Goal: Task Accomplishment & Management: Manage account settings

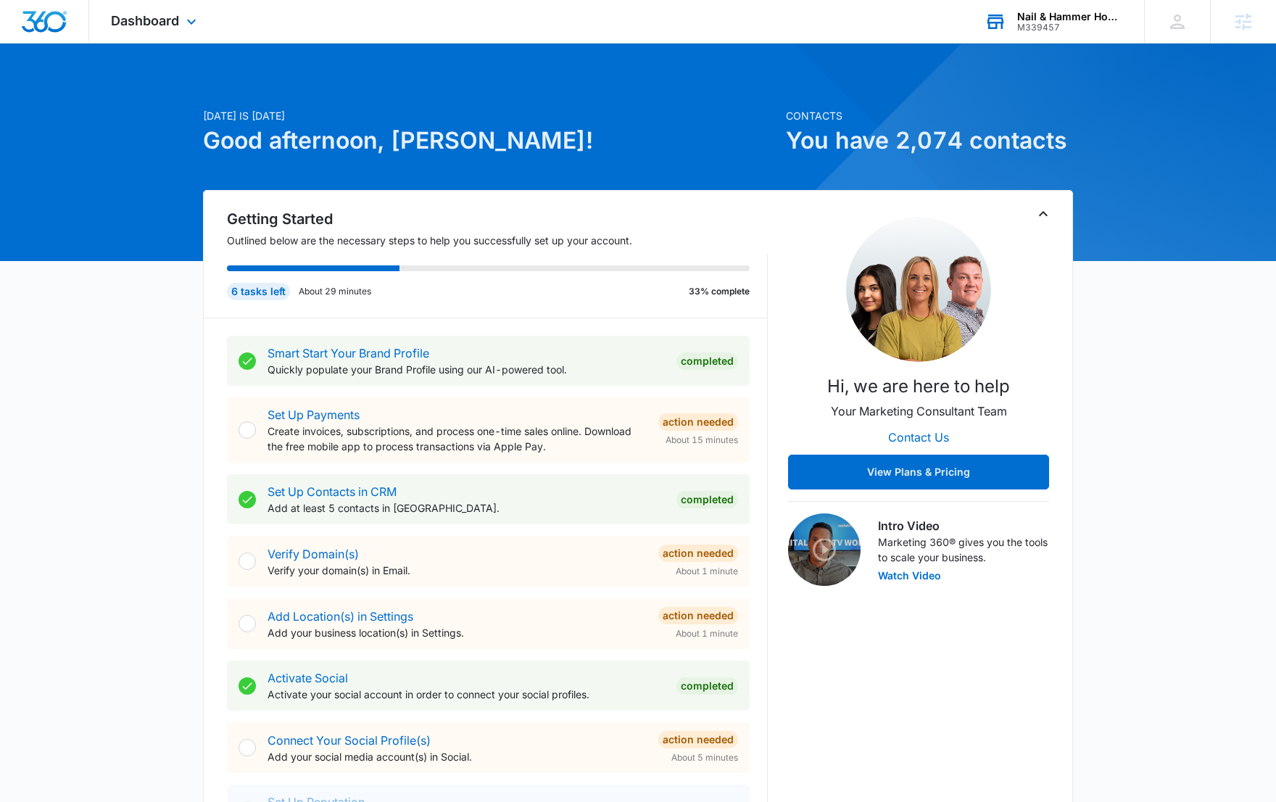
click at [1038, 26] on div "M339457" at bounding box center [1070, 27] width 106 height 10
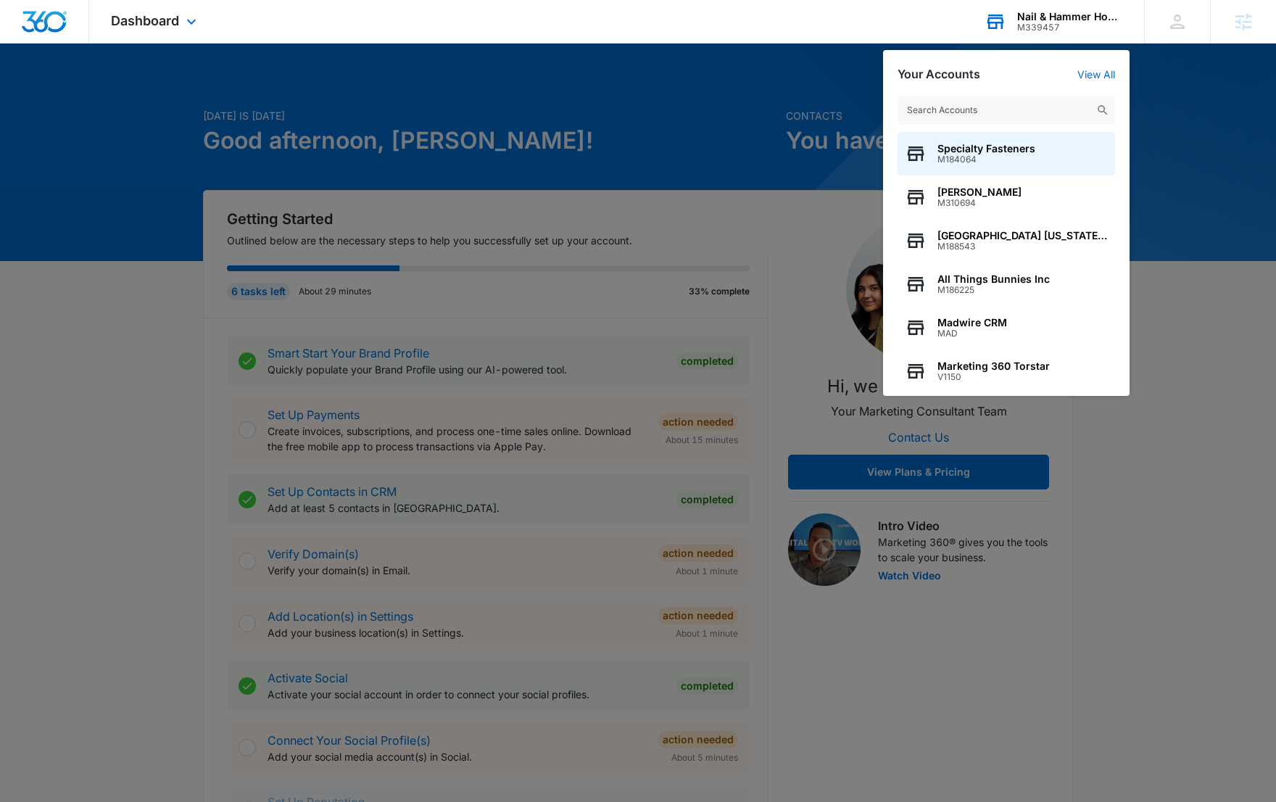
click at [992, 104] on input "text" at bounding box center [1005, 110] width 217 height 29
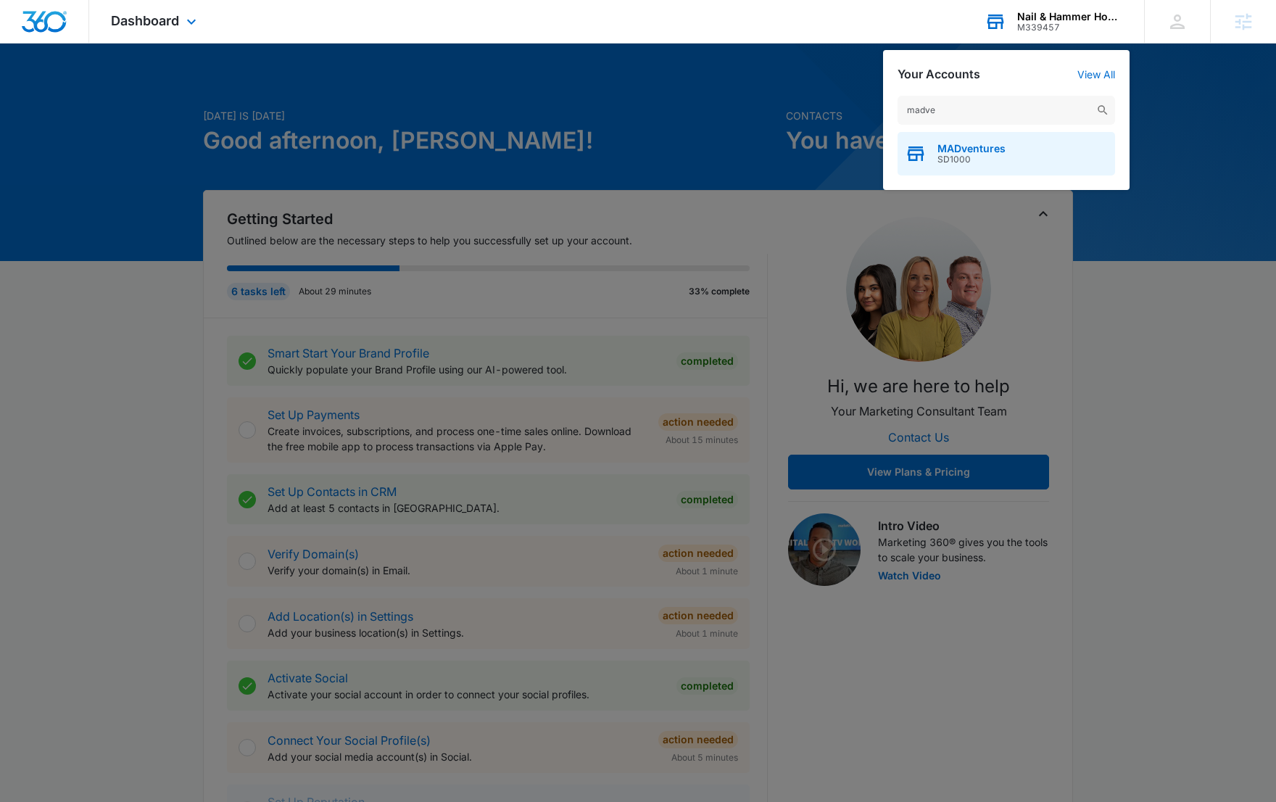
type input "madve"
click at [982, 169] on div "MADventures SD1000" at bounding box center [1005, 153] width 217 height 43
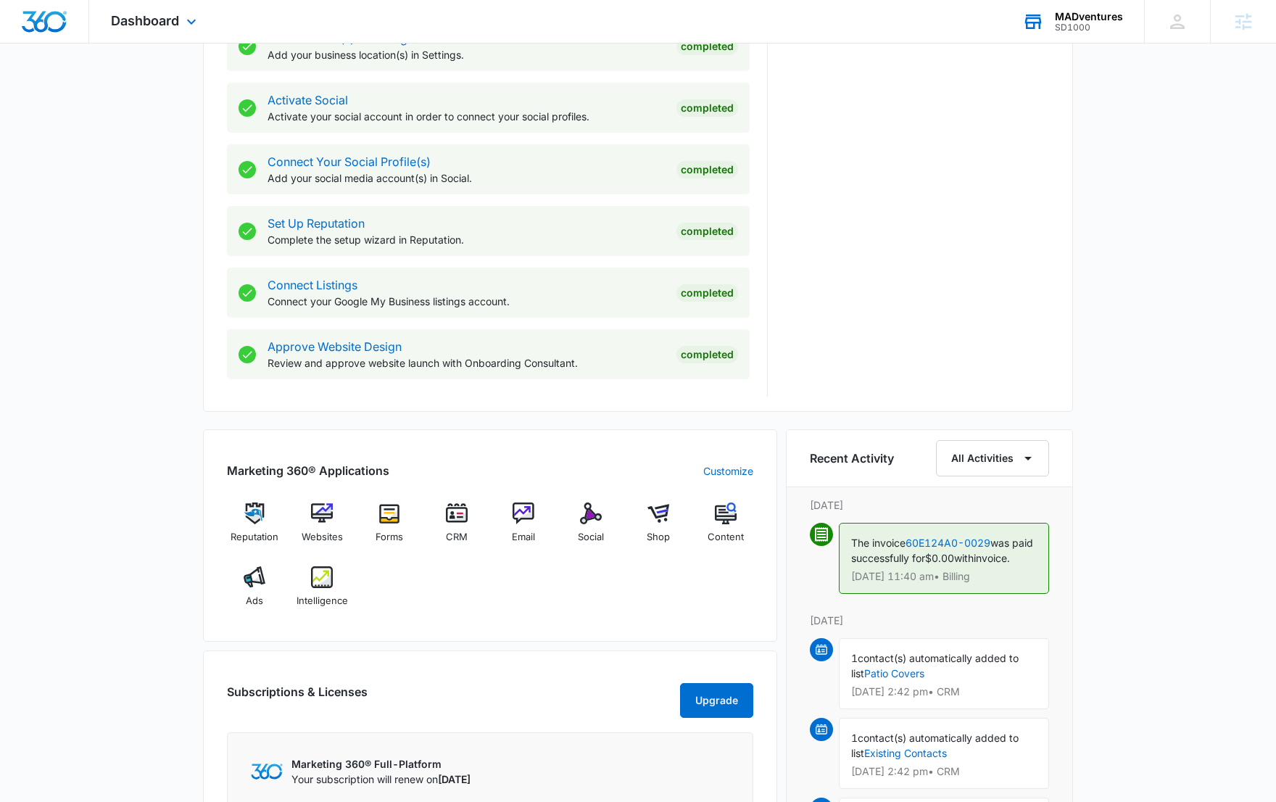
scroll to position [573, 0]
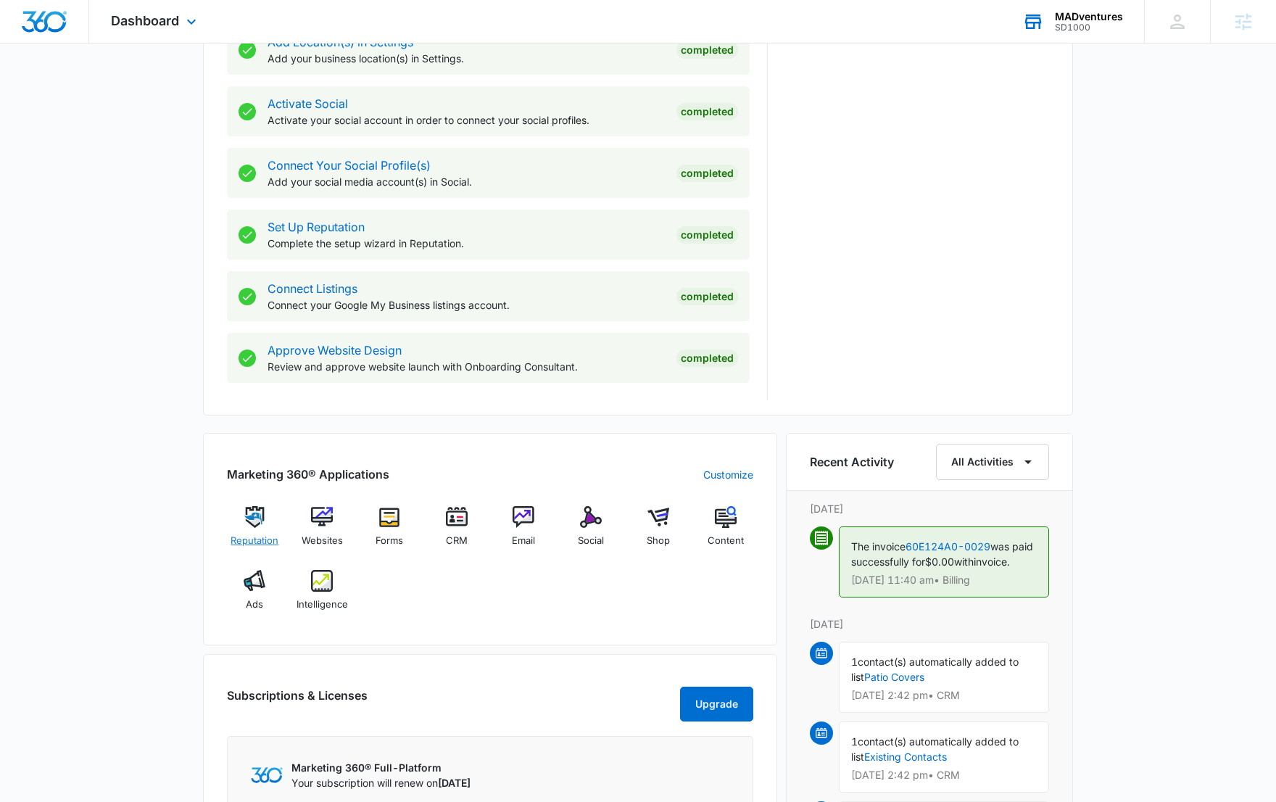
click at [250, 525] on img at bounding box center [255, 517] width 22 height 22
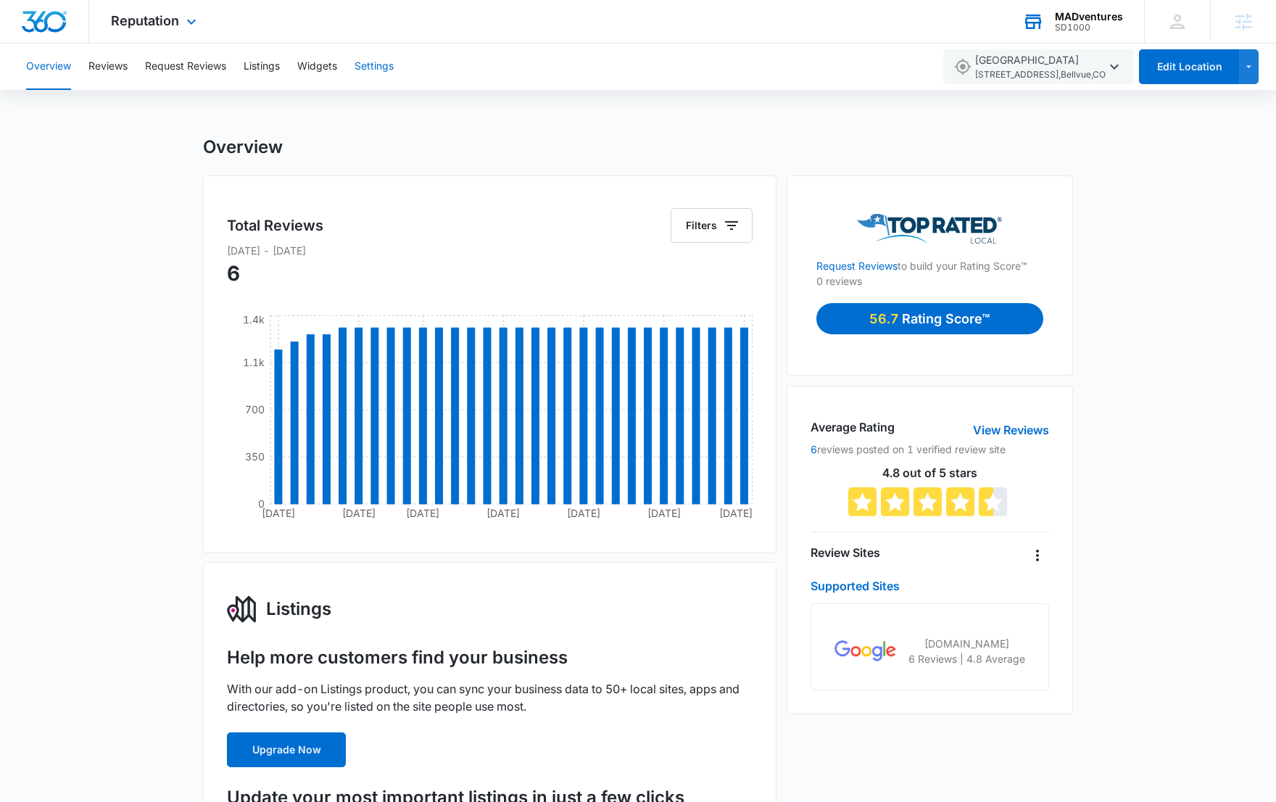
click at [368, 63] on button "Settings" at bounding box center [373, 66] width 39 height 46
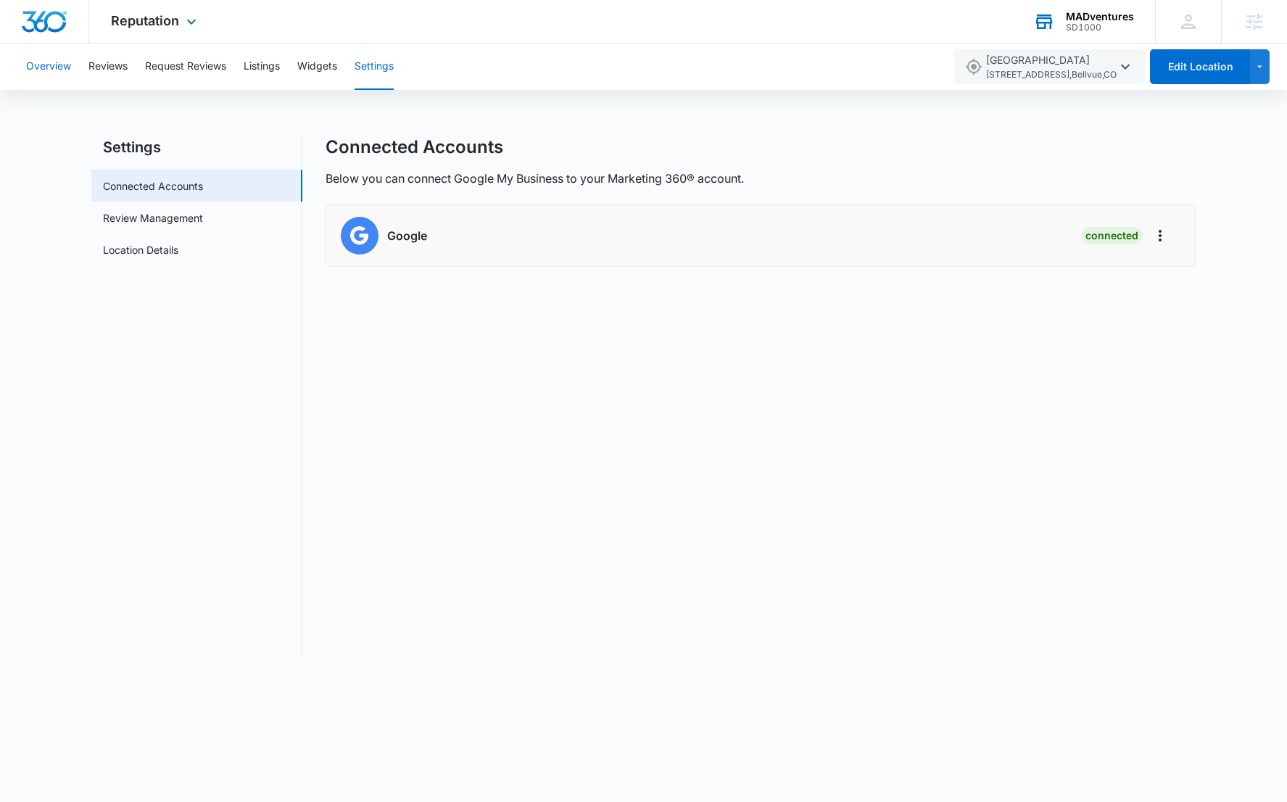
click at [49, 74] on button "Overview" at bounding box center [48, 66] width 45 height 46
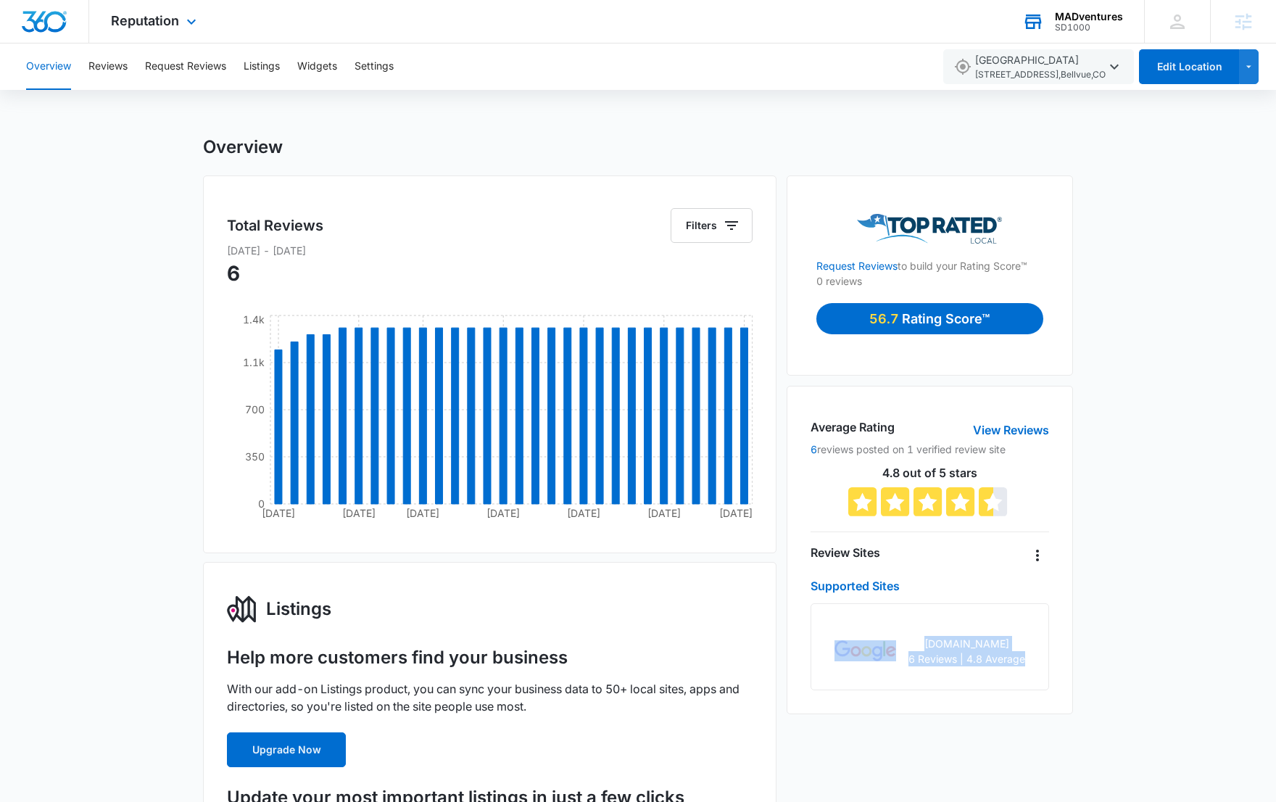
drag, startPoint x: 835, startPoint y: 618, endPoint x: 1021, endPoint y: 698, distance: 202.9
click at [1021, 698] on div "Average Rating View Reviews 6 reviews posted on 1 verified review site 4.8 out …" at bounding box center [929, 550] width 286 height 328
drag, startPoint x: 1021, startPoint y: 236, endPoint x: 853, endPoint y: 222, distance: 168.8
click at [853, 222] on div at bounding box center [929, 229] width 227 height 30
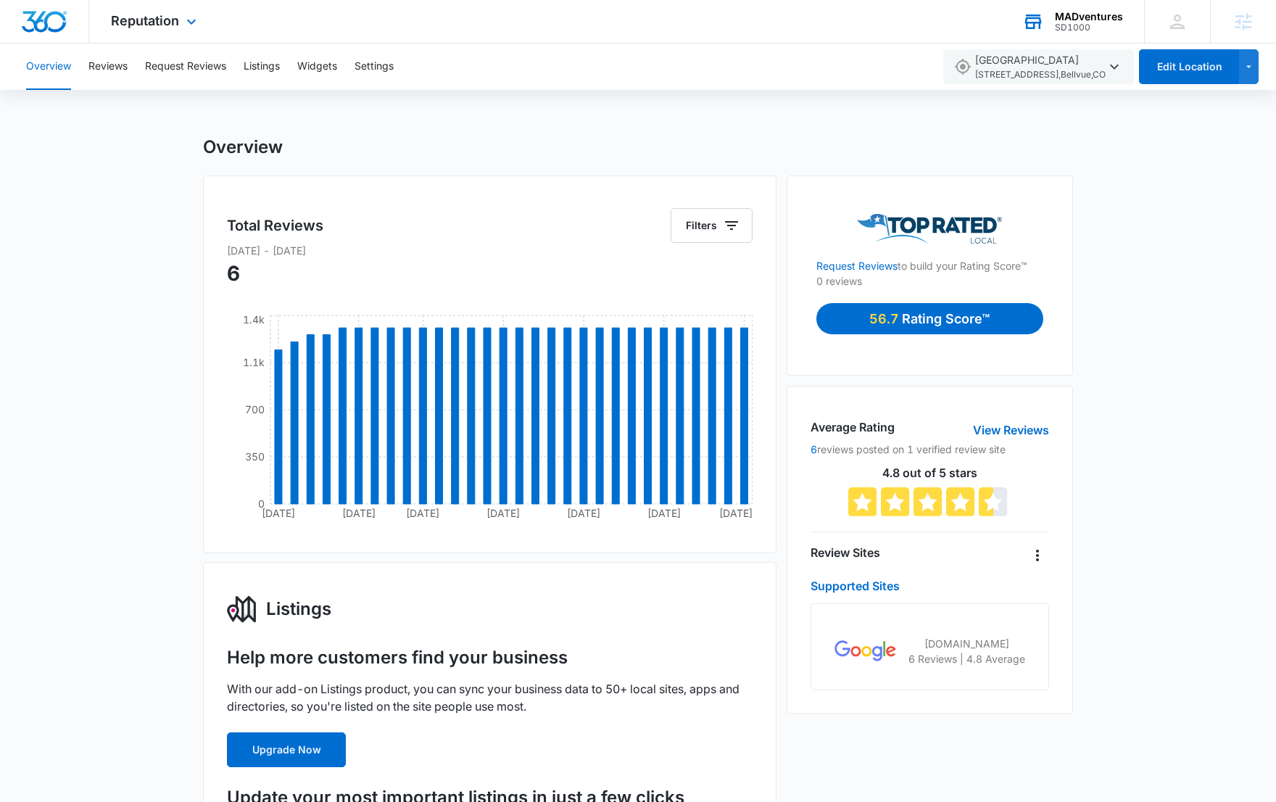
click at [167, 14] on span "Reputation" at bounding box center [145, 20] width 68 height 15
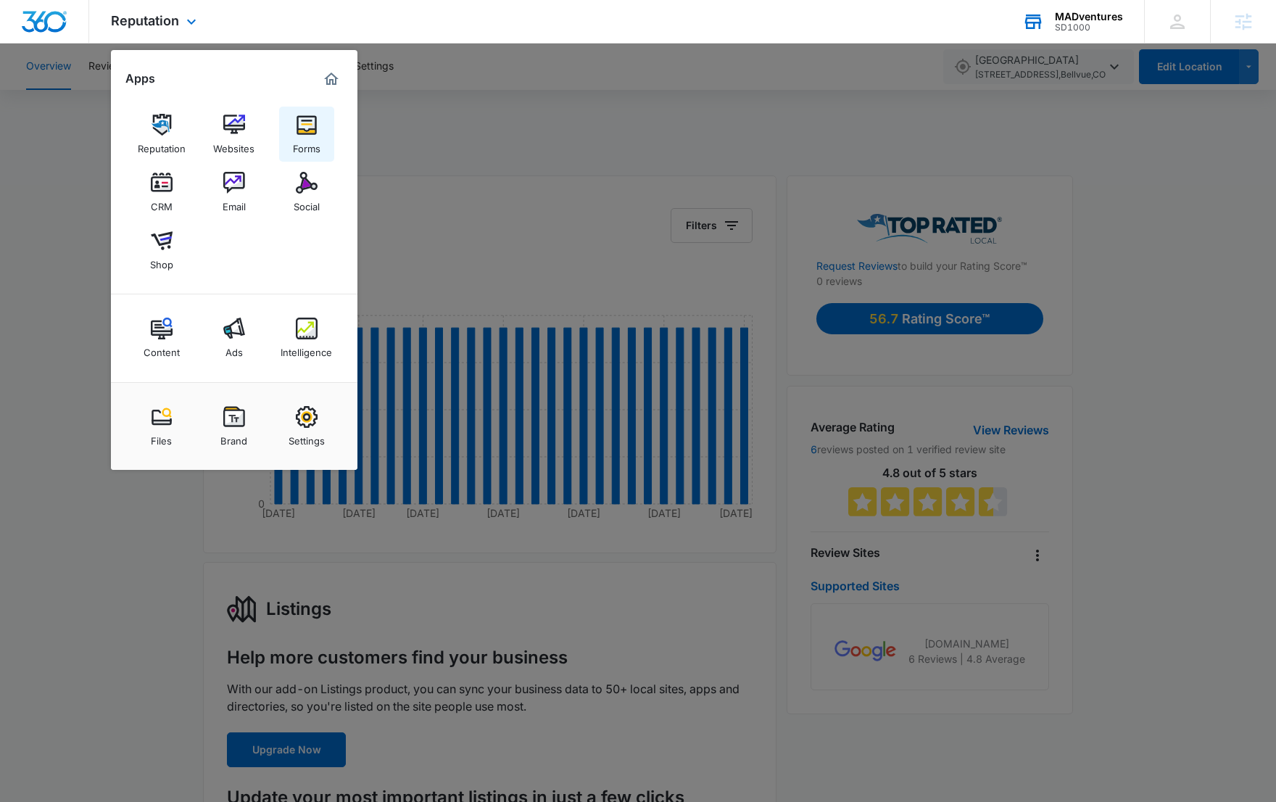
click at [298, 136] on div "Forms" at bounding box center [307, 145] width 28 height 19
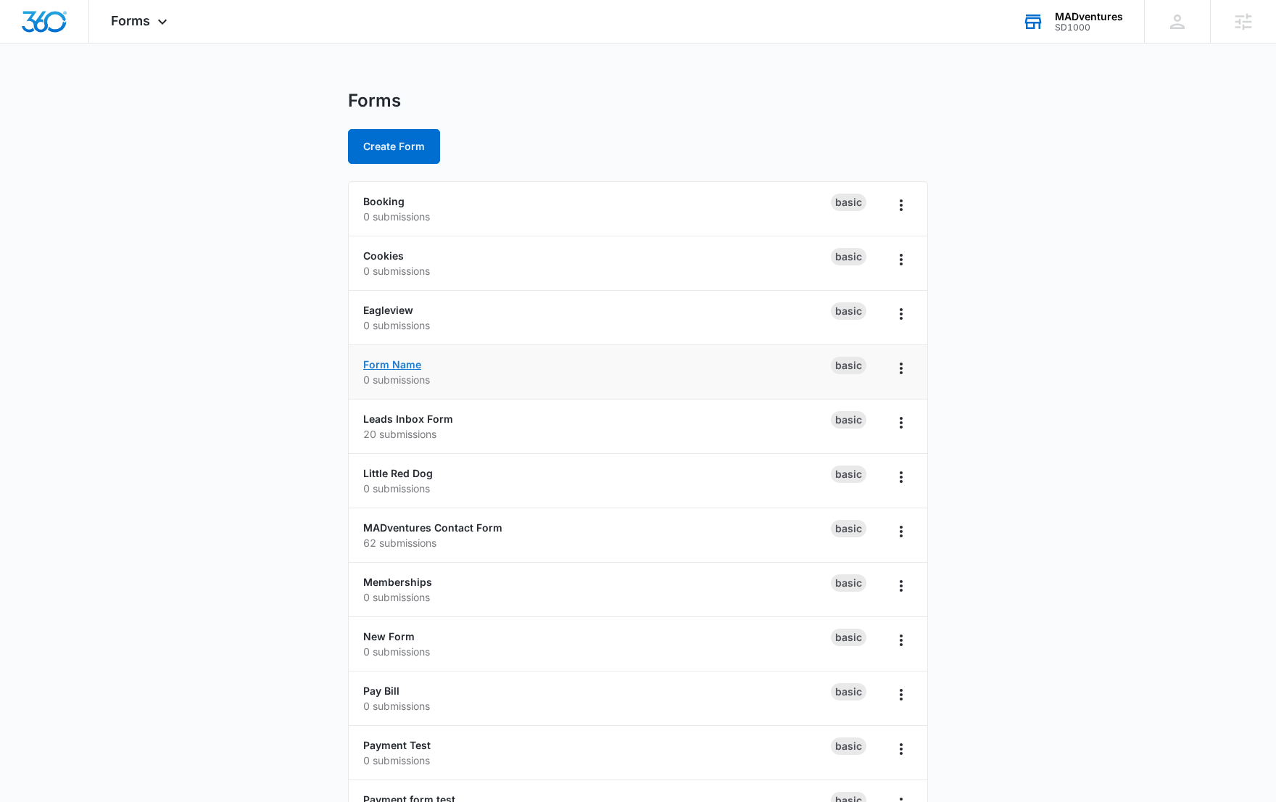
click at [389, 364] on link "Form Name" at bounding box center [392, 364] width 58 height 12
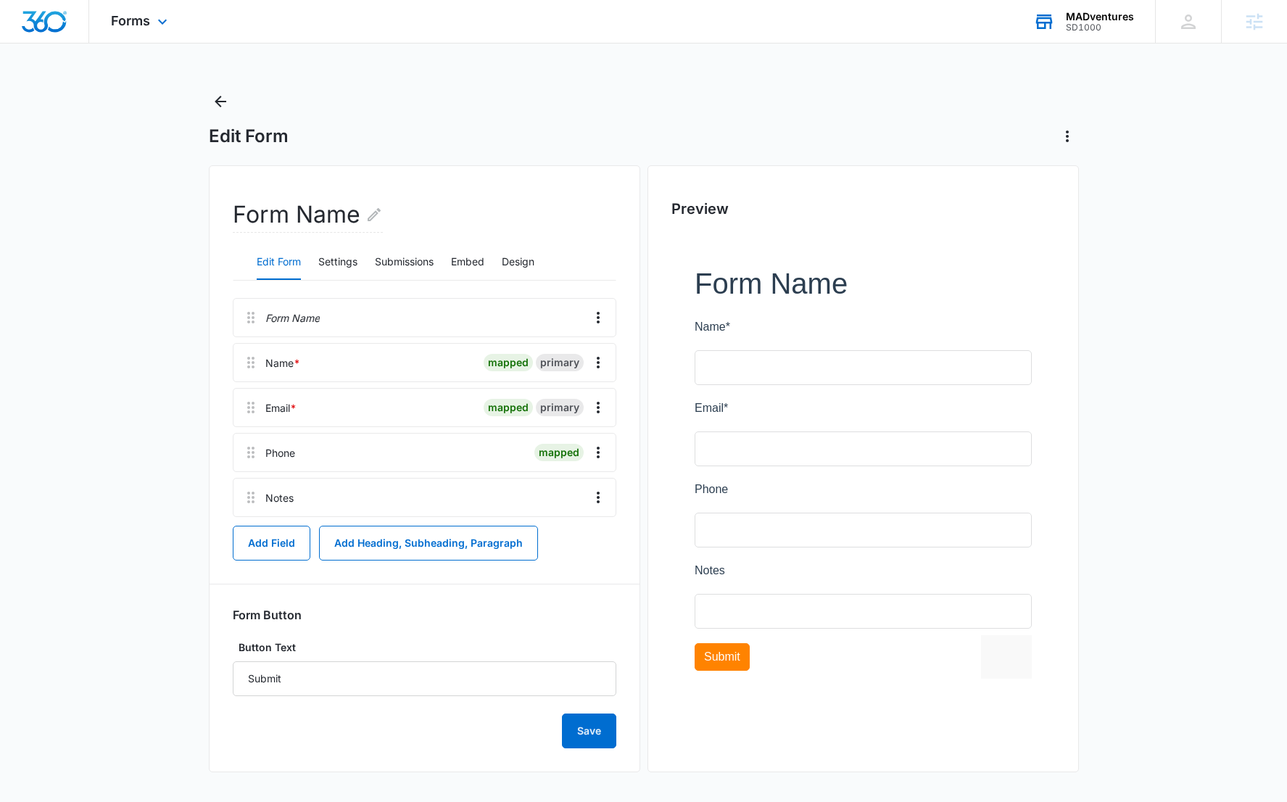
click at [131, 31] on div "Forms Apps Reputation Websites Forms CRM Email Social Shop Content Ads Intellig…" at bounding box center [141, 21] width 104 height 43
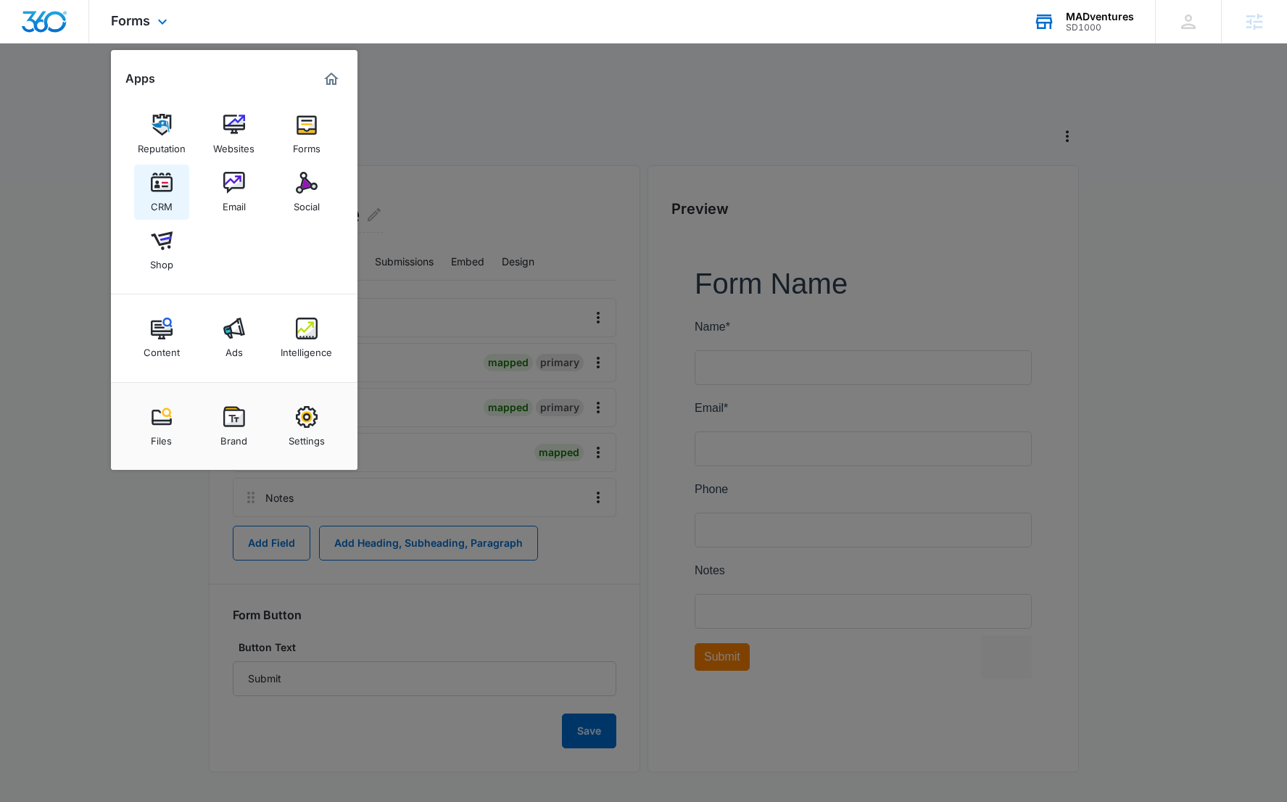
click at [162, 193] on link "CRM" at bounding box center [161, 192] width 55 height 55
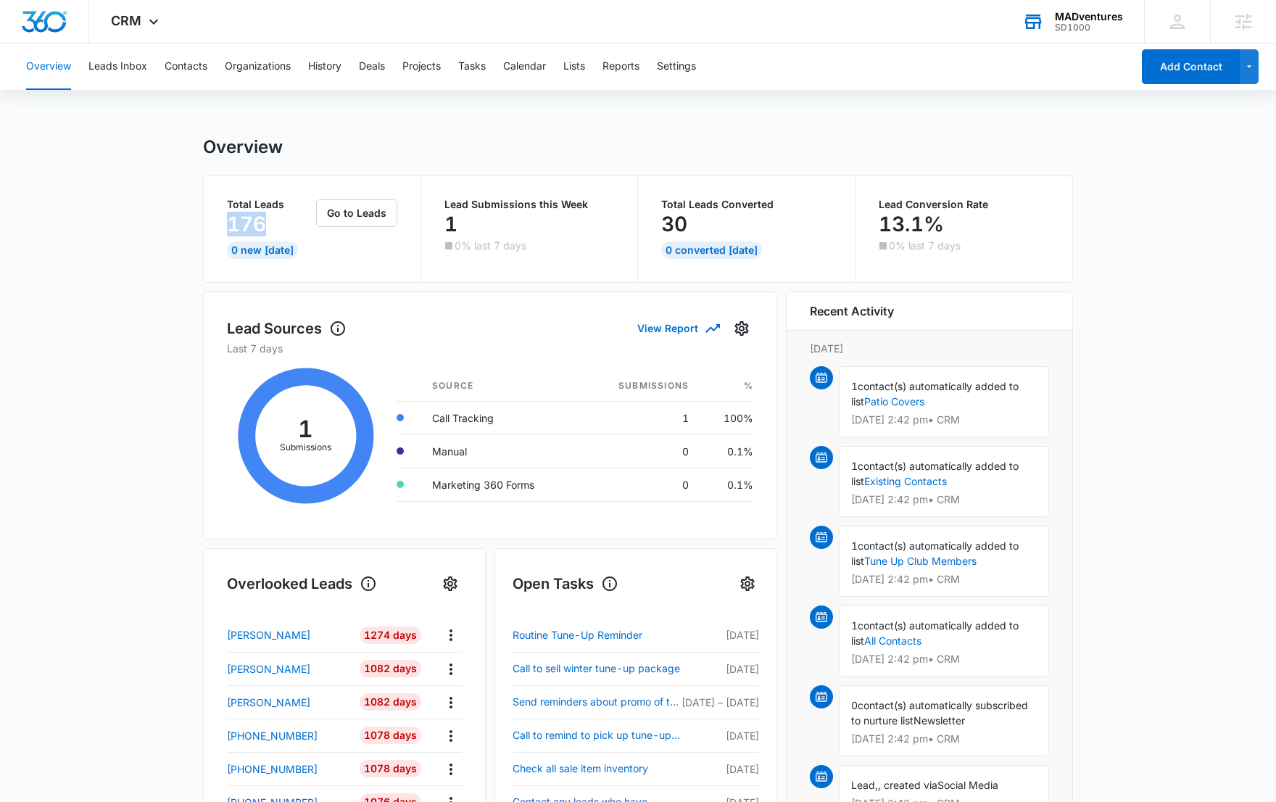
drag, startPoint x: 225, startPoint y: 211, endPoint x: 369, endPoint y: 228, distance: 144.6
click at [300, 242] on div "Total Leads 176 0 New [DATE] Go to Leads" at bounding box center [312, 229] width 217 height 106
drag, startPoint x: 499, startPoint y: 217, endPoint x: 397, endPoint y: 188, distance: 106.4
click at [397, 188] on div "Total Leads 176 0 New [DATE] Go to Leads Lead Submissions this Week 1 0% last 7…" at bounding box center [638, 229] width 868 height 106
drag, startPoint x: 687, startPoint y: 217, endPoint x: 618, endPoint y: 177, distance: 79.6
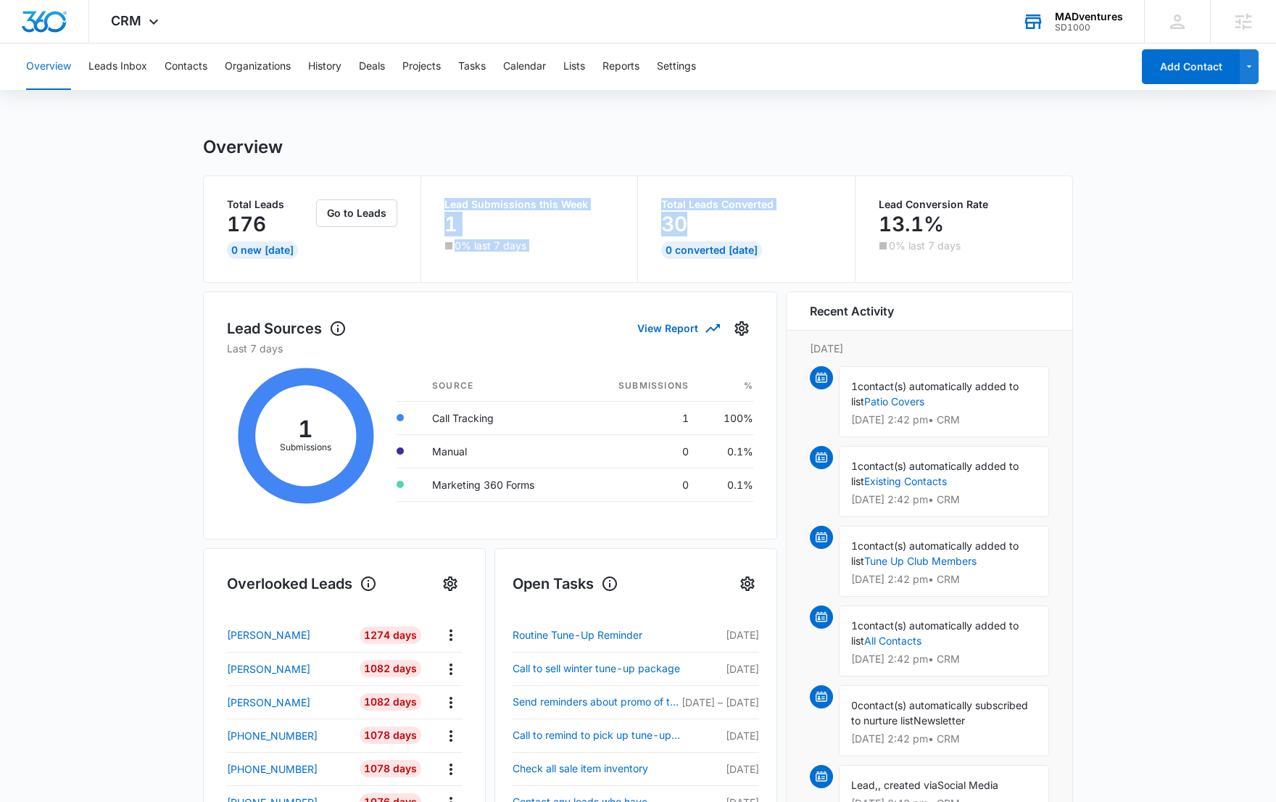
click at [618, 177] on div "Total Leads 176 0 New [DATE] Go to Leads Lead Submissions this Week 1 0% last 7…" at bounding box center [638, 229] width 868 height 106
click at [1136, 212] on main "Overview Total Leads 176 0 New [DATE] Go to Leads Lead Submissions this Week 1 …" at bounding box center [638, 694] width 1276 height 1116
click at [110, 65] on button "Leads Inbox" at bounding box center [117, 66] width 59 height 46
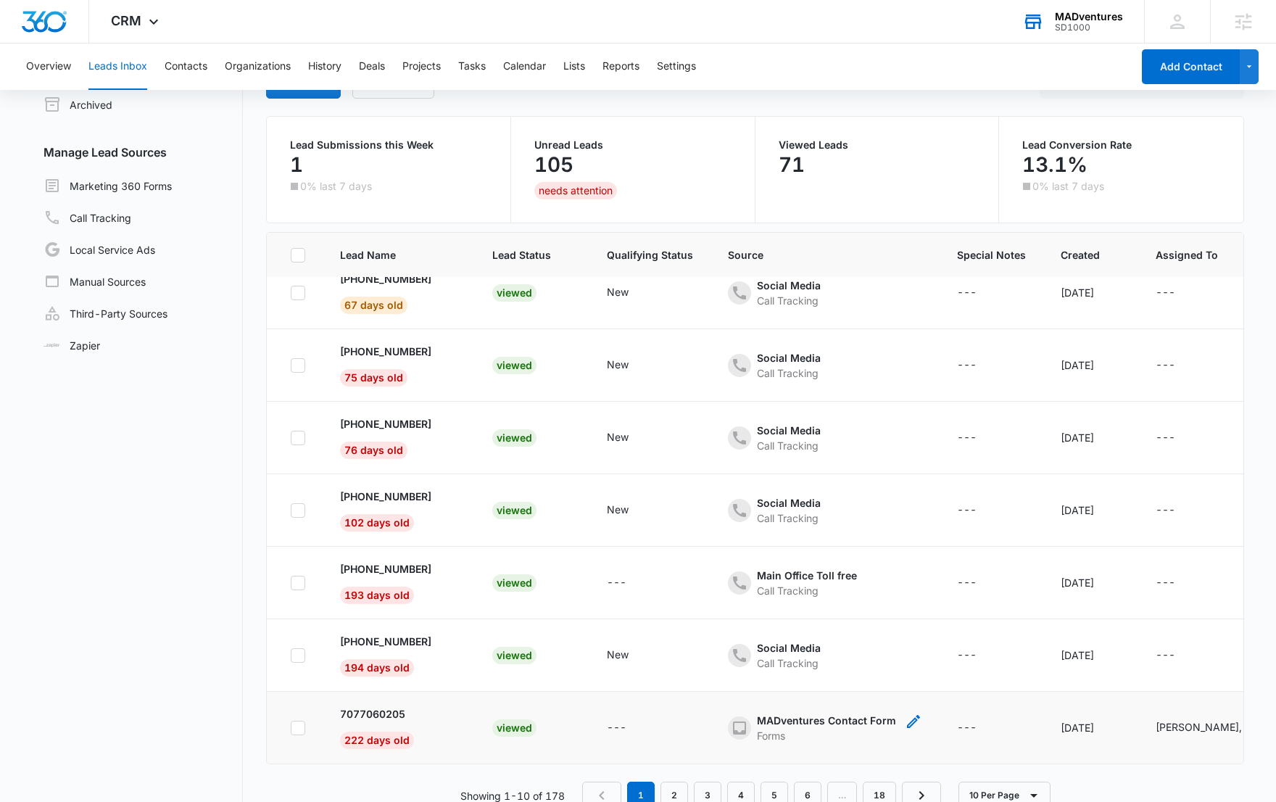
scroll to position [115, 0]
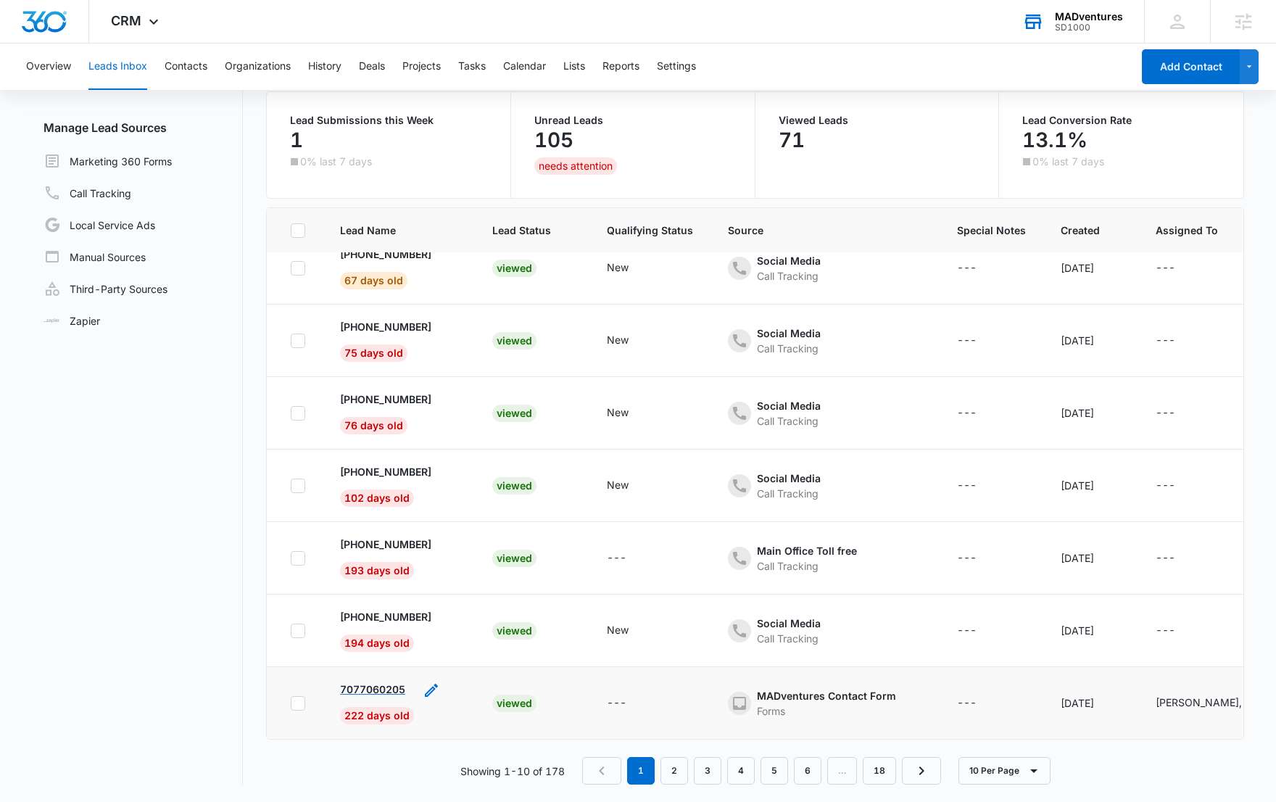
click at [374, 681] on p "7077060205" at bounding box center [372, 688] width 65 height 15
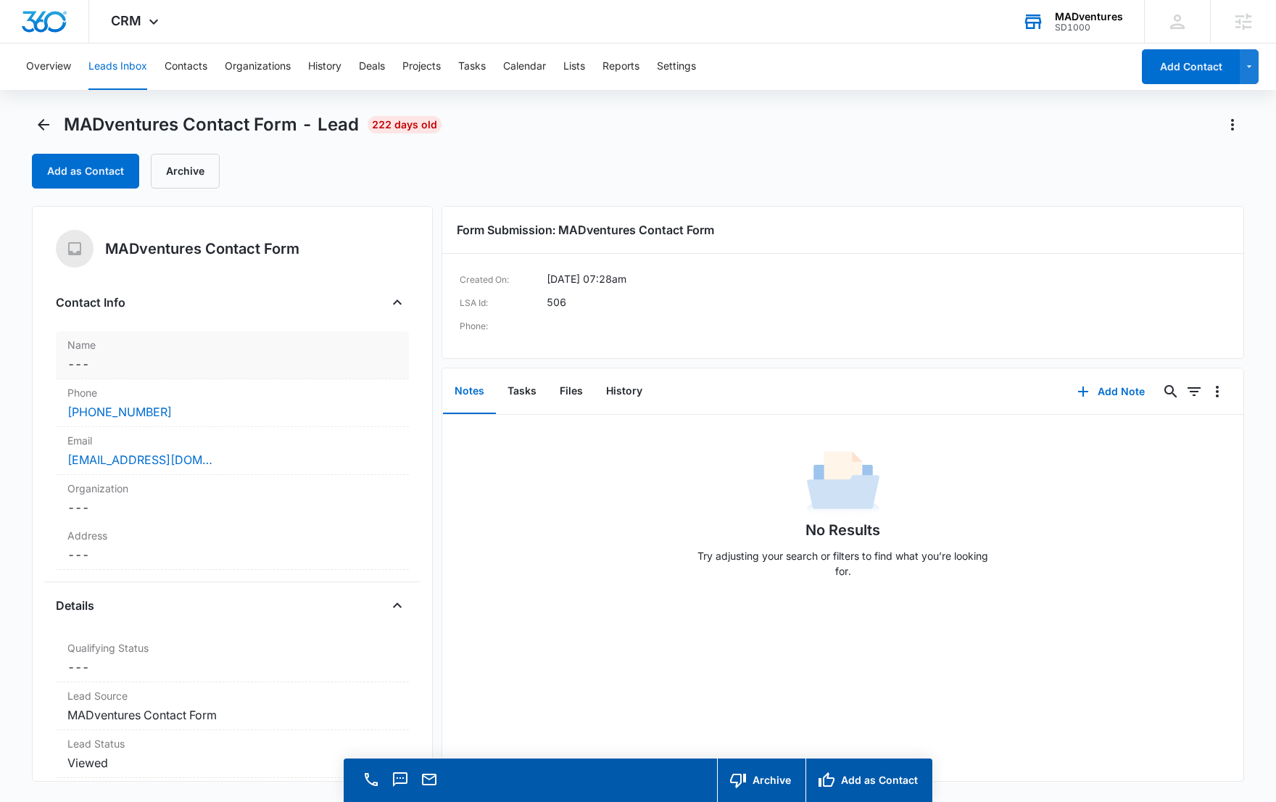
click at [268, 373] on div "Name Cancel Save Changes ---" at bounding box center [232, 355] width 353 height 48
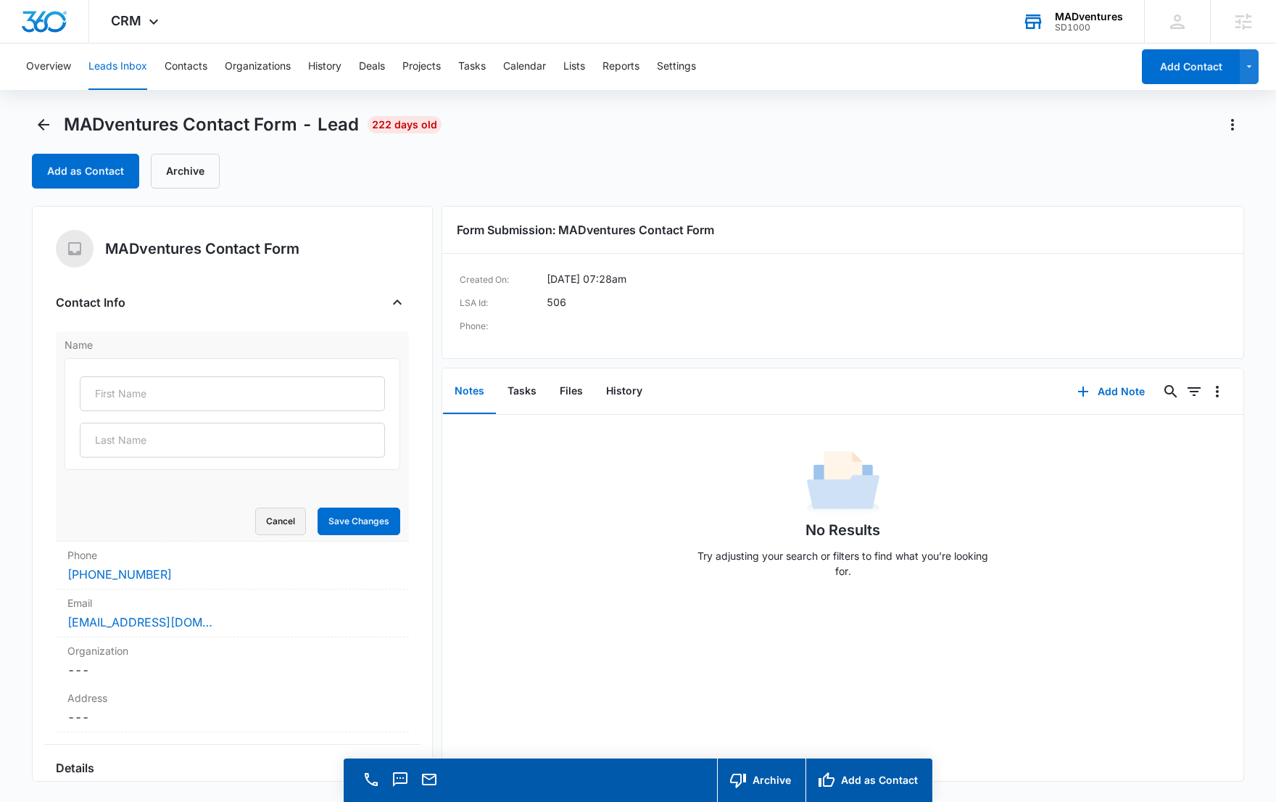
click at [255, 518] on button "Cancel" at bounding box center [280, 521] width 51 height 28
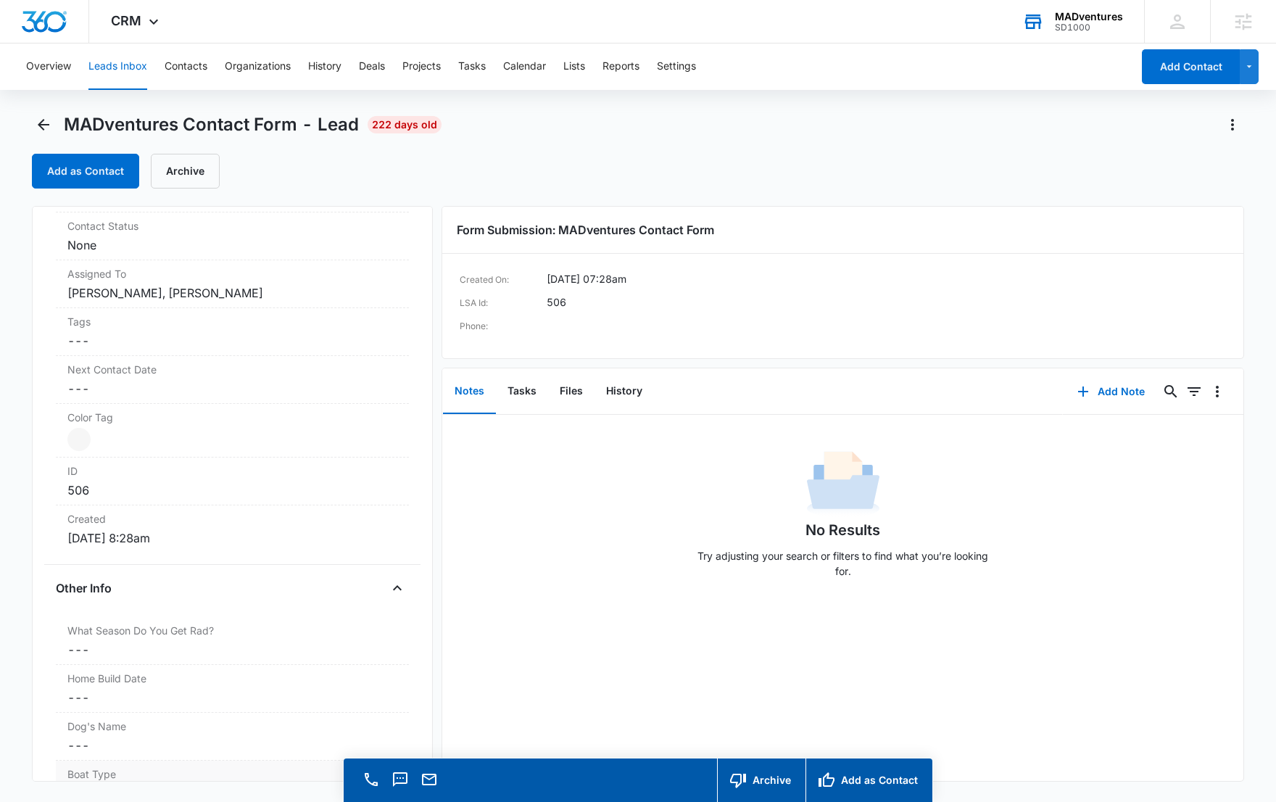
scroll to position [933, 0]
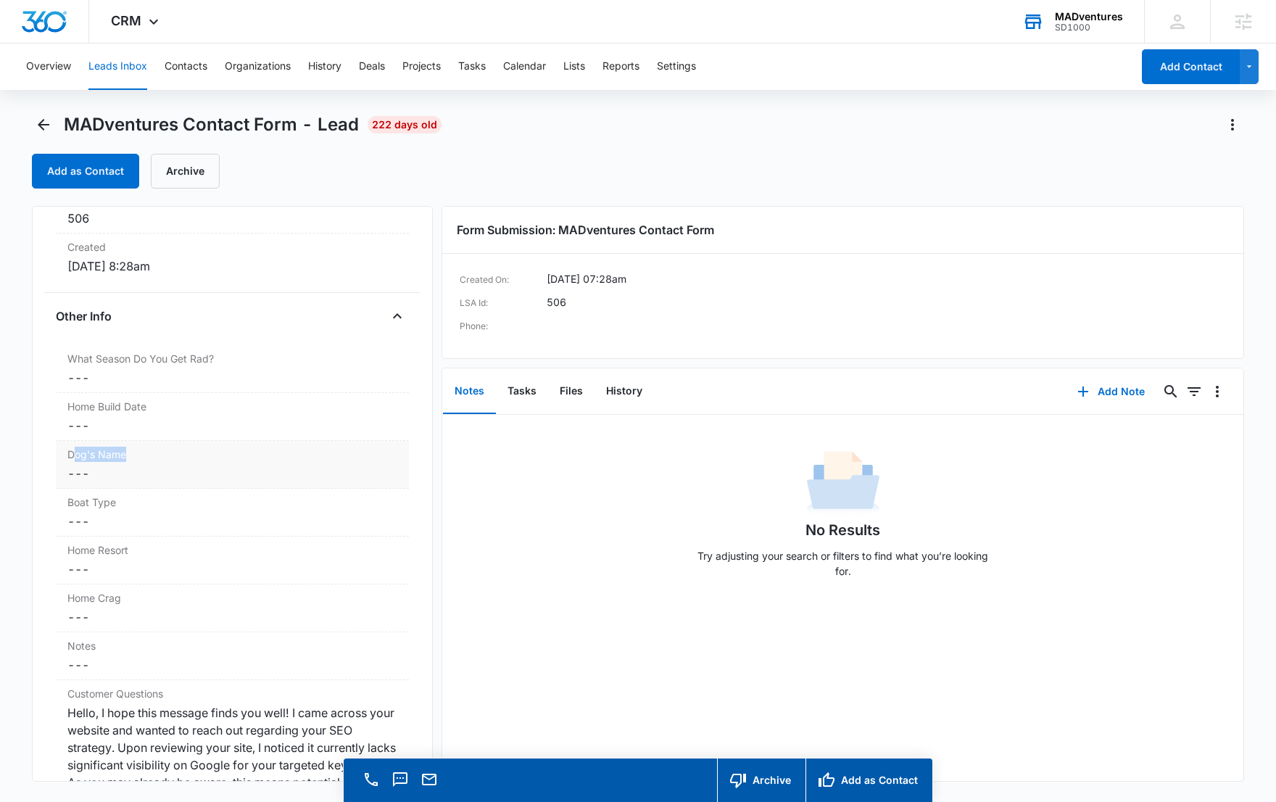
drag, startPoint x: 135, startPoint y: 458, endPoint x: 73, endPoint y: 453, distance: 61.8
click at [73, 453] on label "Dog's Name" at bounding box center [232, 454] width 330 height 15
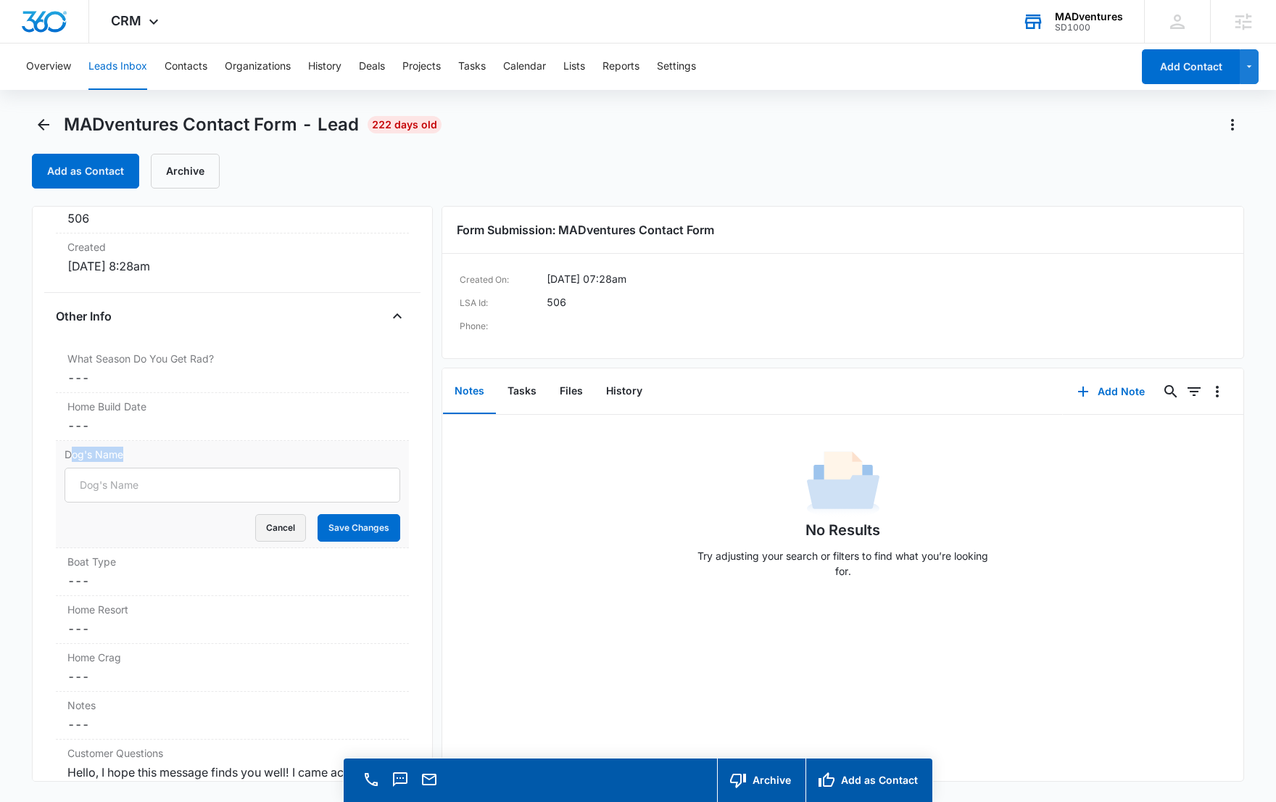
click at [282, 534] on button "Cancel" at bounding box center [280, 528] width 51 height 28
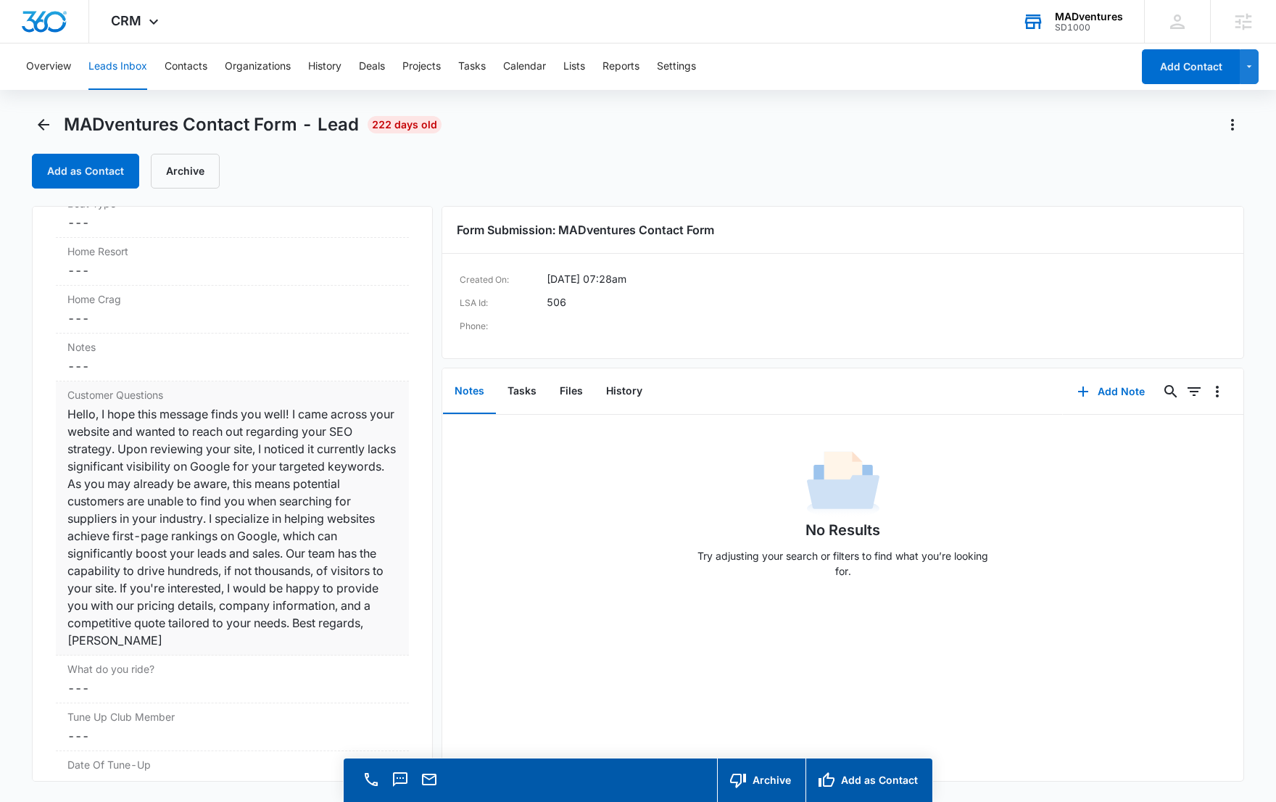
scroll to position [1281, 0]
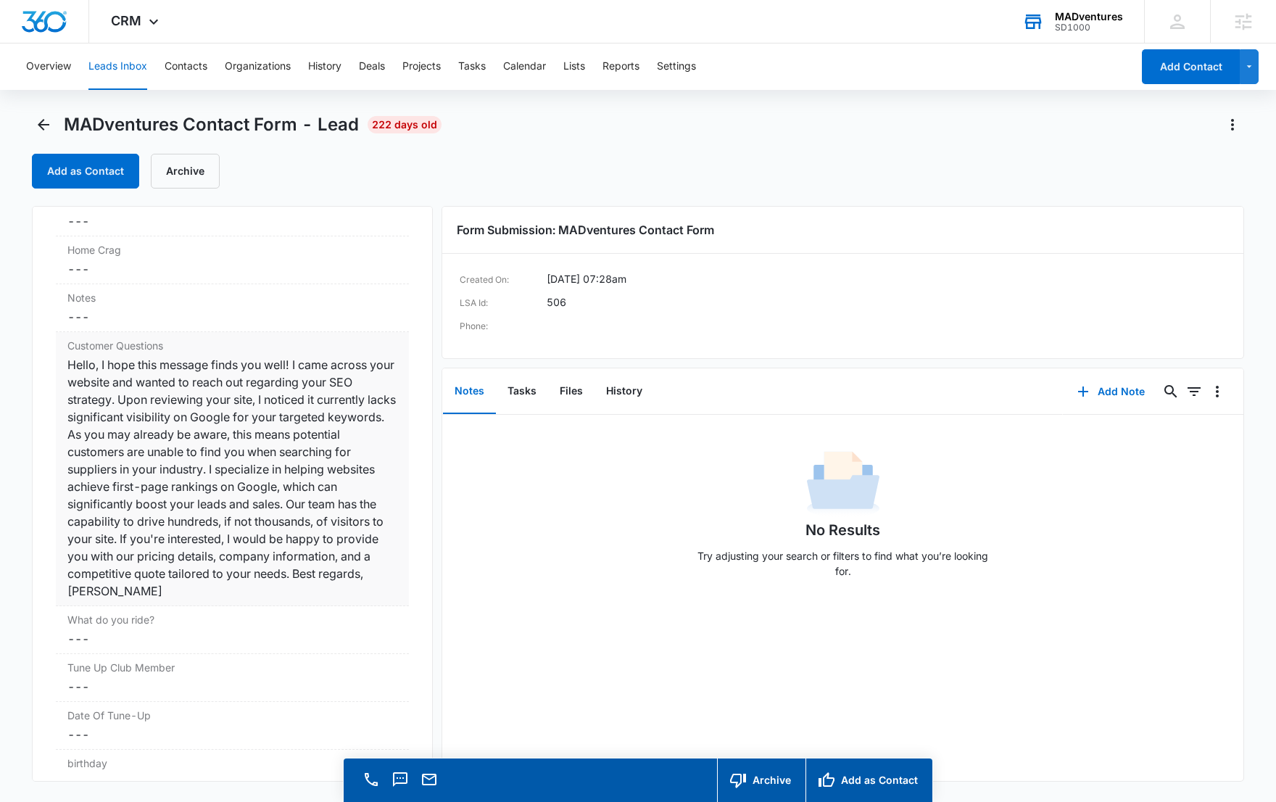
drag, startPoint x: 267, startPoint y: 536, endPoint x: 100, endPoint y: 376, distance: 231.7
click at [100, 376] on div "Hello, I hope this message finds you well! I came across your website and wante…" at bounding box center [232, 478] width 330 height 244
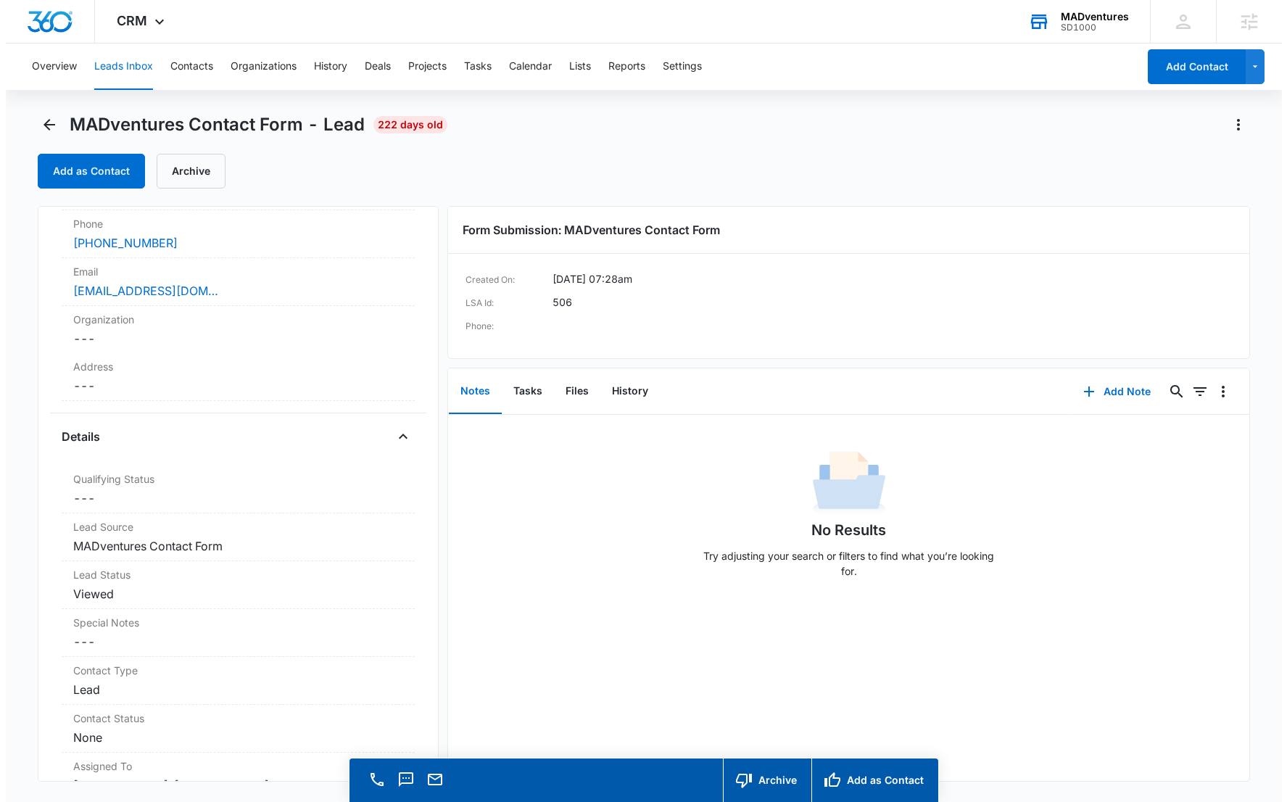
scroll to position [165, 0]
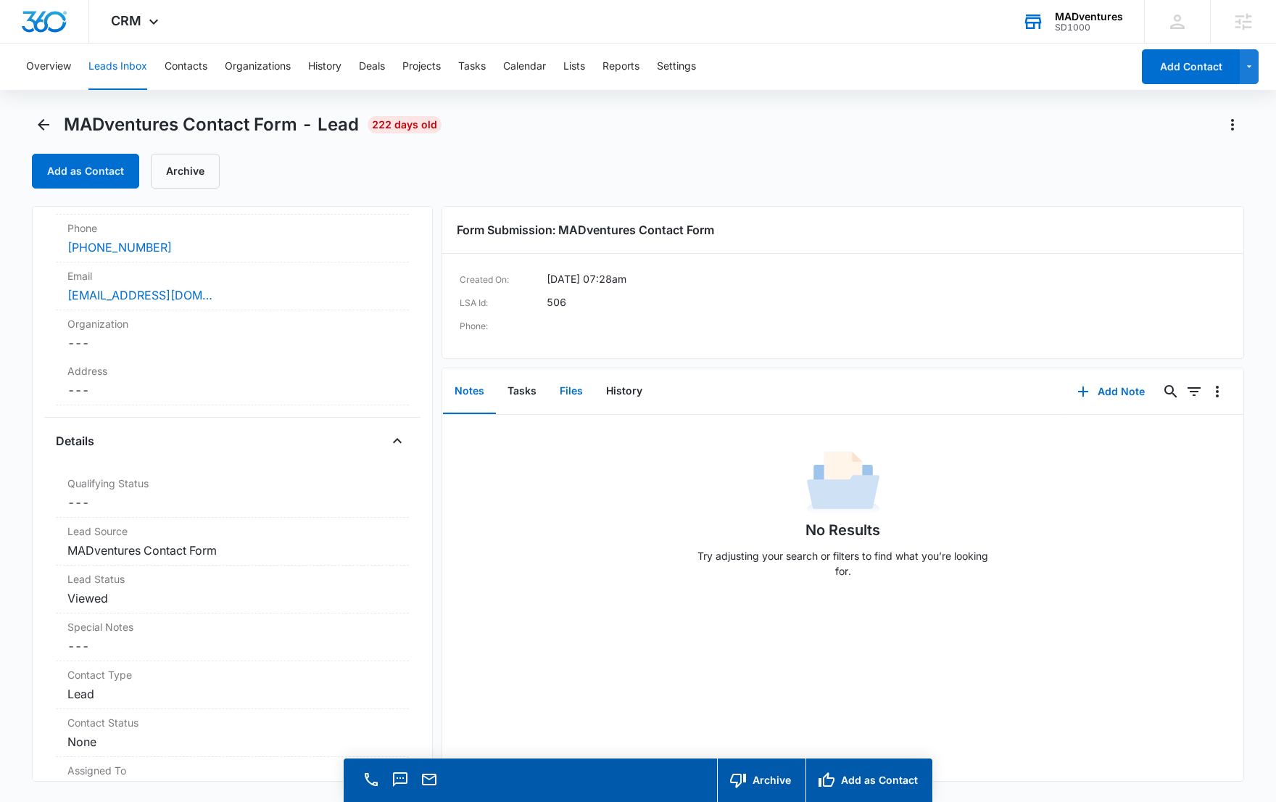
click at [562, 394] on button "Files" at bounding box center [571, 391] width 46 height 45
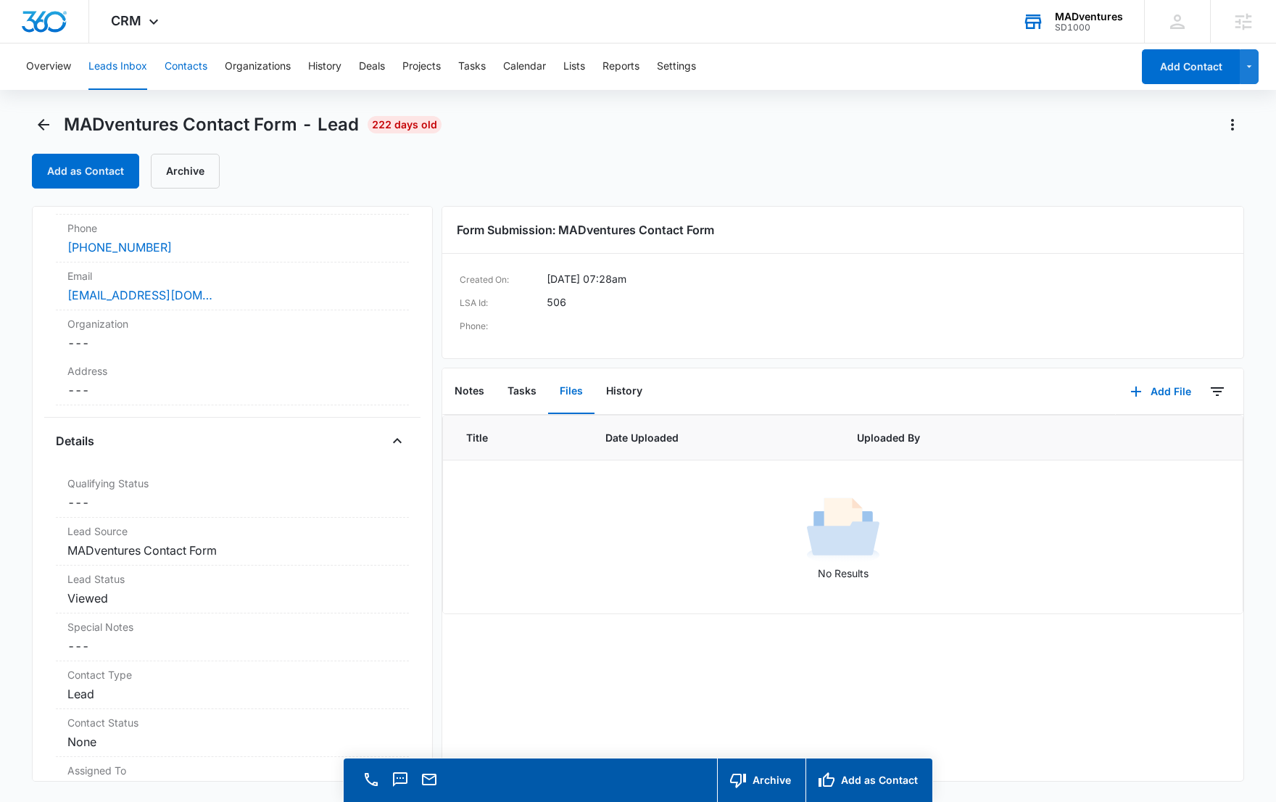
click at [180, 66] on button "Contacts" at bounding box center [186, 66] width 43 height 46
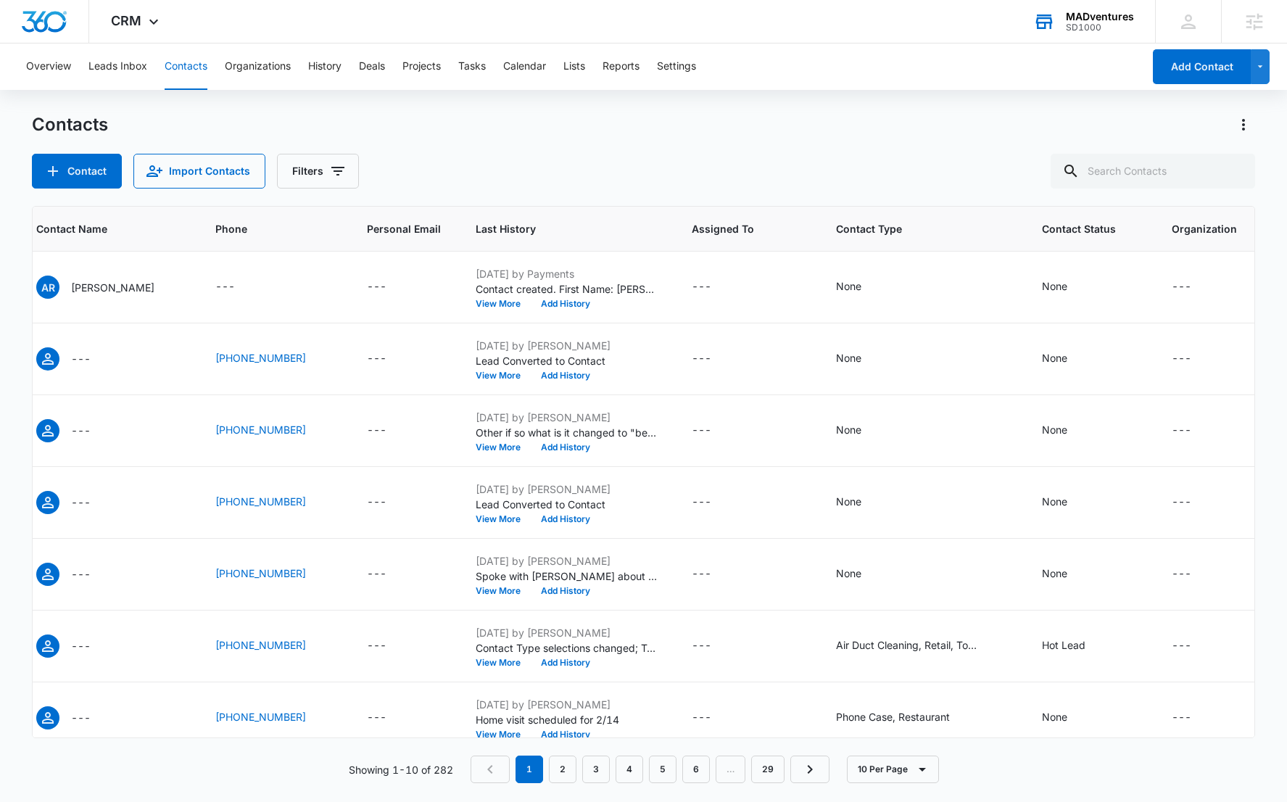
scroll to position [0, 149]
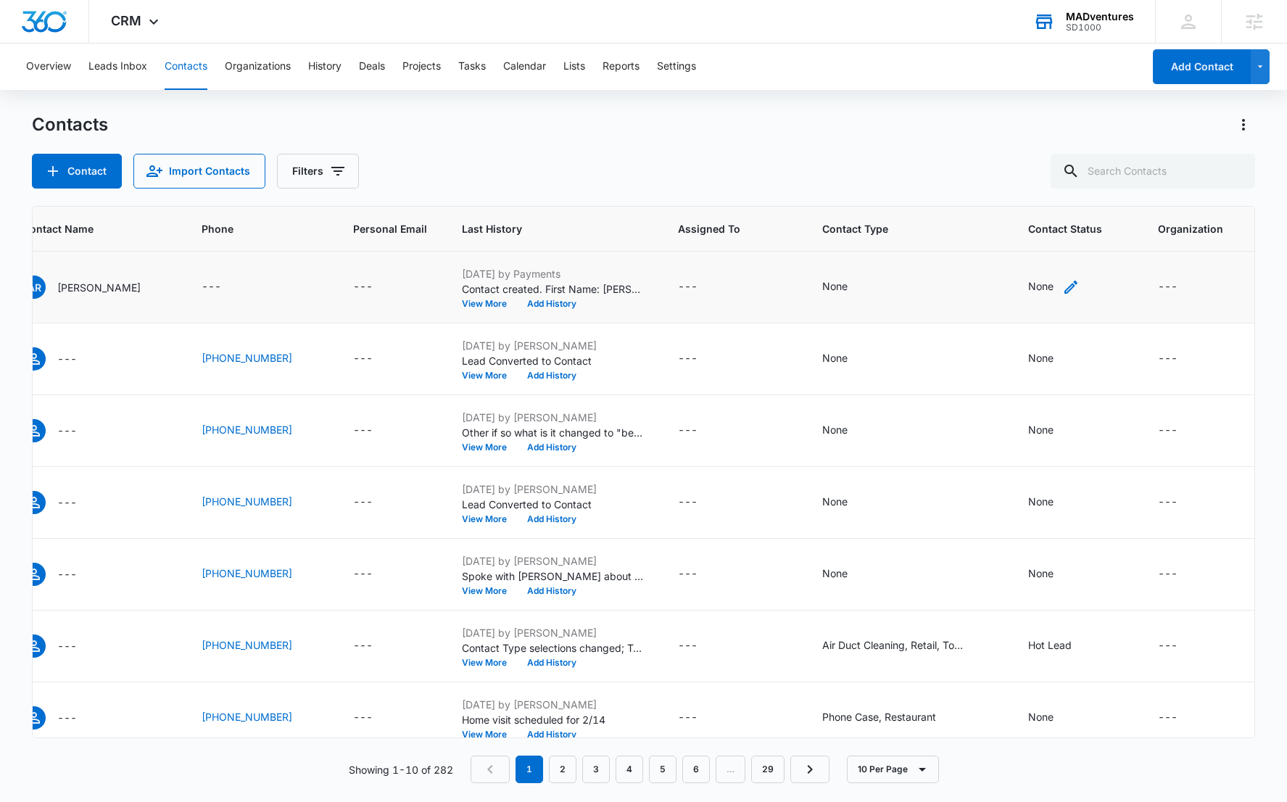
click at [1028, 292] on div "None" at bounding box center [1040, 285] width 25 height 15
click at [1017, 188] on div at bounding box center [1009, 195] width 71 height 18
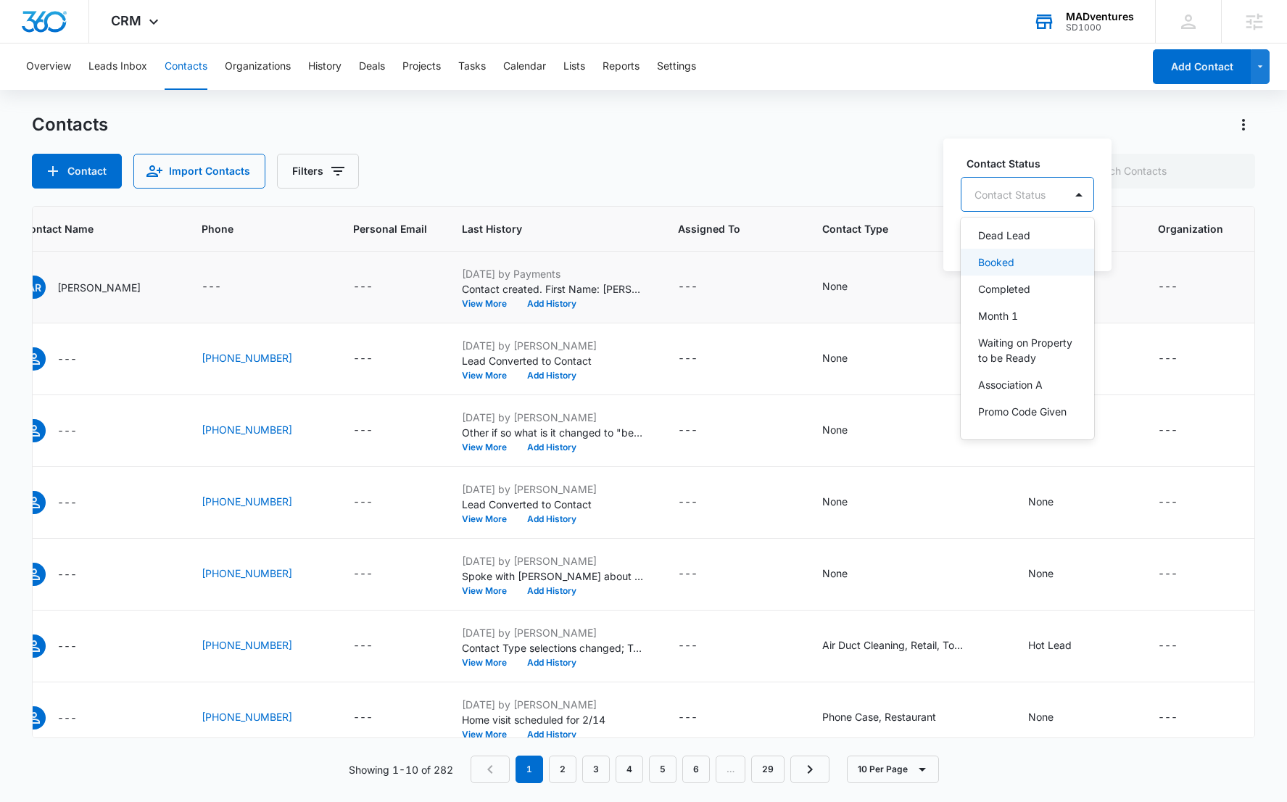
click at [1013, 259] on p "Booked" at bounding box center [996, 261] width 36 height 15
click at [1095, 245] on div "Contact Status option Booked, selected. Booked selected, 11 of 16. 16 results a…" at bounding box center [1024, 204] width 162 height 134
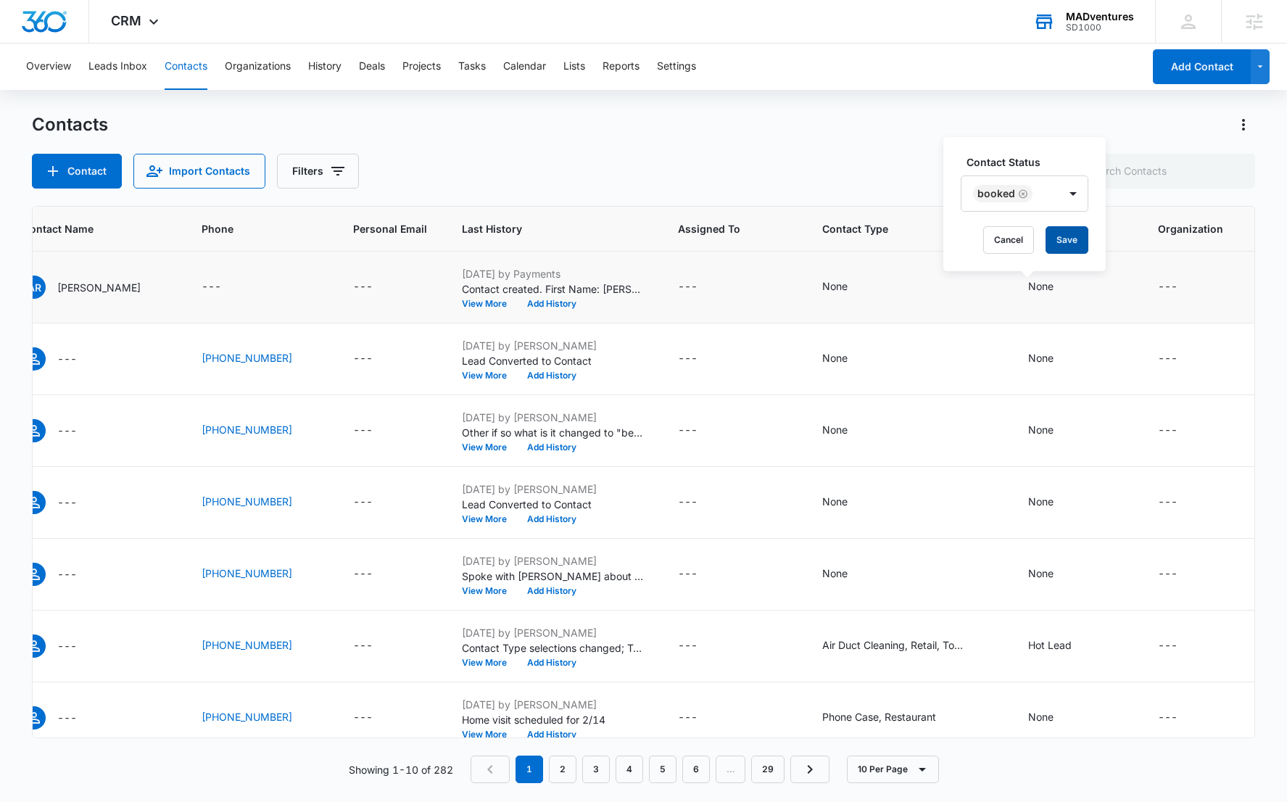
click at [1072, 243] on button "Save" at bounding box center [1066, 240] width 43 height 28
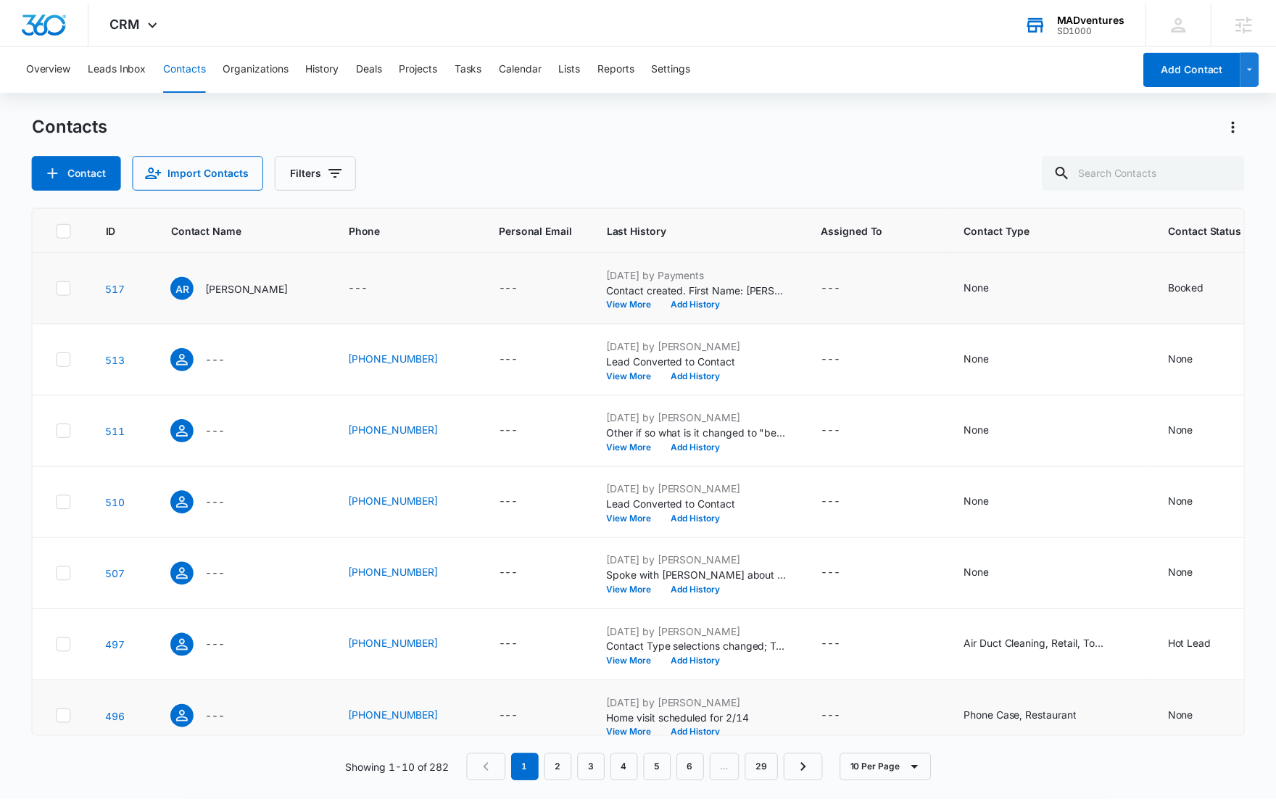
scroll to position [0, 6]
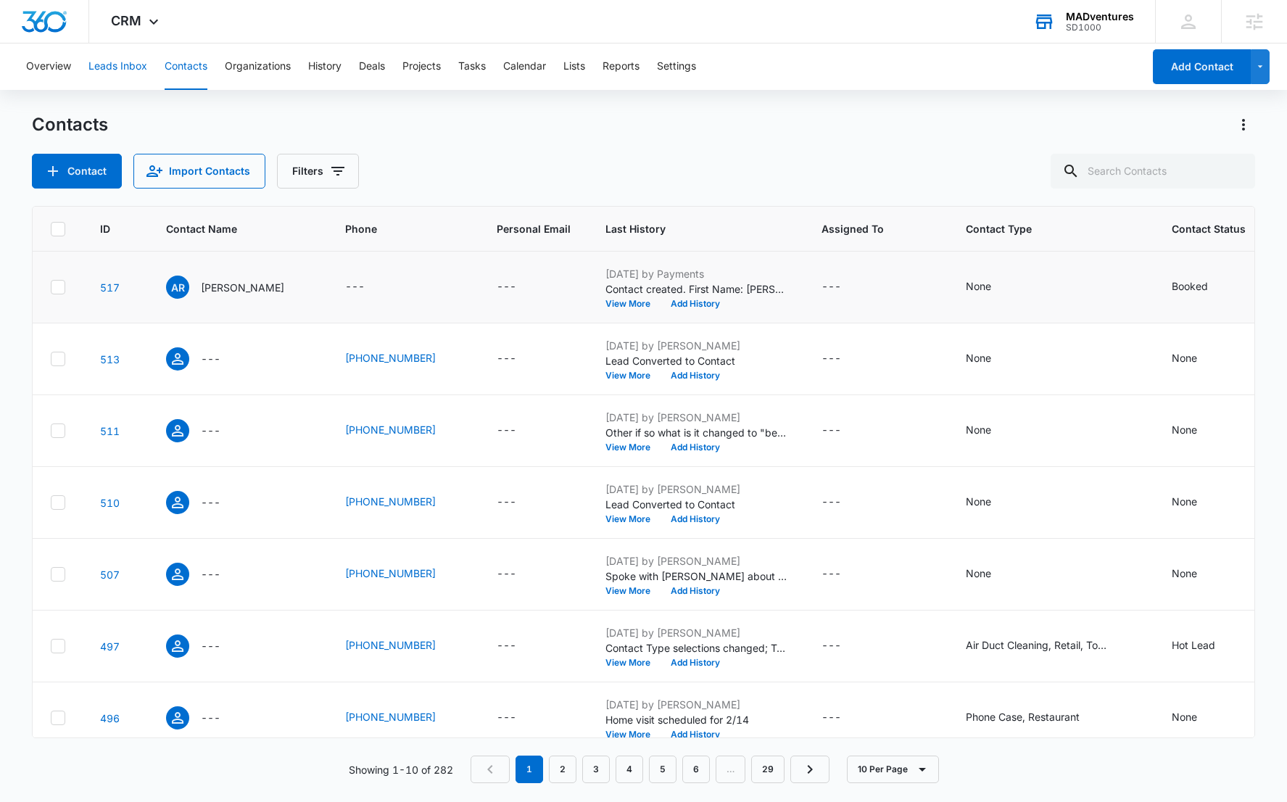
click at [142, 65] on button "Leads Inbox" at bounding box center [117, 66] width 59 height 46
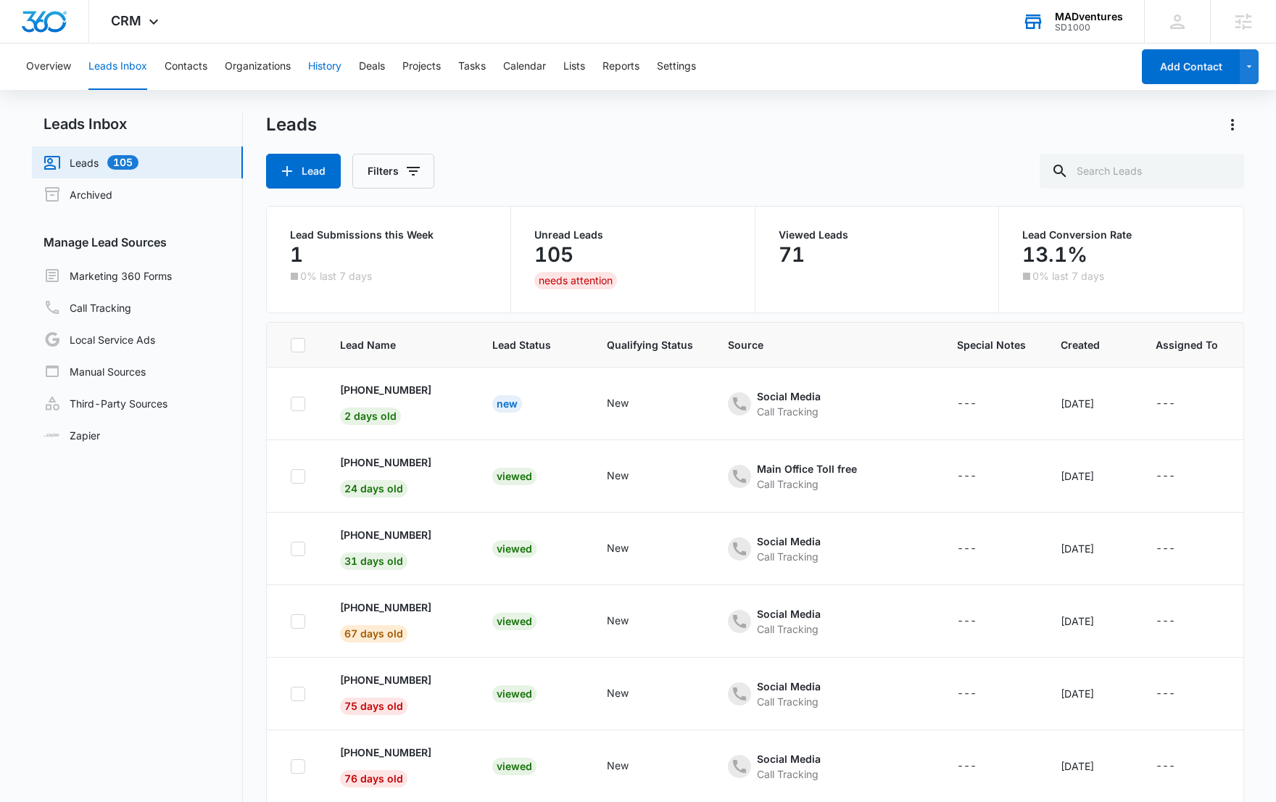
scroll to position [247, 0]
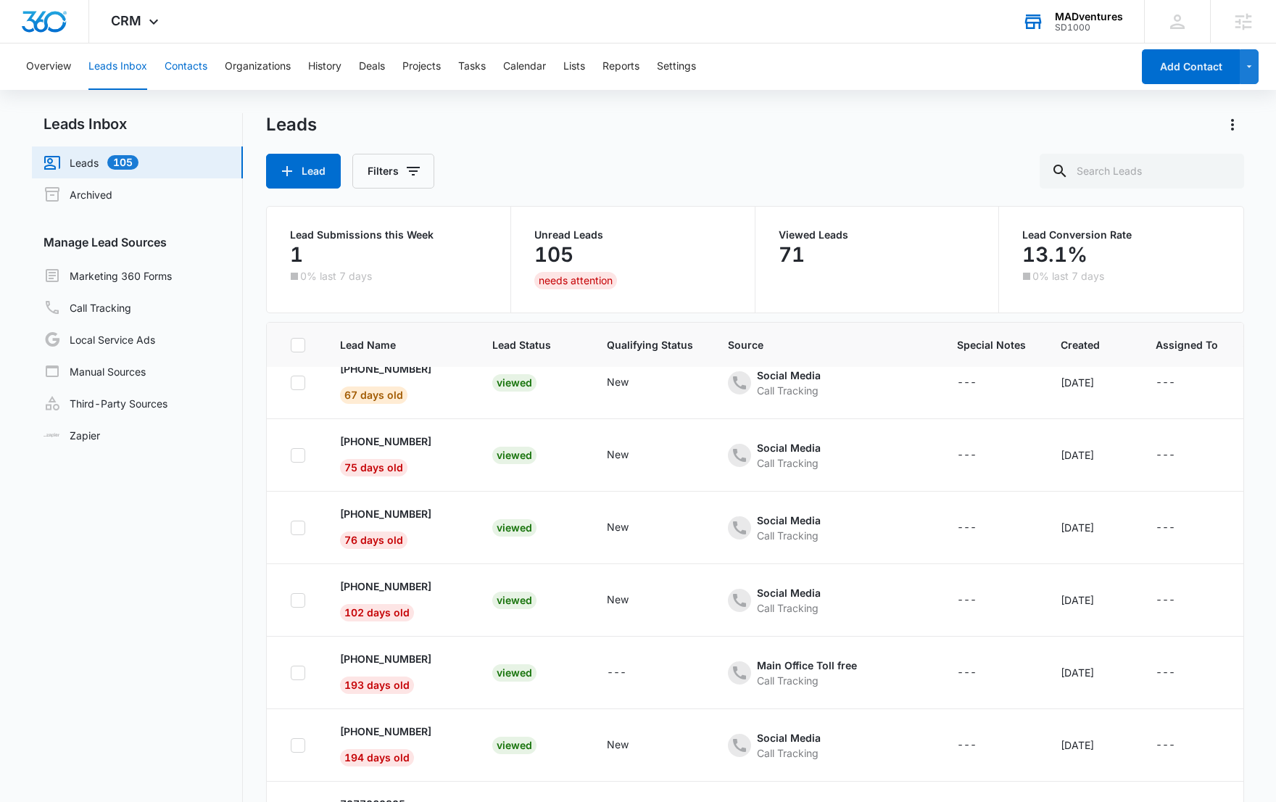
click at [203, 65] on button "Contacts" at bounding box center [186, 66] width 43 height 46
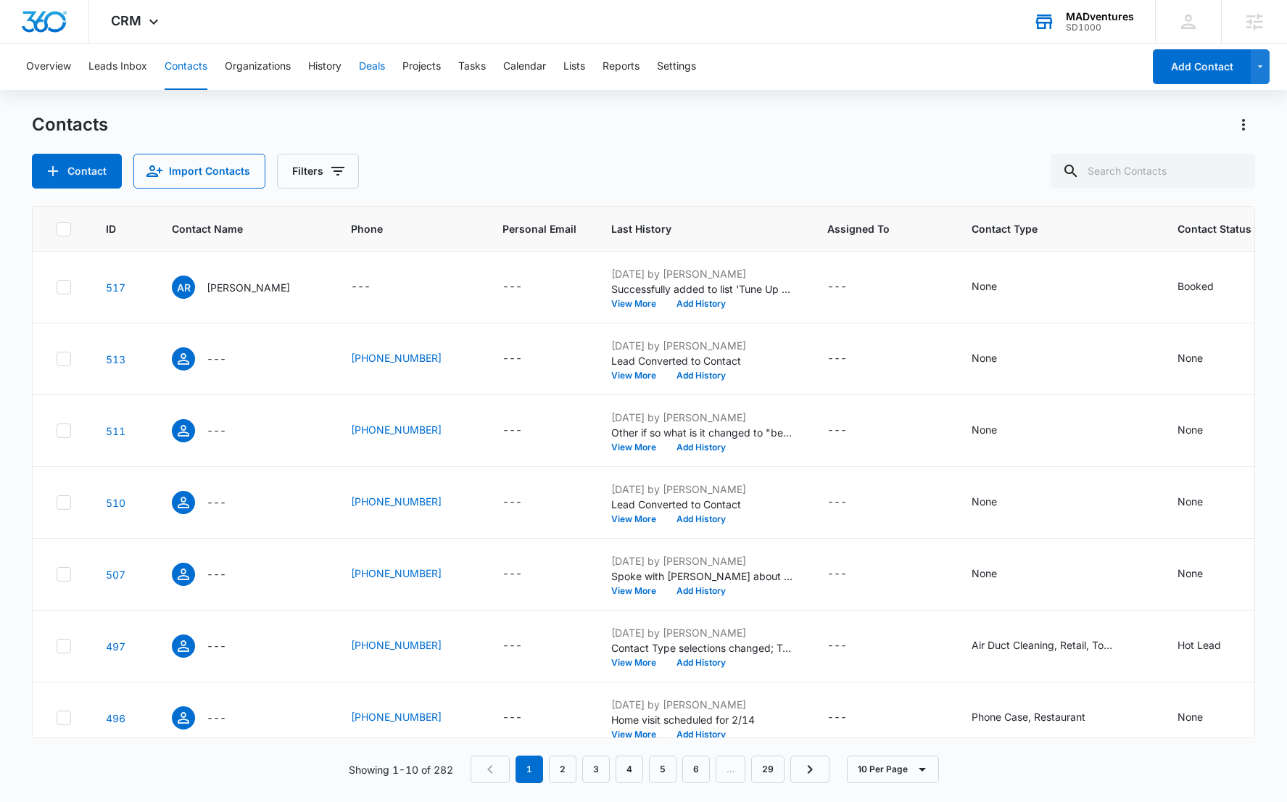
drag, startPoint x: 455, startPoint y: 90, endPoint x: 365, endPoint y: 75, distance: 91.9
click at [454, 90] on div "Overview Leads Inbox Contacts Organizations History Deals Projects Tasks Calend…" at bounding box center [643, 421] width 1287 height 757
click at [365, 73] on button "Deals" at bounding box center [372, 66] width 26 height 46
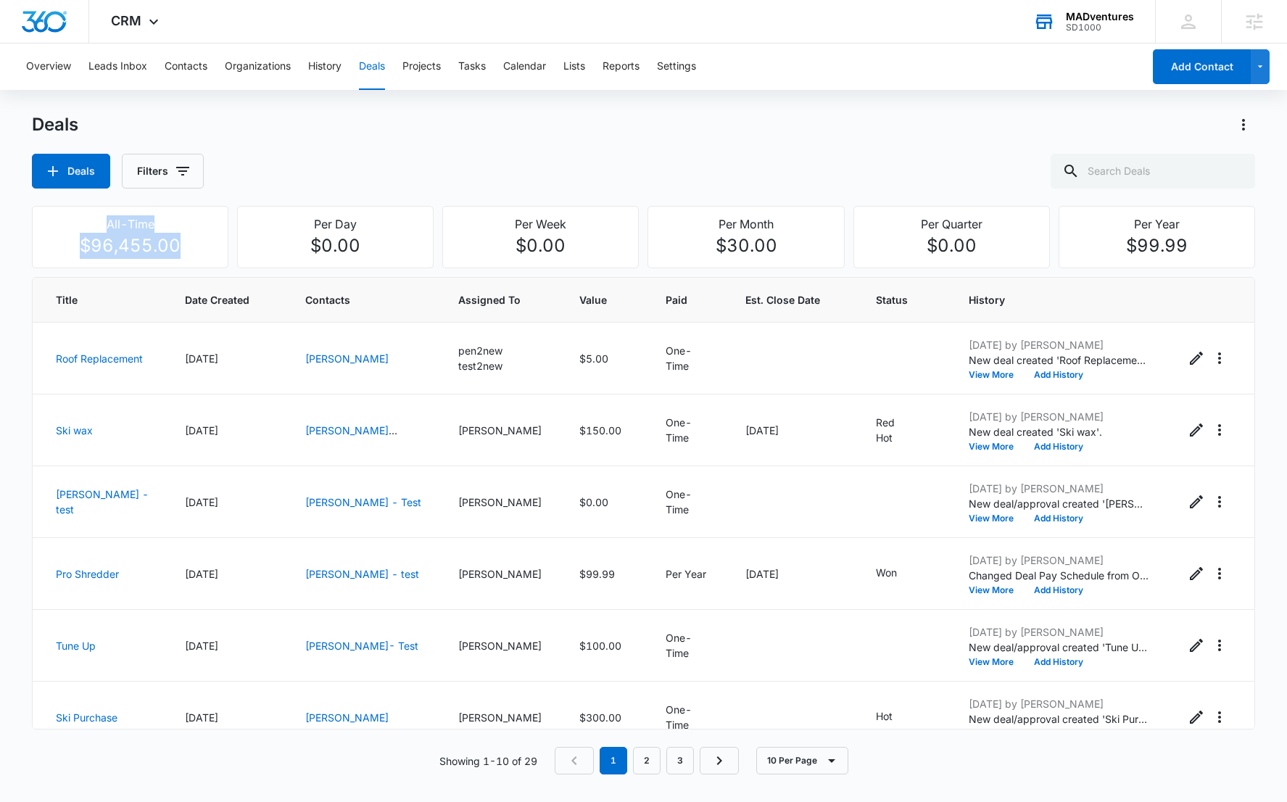
drag, startPoint x: 212, startPoint y: 249, endPoint x: 49, endPoint y: 220, distance: 164.9
click at [49, 220] on div "All-Time $96,455.00" at bounding box center [130, 236] width 178 height 43
click at [560, 147] on div "Deals Deals Filters" at bounding box center [643, 150] width 1222 height 75
click at [423, 74] on button "Projects" at bounding box center [421, 66] width 38 height 46
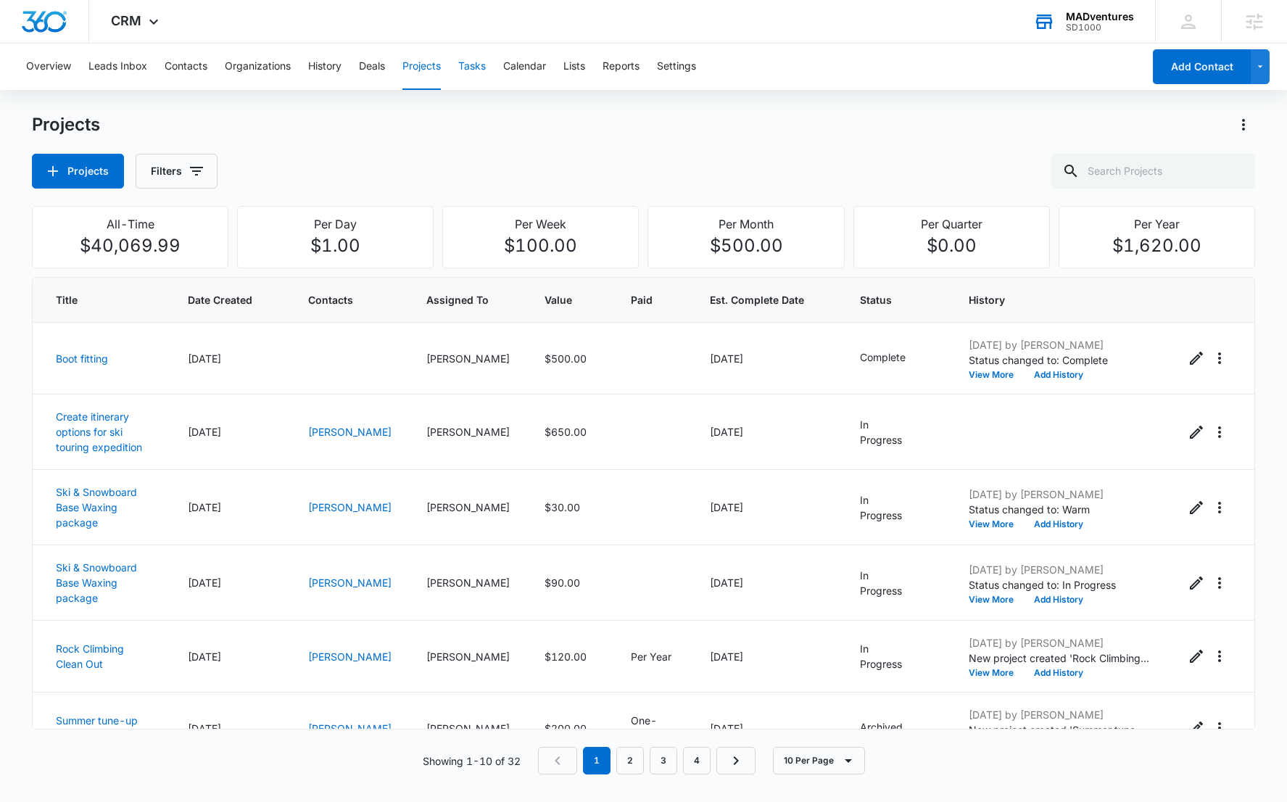
click at [483, 65] on button "Tasks" at bounding box center [472, 66] width 28 height 46
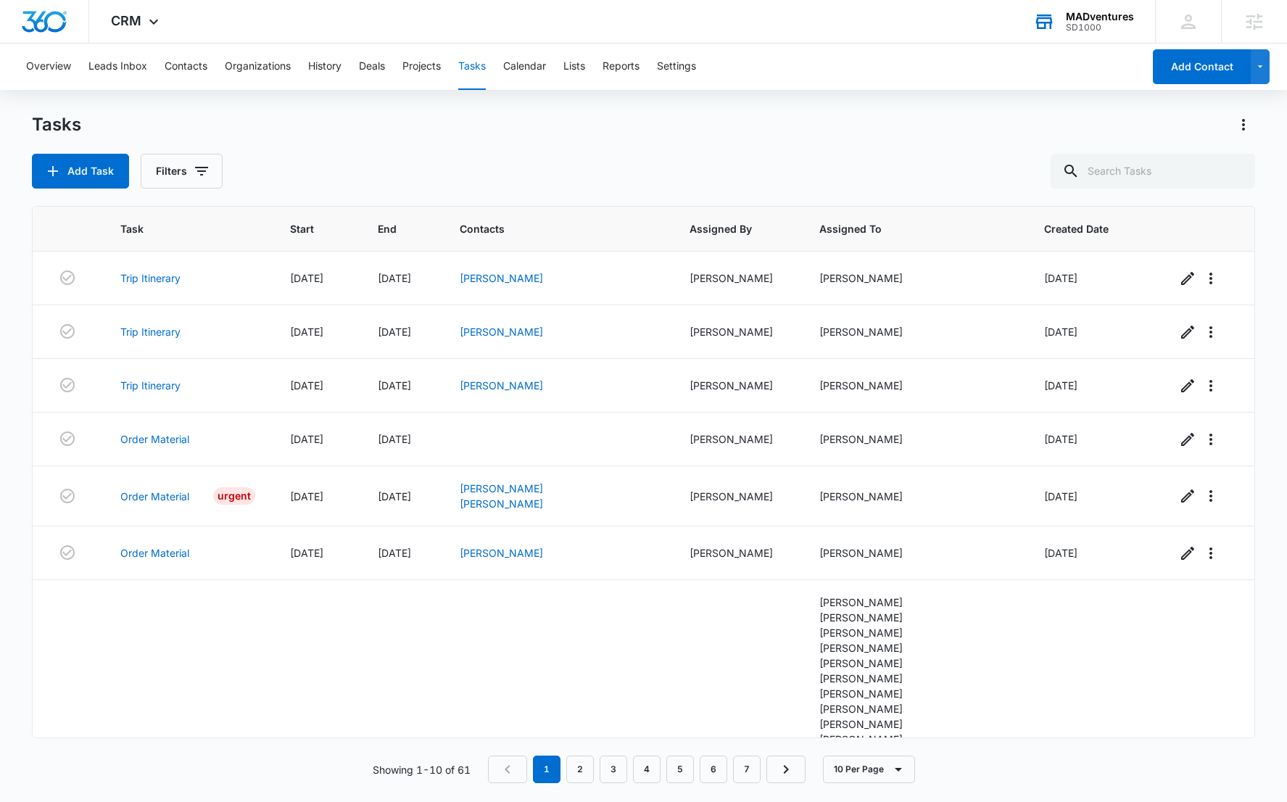
click at [639, 142] on div "Tasks Add Task Filters" at bounding box center [643, 150] width 1222 height 75
click at [581, 75] on button "Lists" at bounding box center [574, 66] width 22 height 46
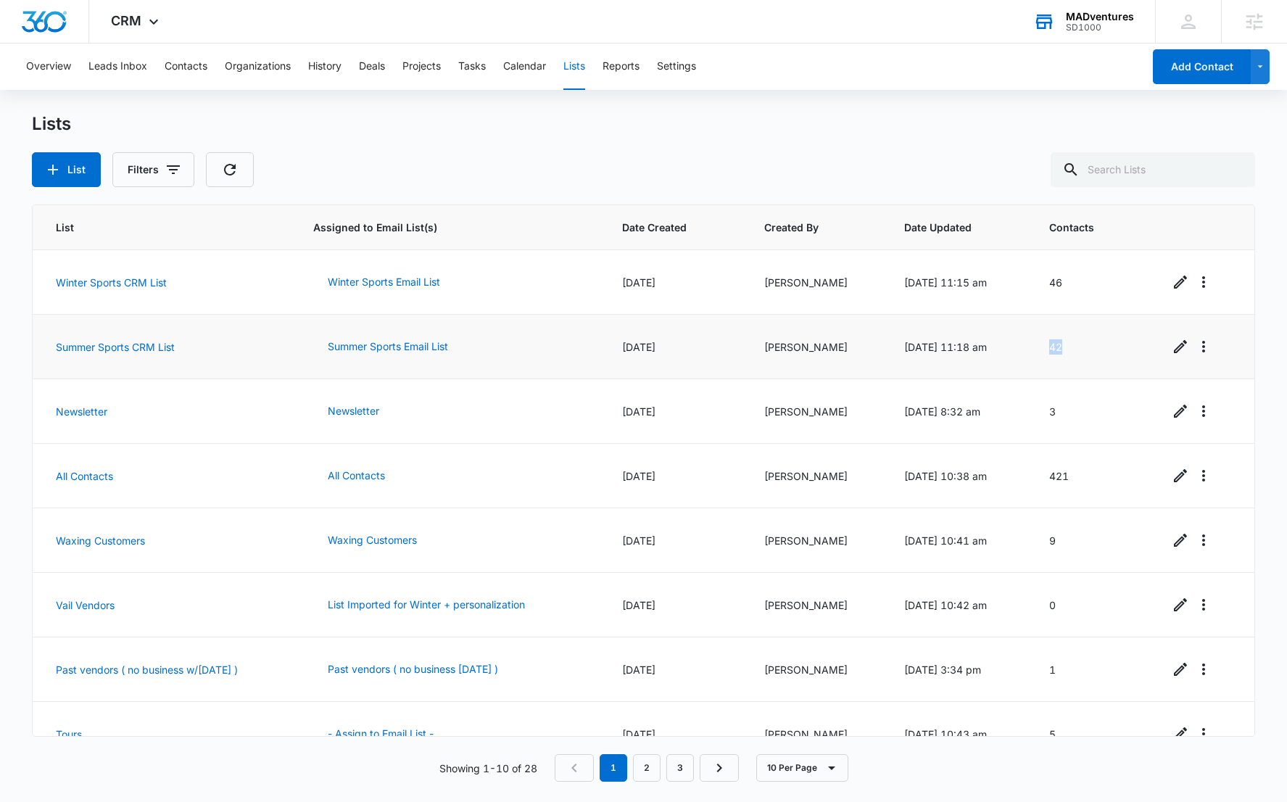
drag, startPoint x: 1088, startPoint y: 353, endPoint x: 1070, endPoint y: 328, distance: 31.2
click at [1070, 328] on td "42" at bounding box center [1090, 347] width 119 height 65
drag, startPoint x: 1076, startPoint y: 288, endPoint x: 498, endPoint y: 279, distance: 577.8
click at [511, 287] on tr "Winter Sports CRM List Winter Sports Email List [DATE] [PERSON_NAME] [DATE] 11:…" at bounding box center [643, 282] width 1221 height 65
click at [678, 157] on div "List Filters" at bounding box center [643, 169] width 1222 height 35
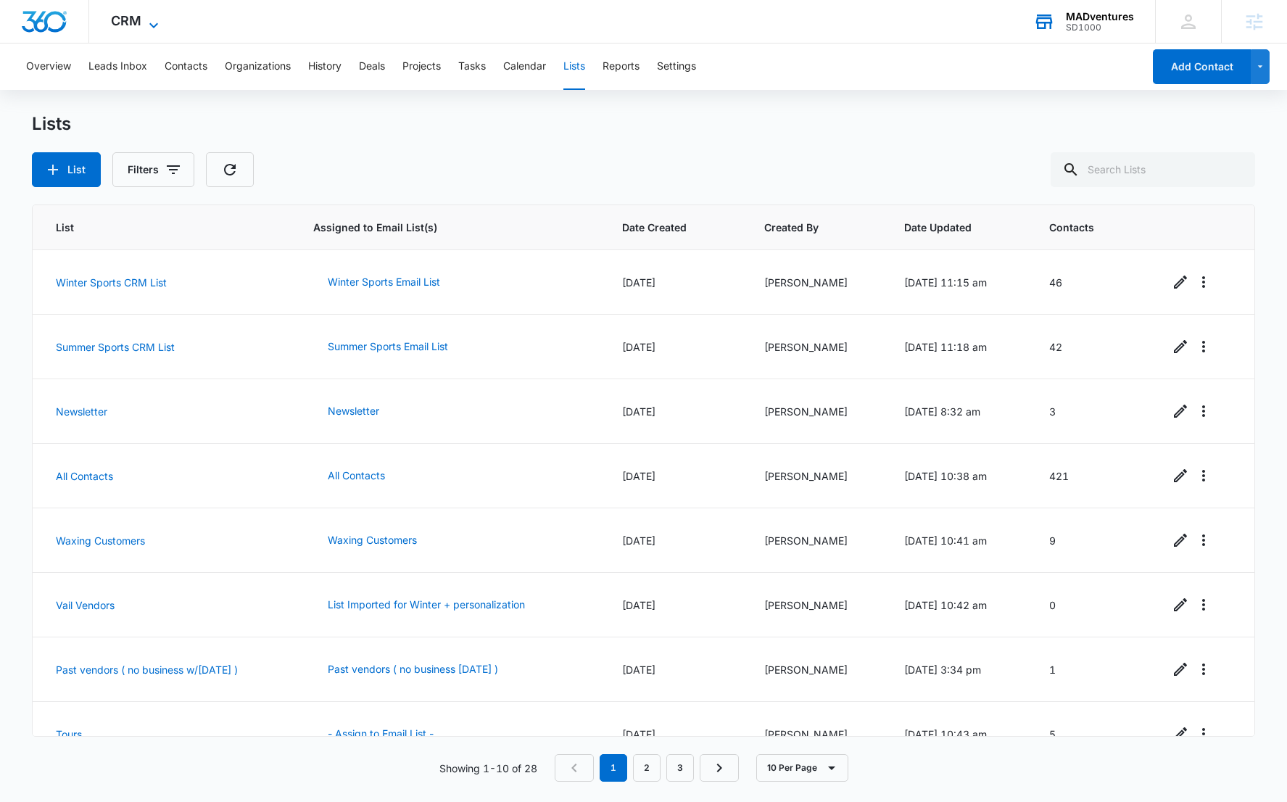
click at [146, 30] on icon at bounding box center [153, 25] width 17 height 17
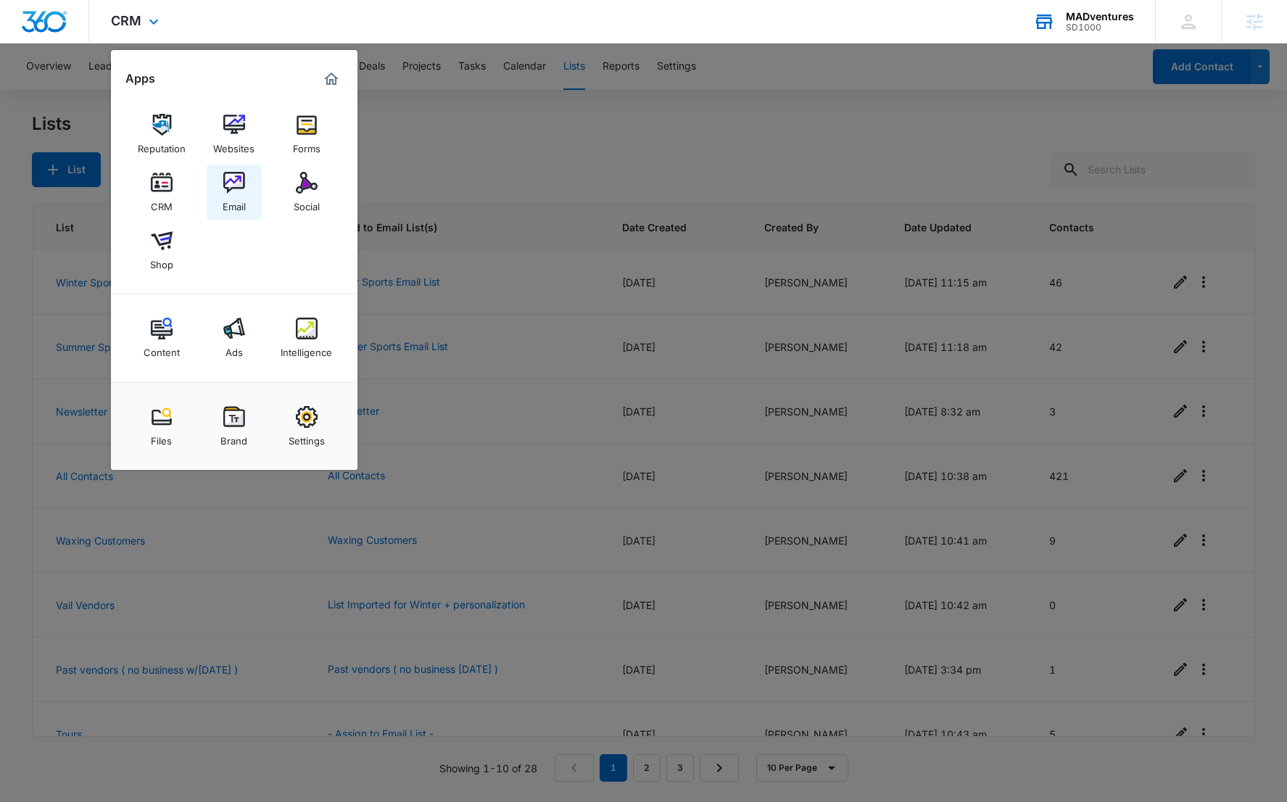
click at [225, 186] on img at bounding box center [234, 183] width 22 height 22
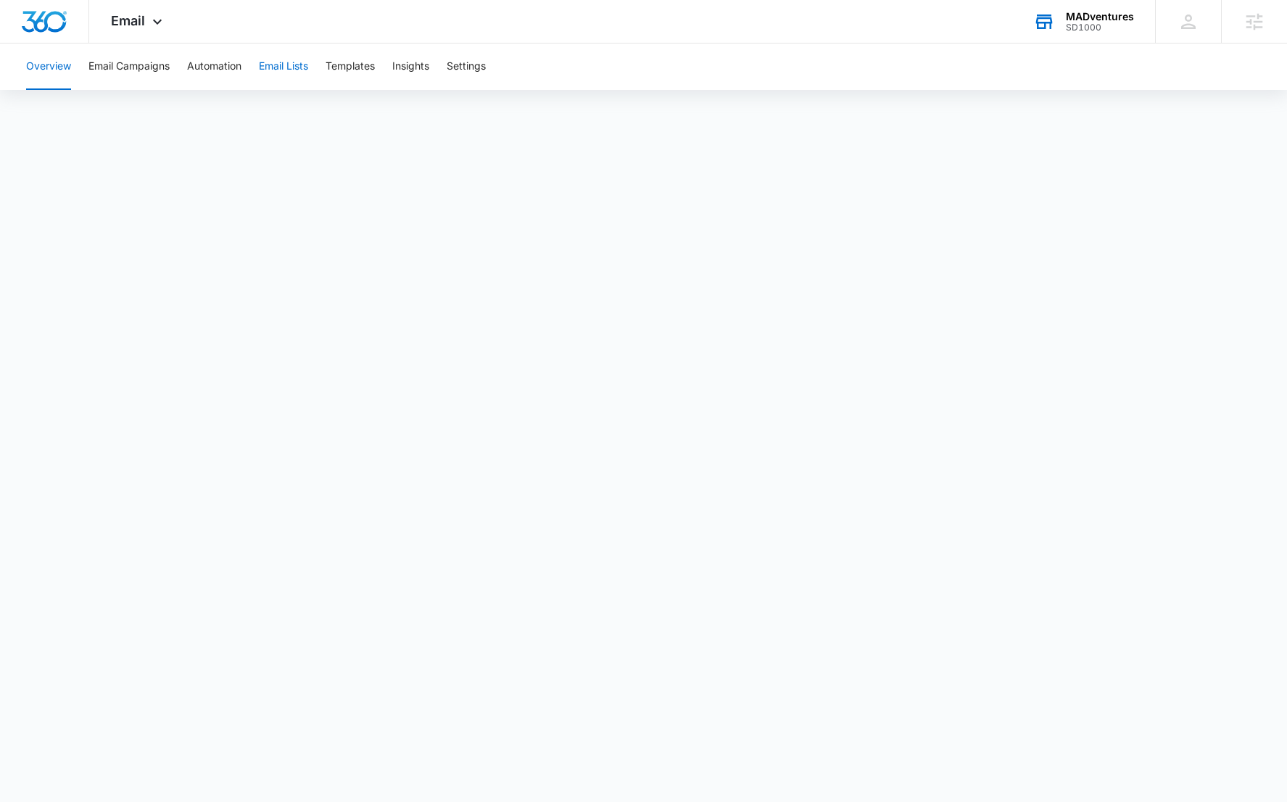
click at [308, 71] on button "Email Lists" at bounding box center [283, 66] width 49 height 46
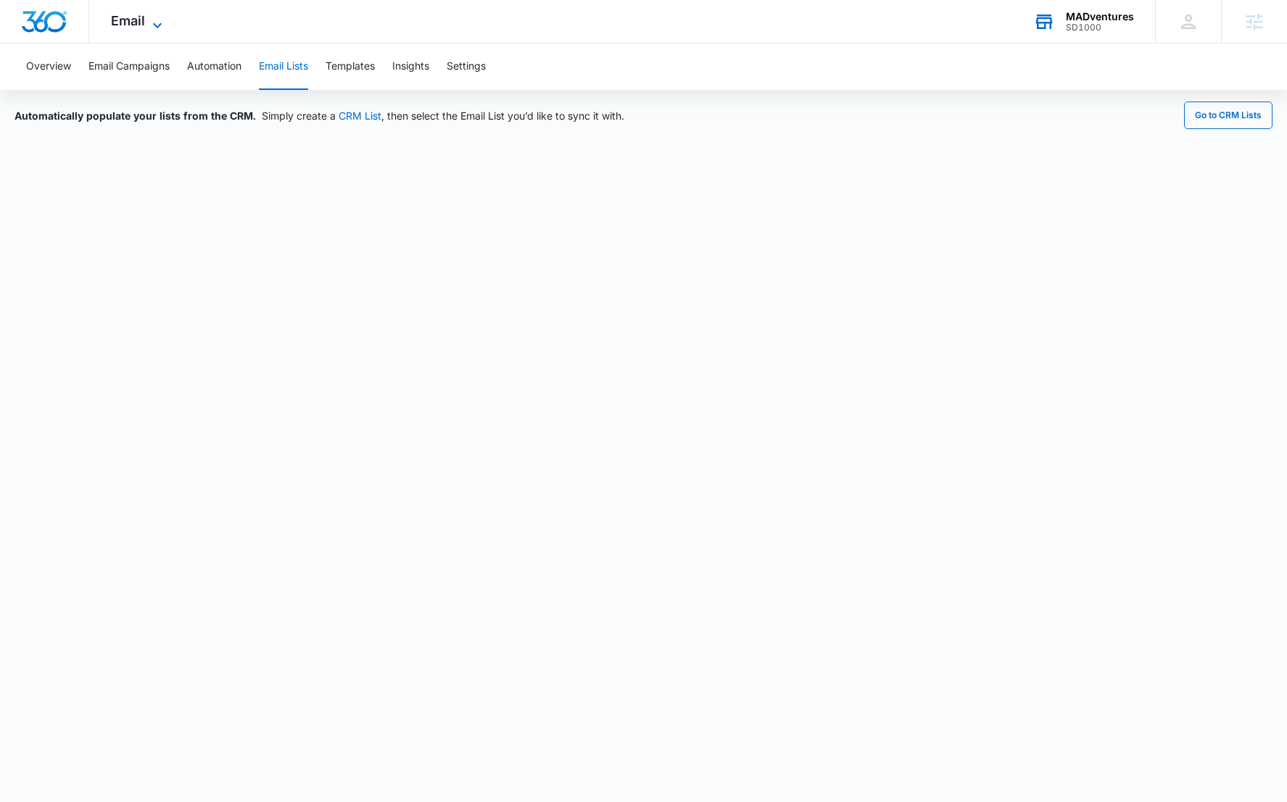
click at [150, 20] on icon at bounding box center [157, 25] width 17 height 17
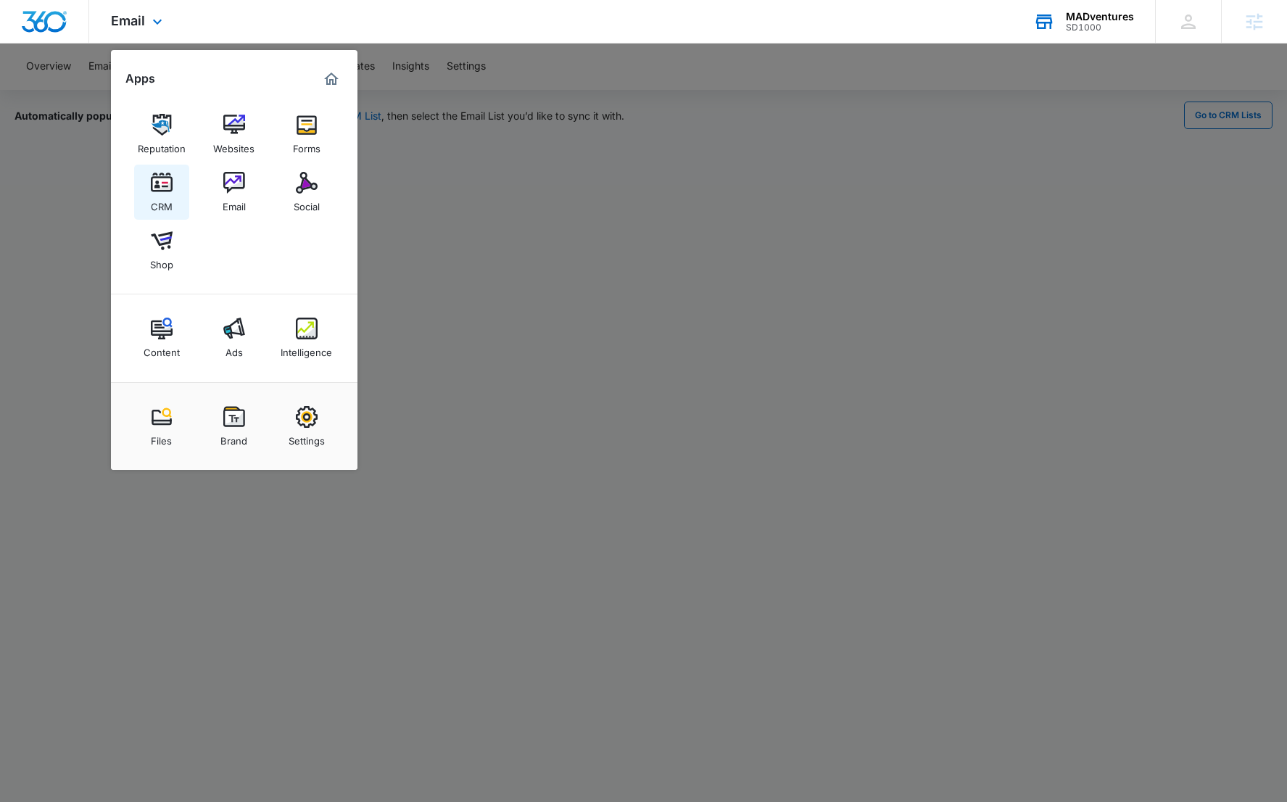
click at [164, 186] on img at bounding box center [162, 183] width 22 height 22
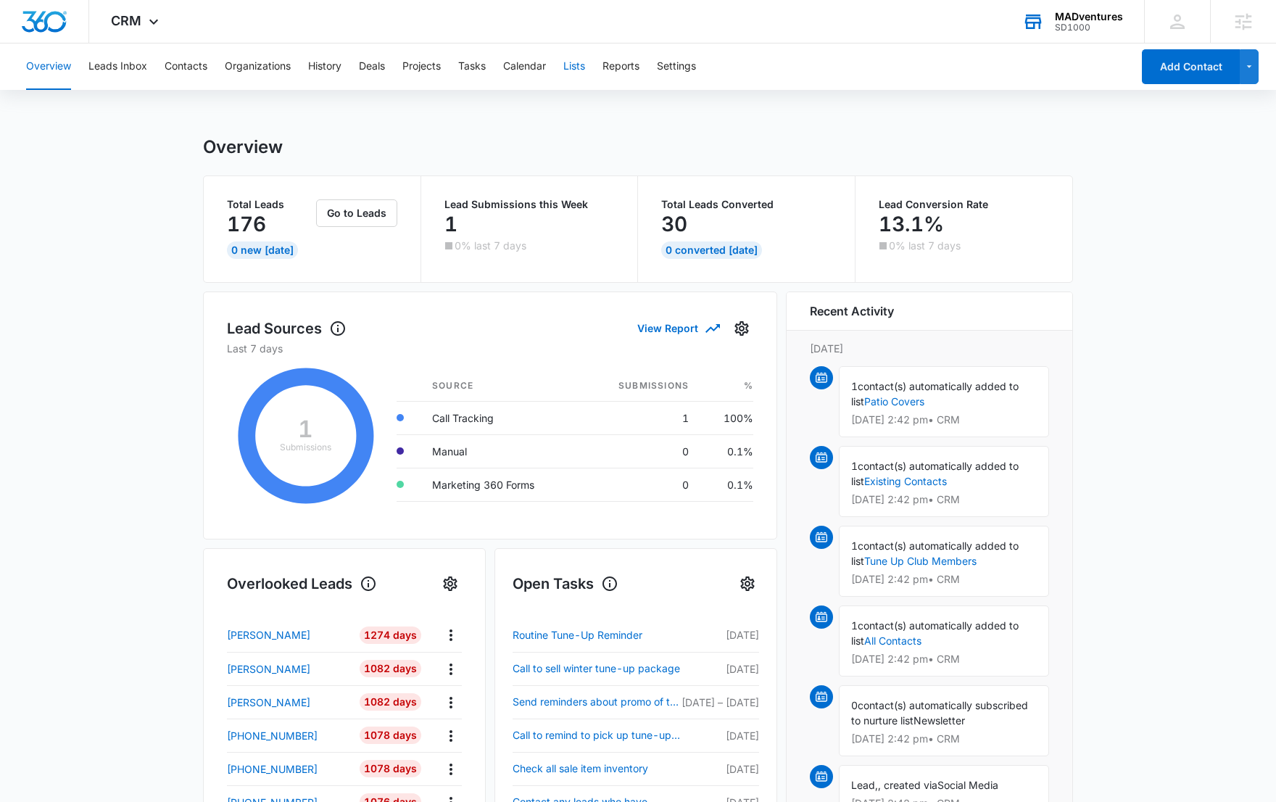
click at [576, 72] on button "Lists" at bounding box center [574, 66] width 22 height 46
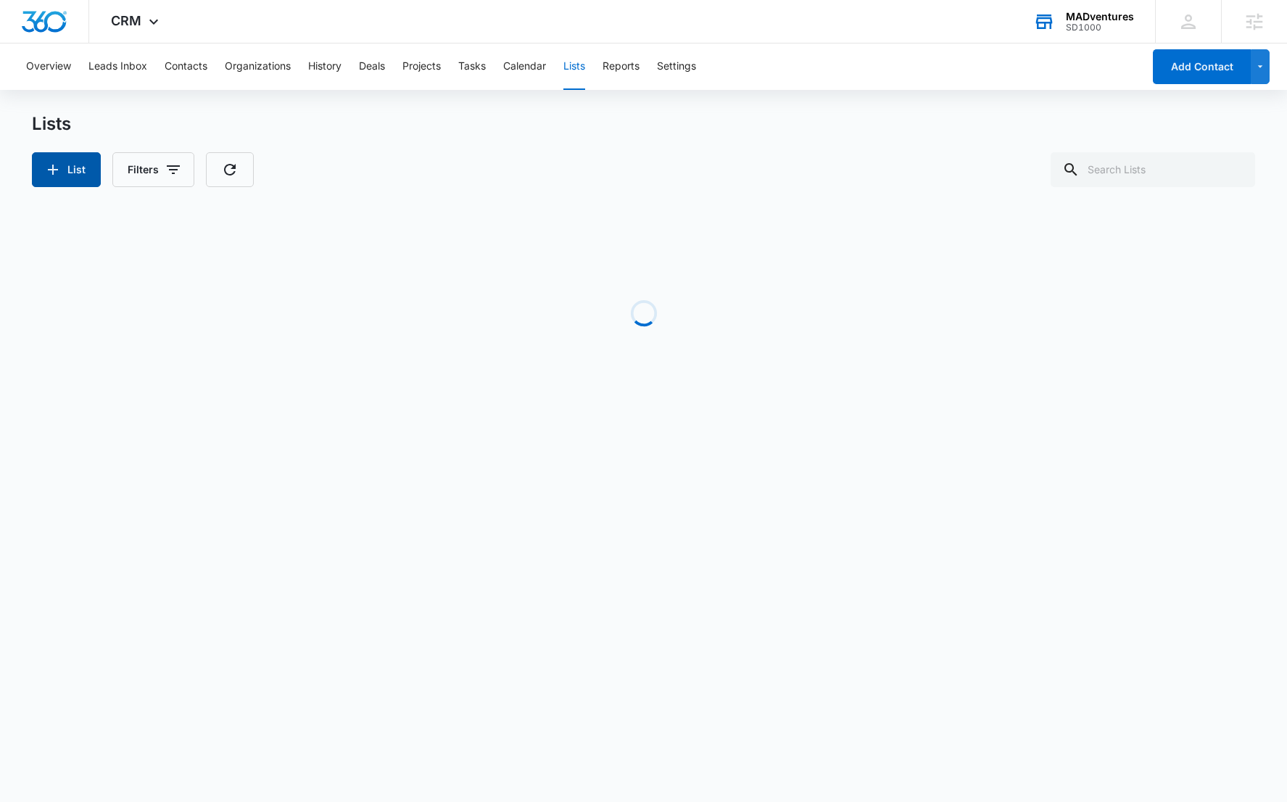
click at [68, 181] on button "List" at bounding box center [66, 169] width 69 height 35
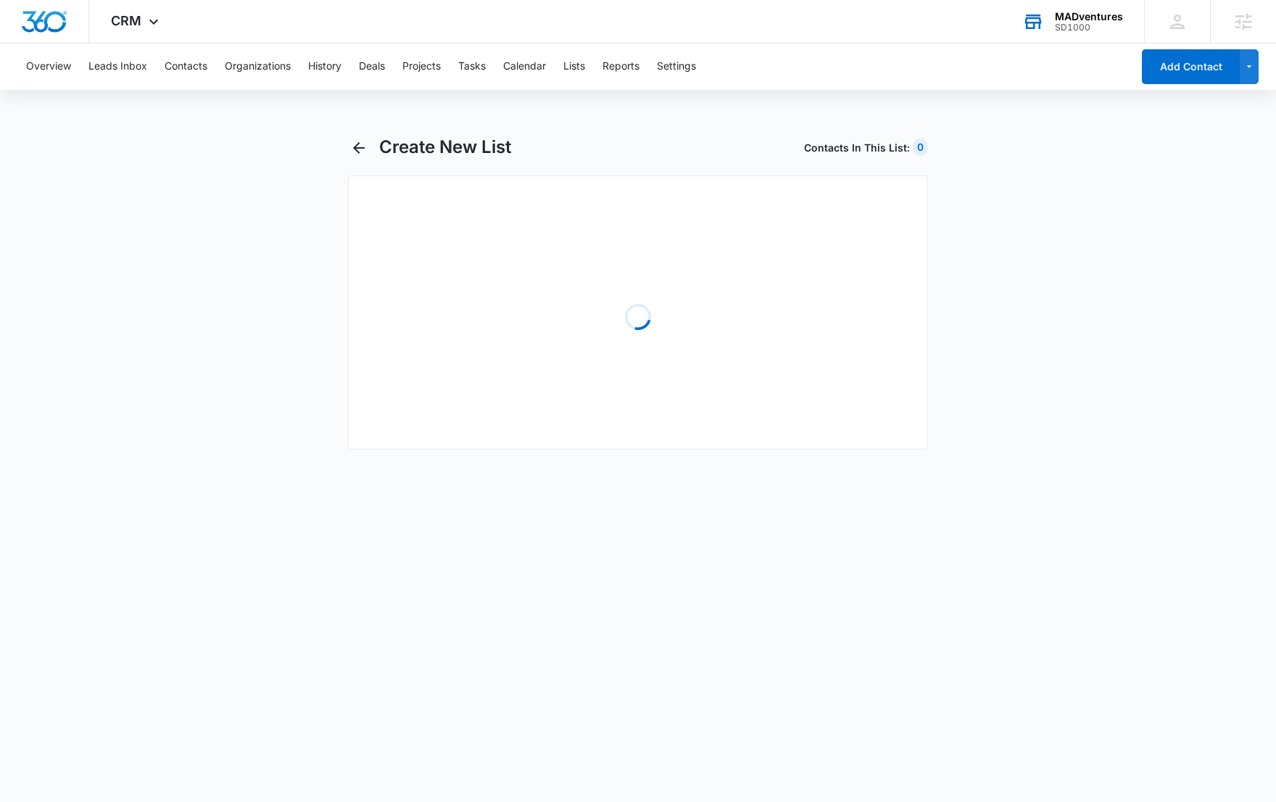
select select "31"
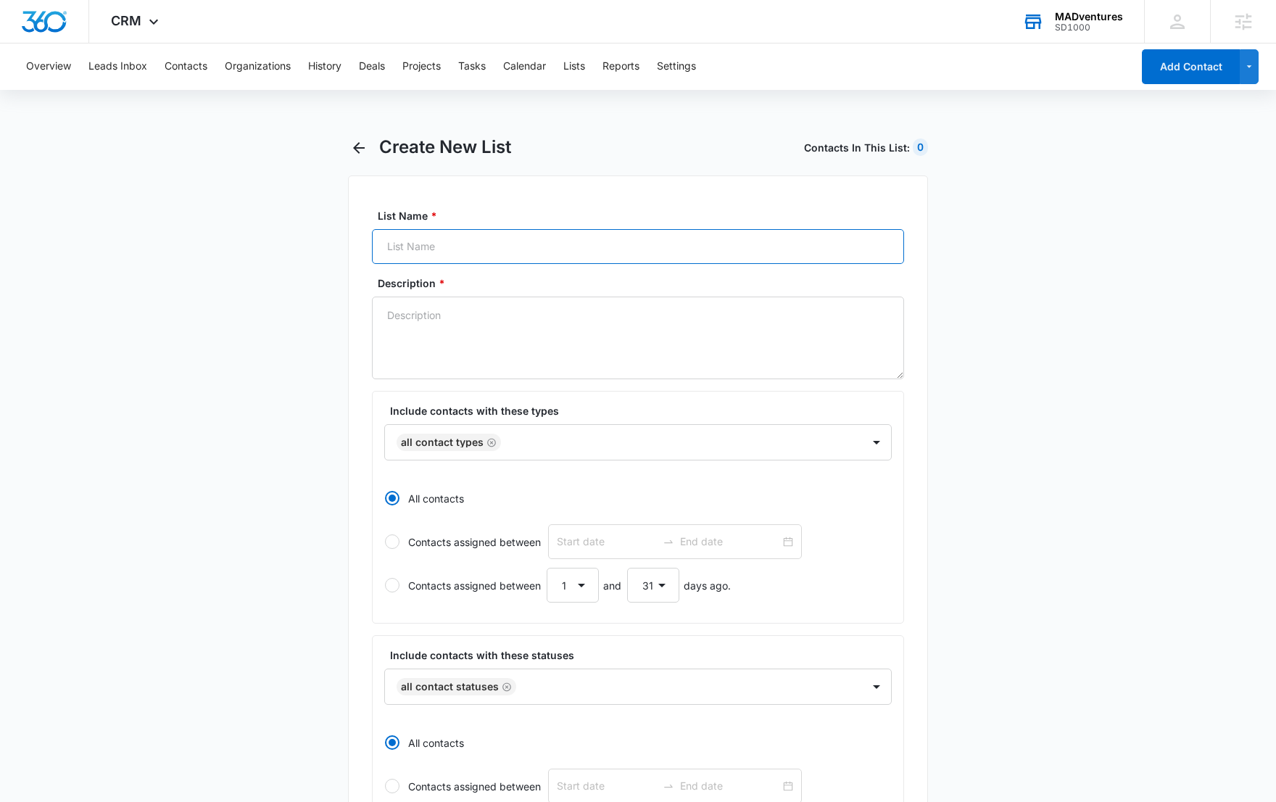
click at [470, 246] on input "List Name *" at bounding box center [638, 246] width 532 height 35
type input "Brown Eyed Boys"
click at [573, 344] on textarea "Description *" at bounding box center [638, 337] width 532 height 83
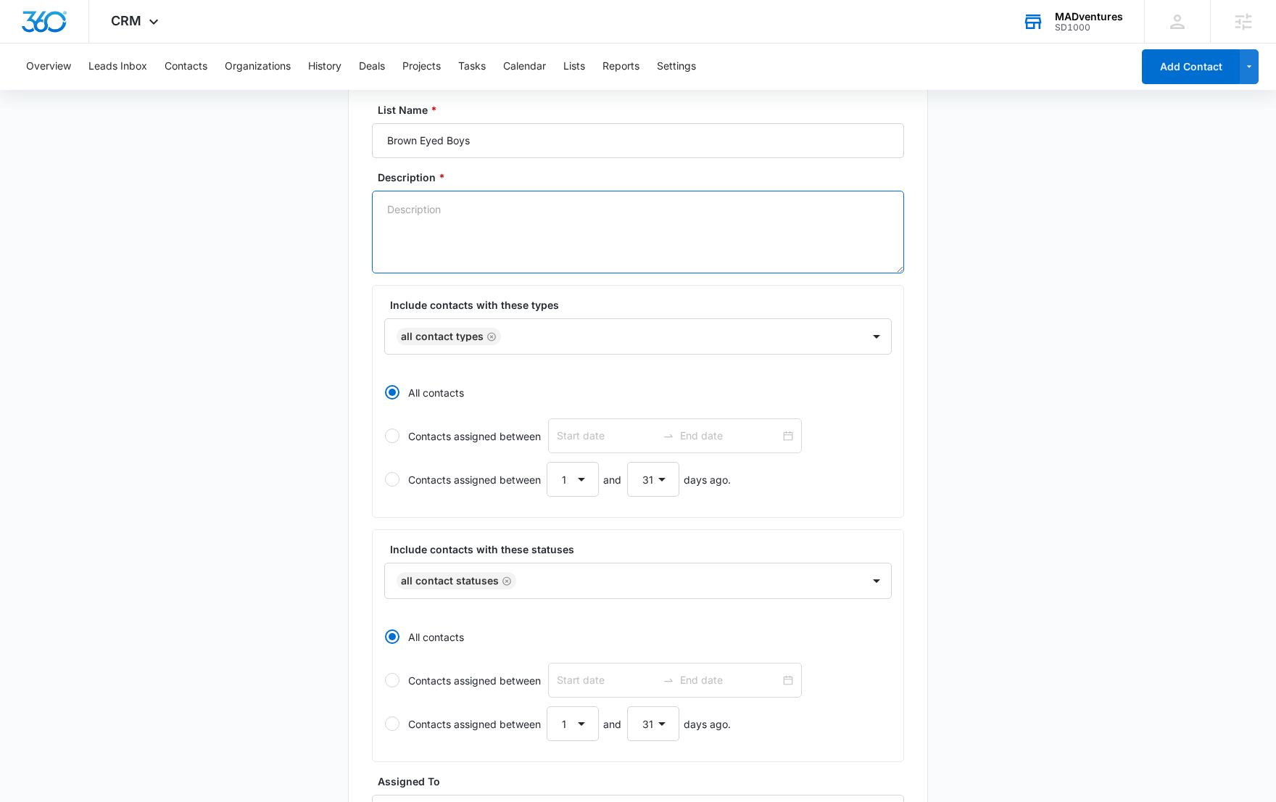
scroll to position [109, 0]
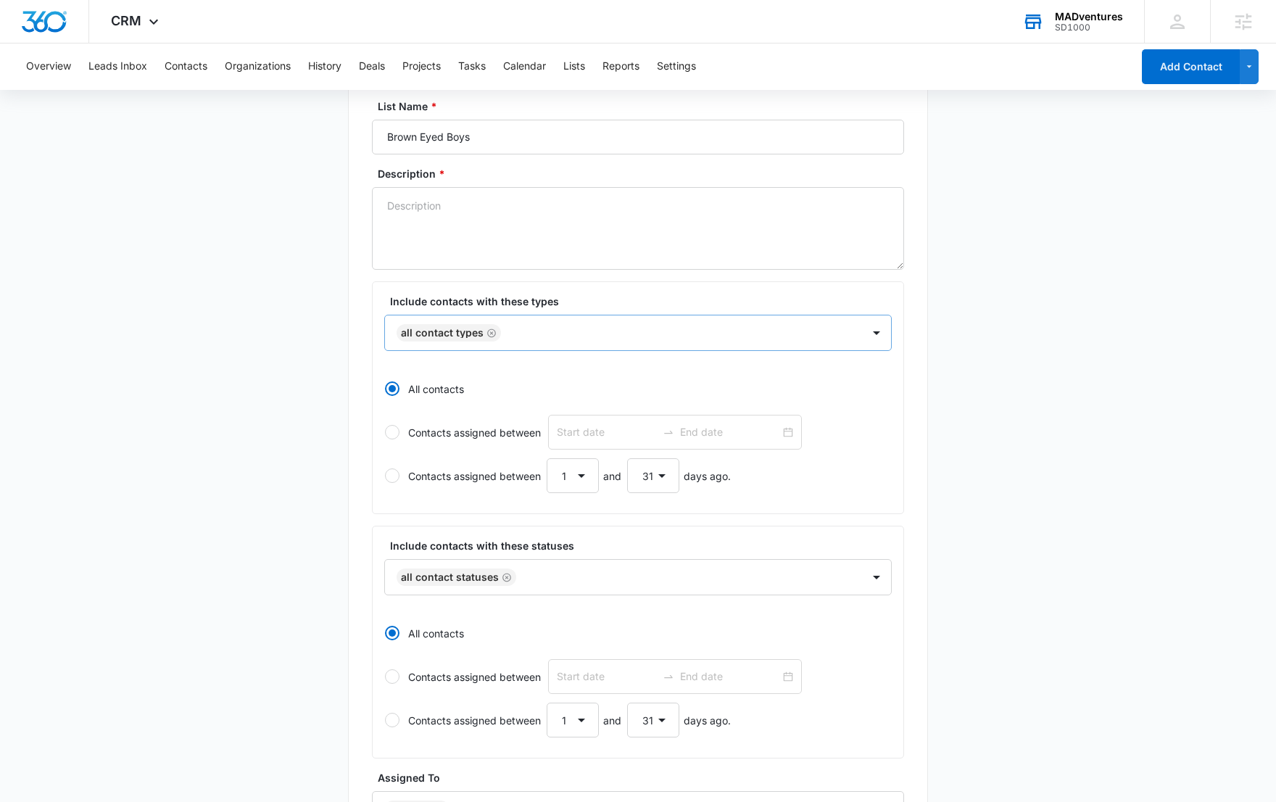
click at [568, 343] on div "All Contact Types" at bounding box center [623, 332] width 477 height 35
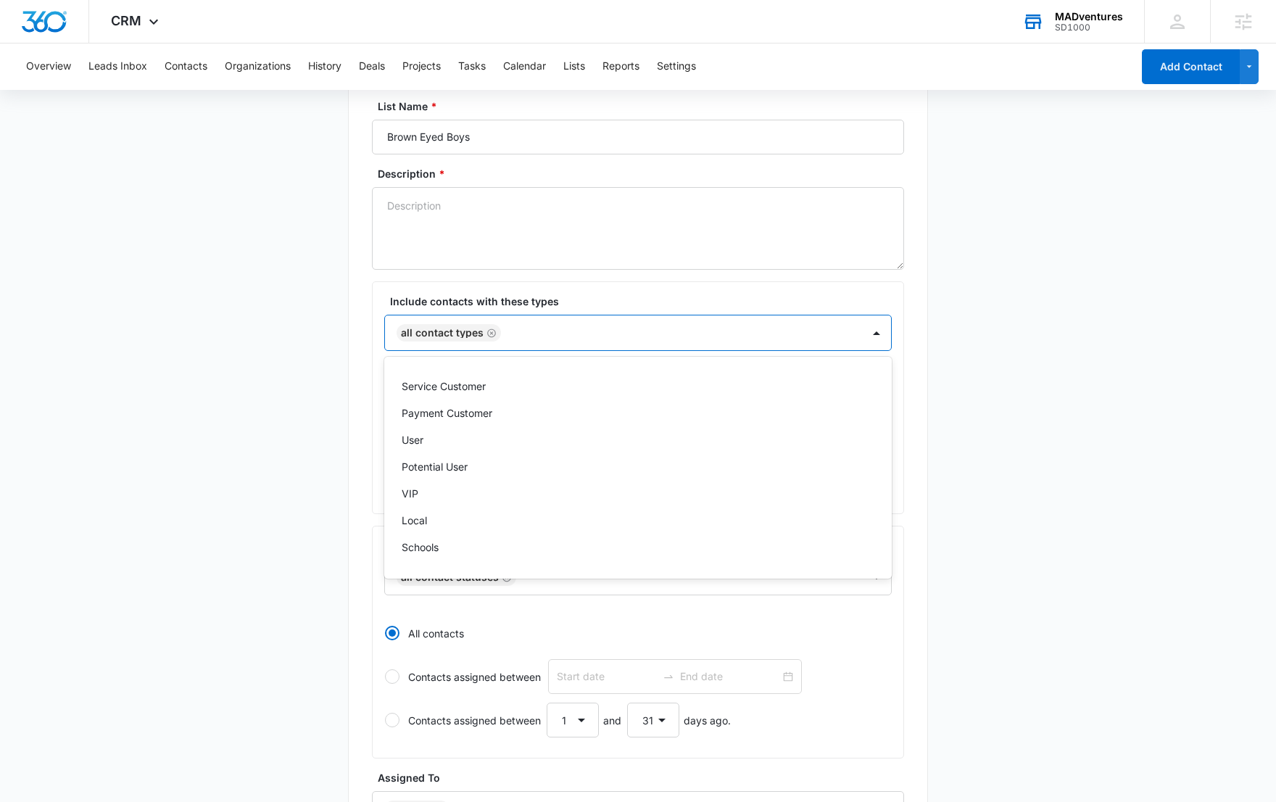
scroll to position [0, 0]
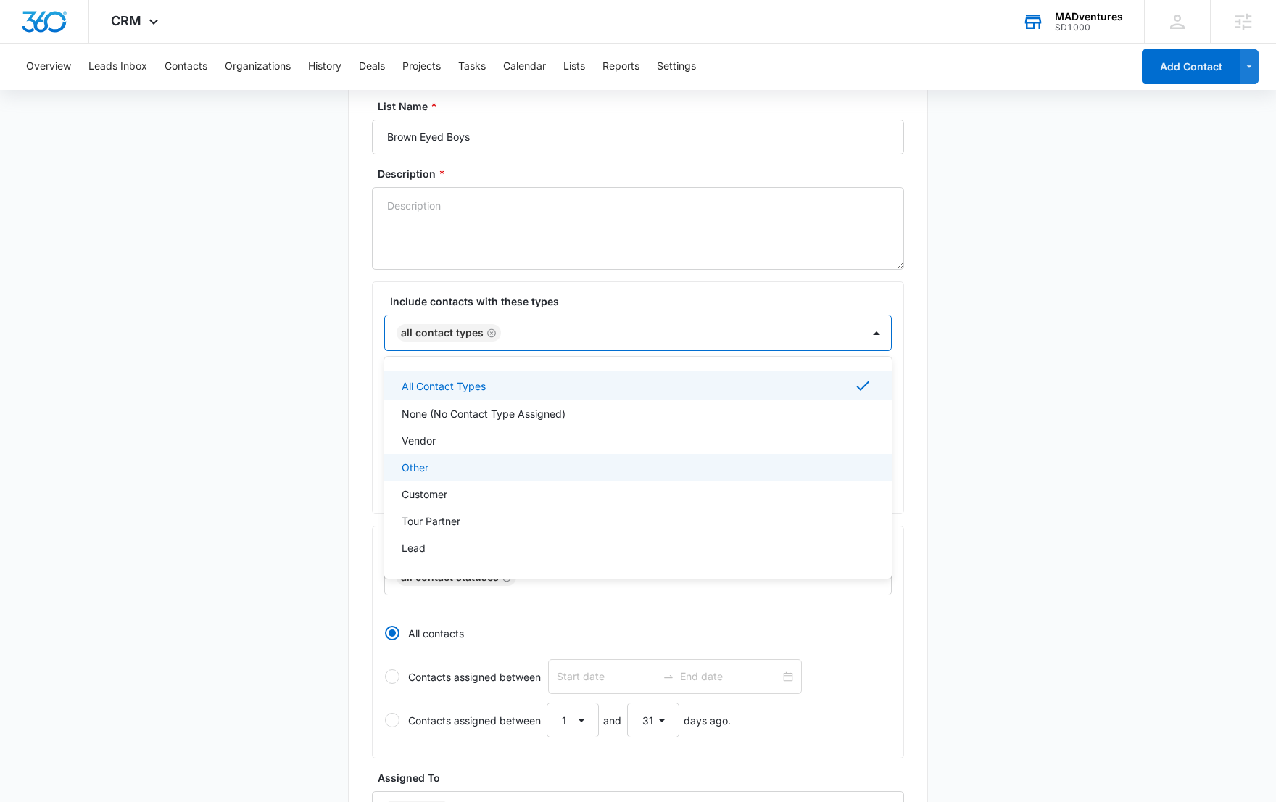
click at [1109, 457] on main "Create New List Contacts In This List : 0 List Name * Brown Eyed Boys Descripti…" at bounding box center [638, 528] width 1276 height 1002
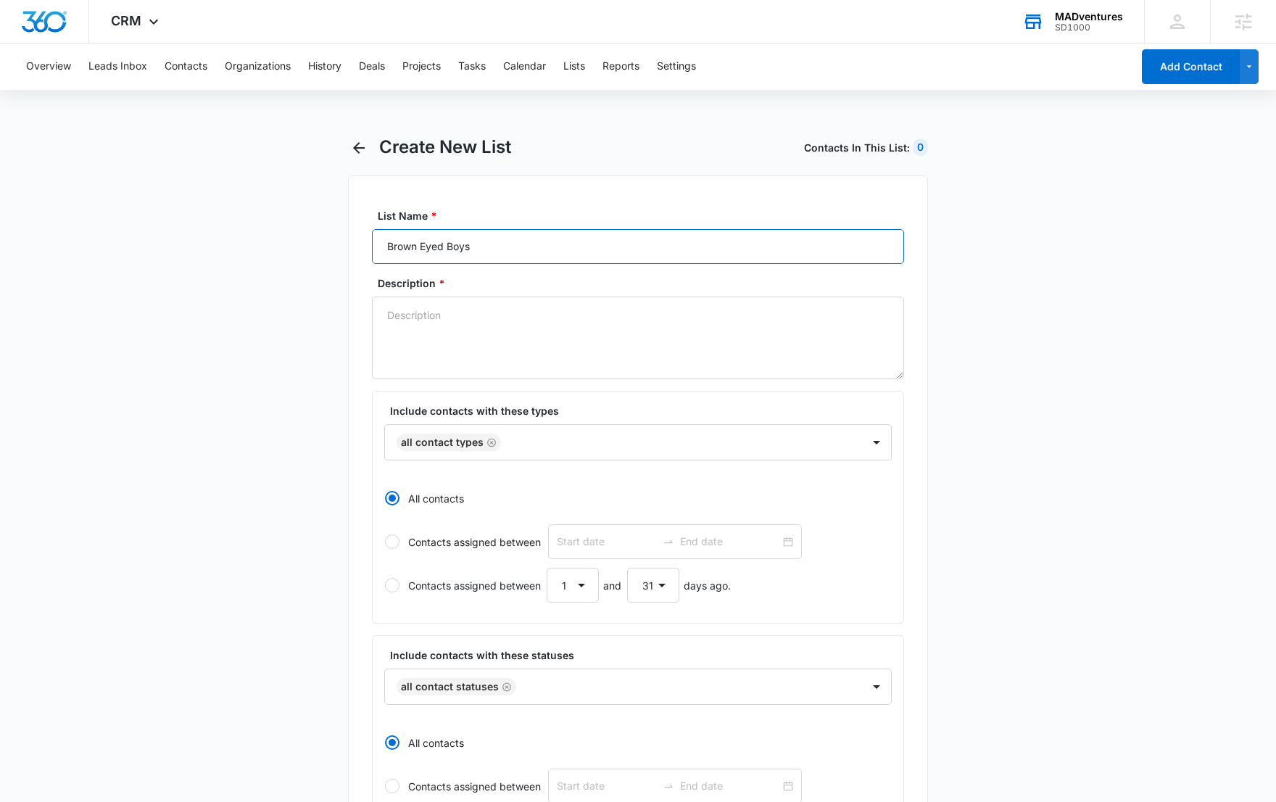
click at [532, 254] on input "Brown Eyed Boys" at bounding box center [638, 246] width 532 height 35
click at [532, 253] on input "Brown Eyed Boys" at bounding box center [638, 246] width 532 height 35
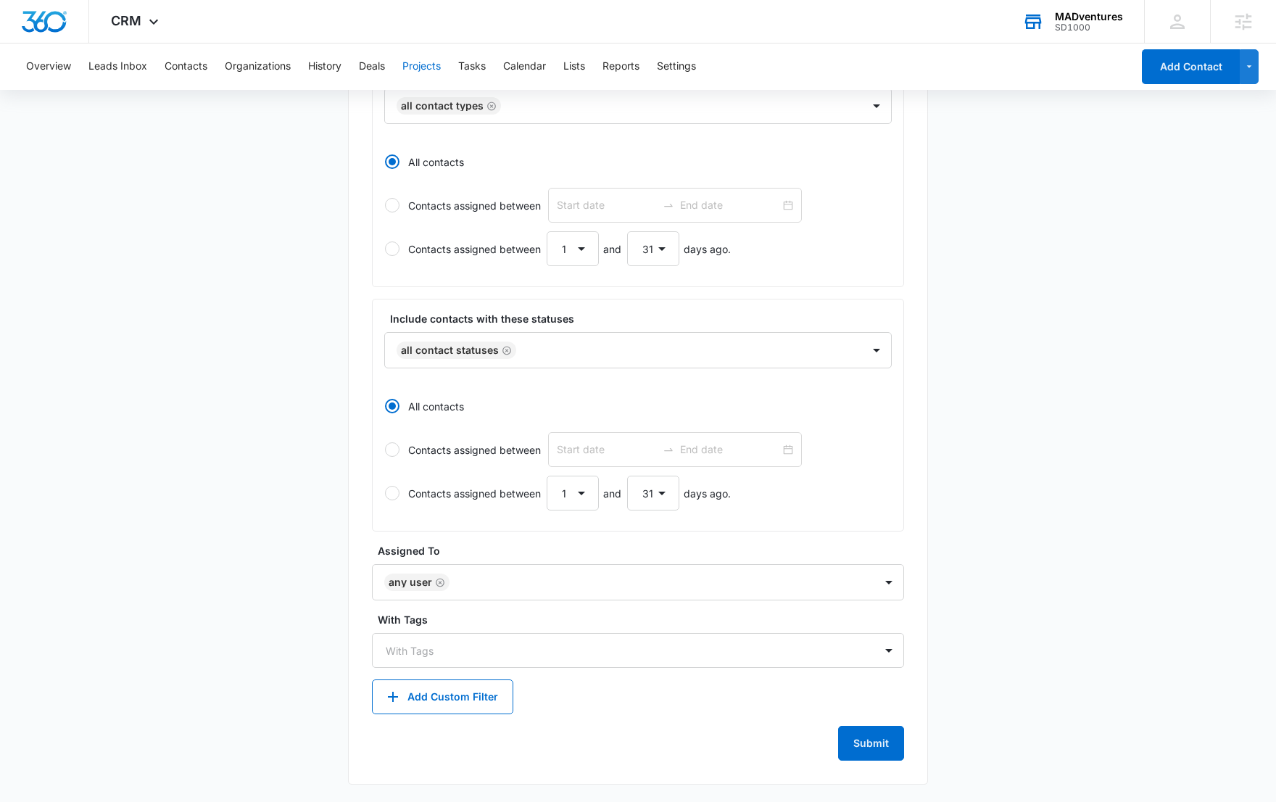
scroll to position [49, 0]
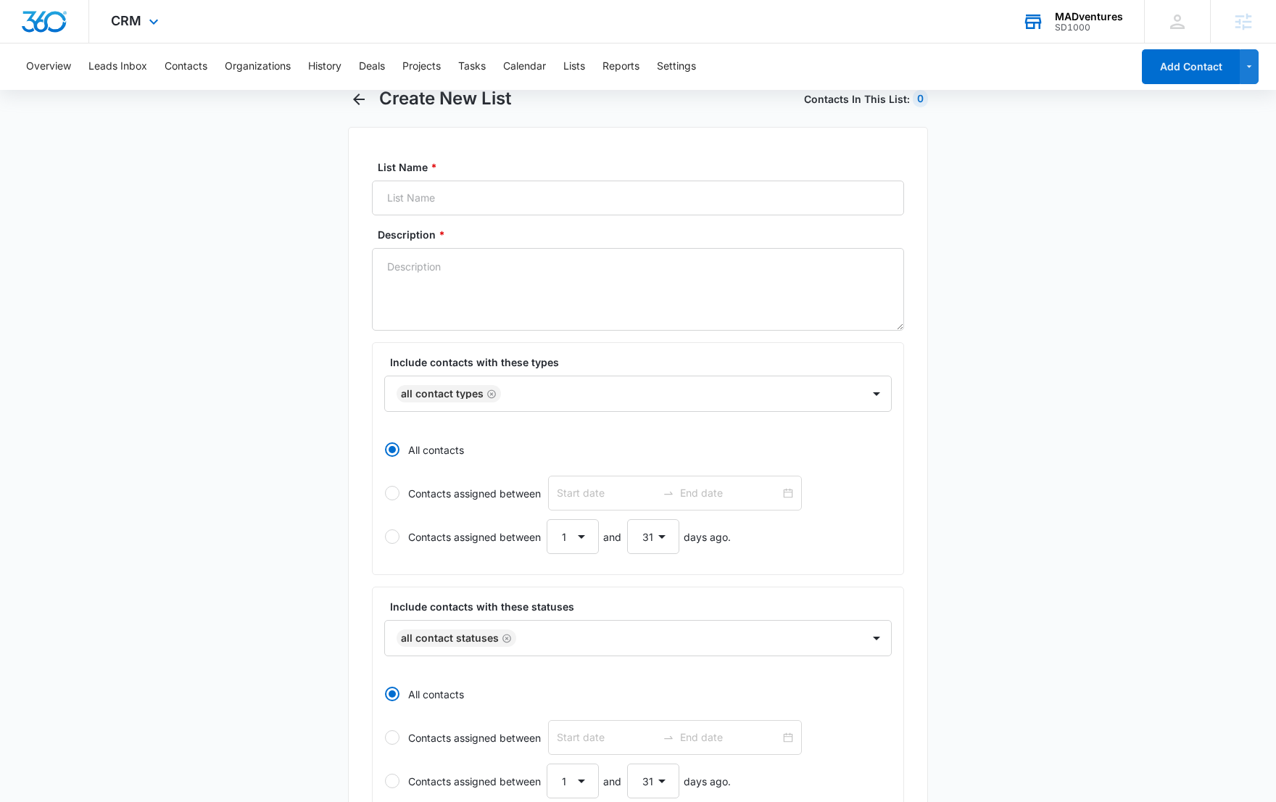
click at [100, 19] on div "CRM Apps Reputation Websites Forms CRM Email Social Shop Content Ads Intelligen…" at bounding box center [136, 21] width 95 height 43
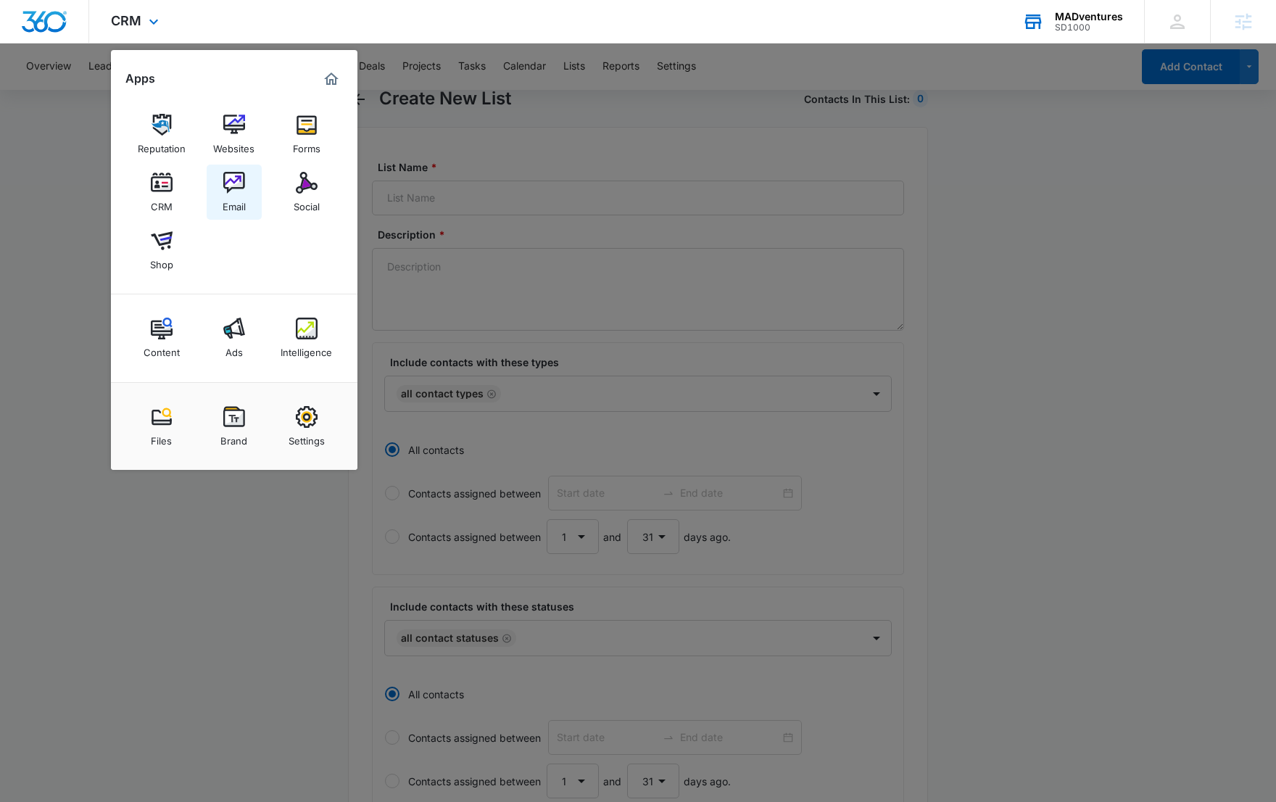
click at [251, 179] on link "Email" at bounding box center [234, 192] width 55 height 55
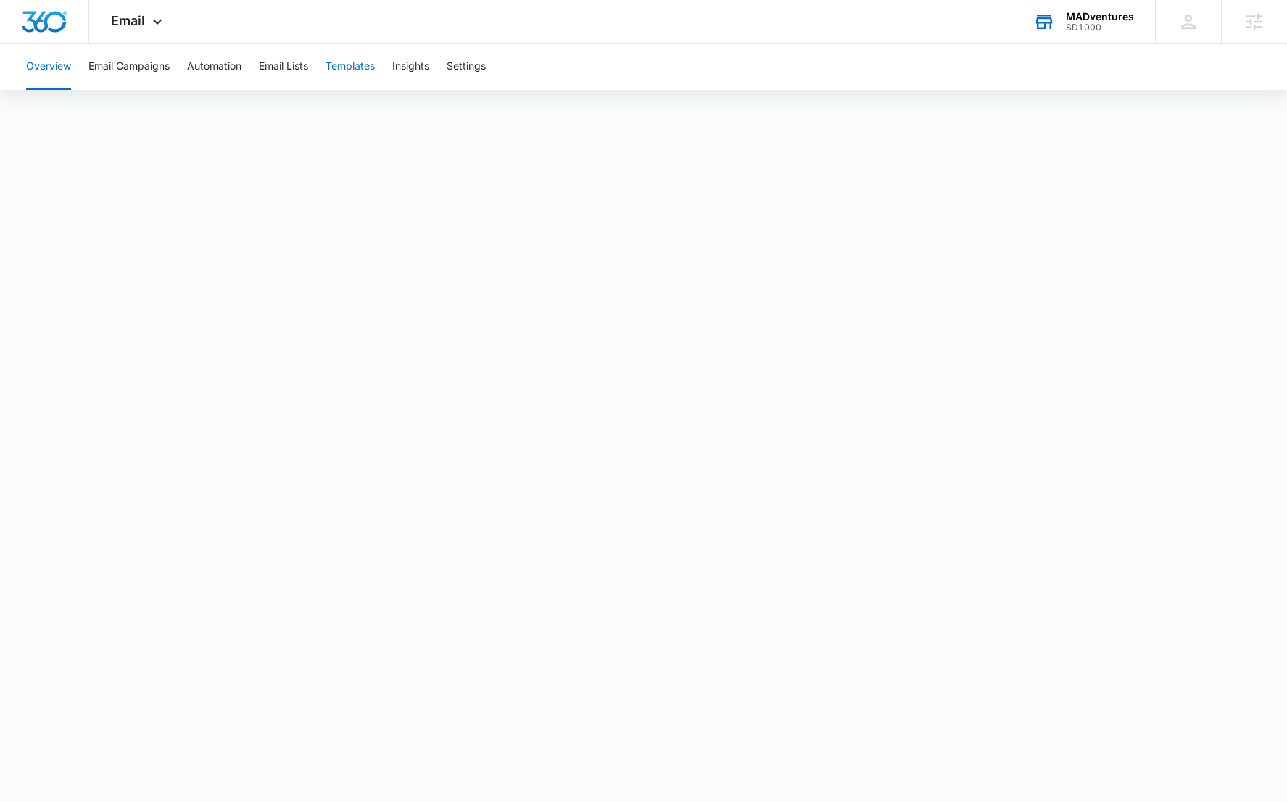
click at [370, 68] on button "Templates" at bounding box center [349, 66] width 49 height 46
click at [120, 80] on button "Email Campaigns" at bounding box center [128, 66] width 81 height 46
click at [109, 32] on div "Email Apps Reputation Websites Forms CRM Email Social Shop Content Ads Intellig…" at bounding box center [138, 21] width 99 height 43
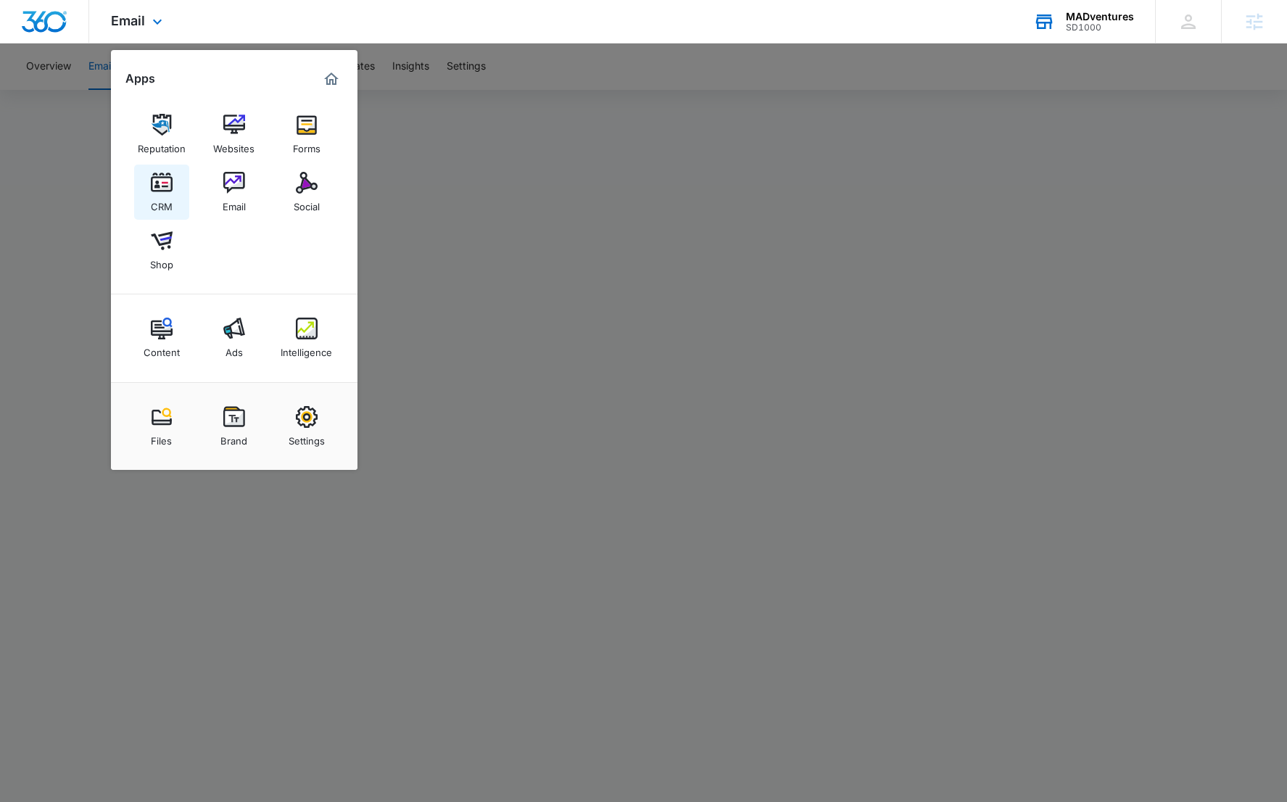
click at [172, 204] on link "CRM" at bounding box center [161, 192] width 55 height 55
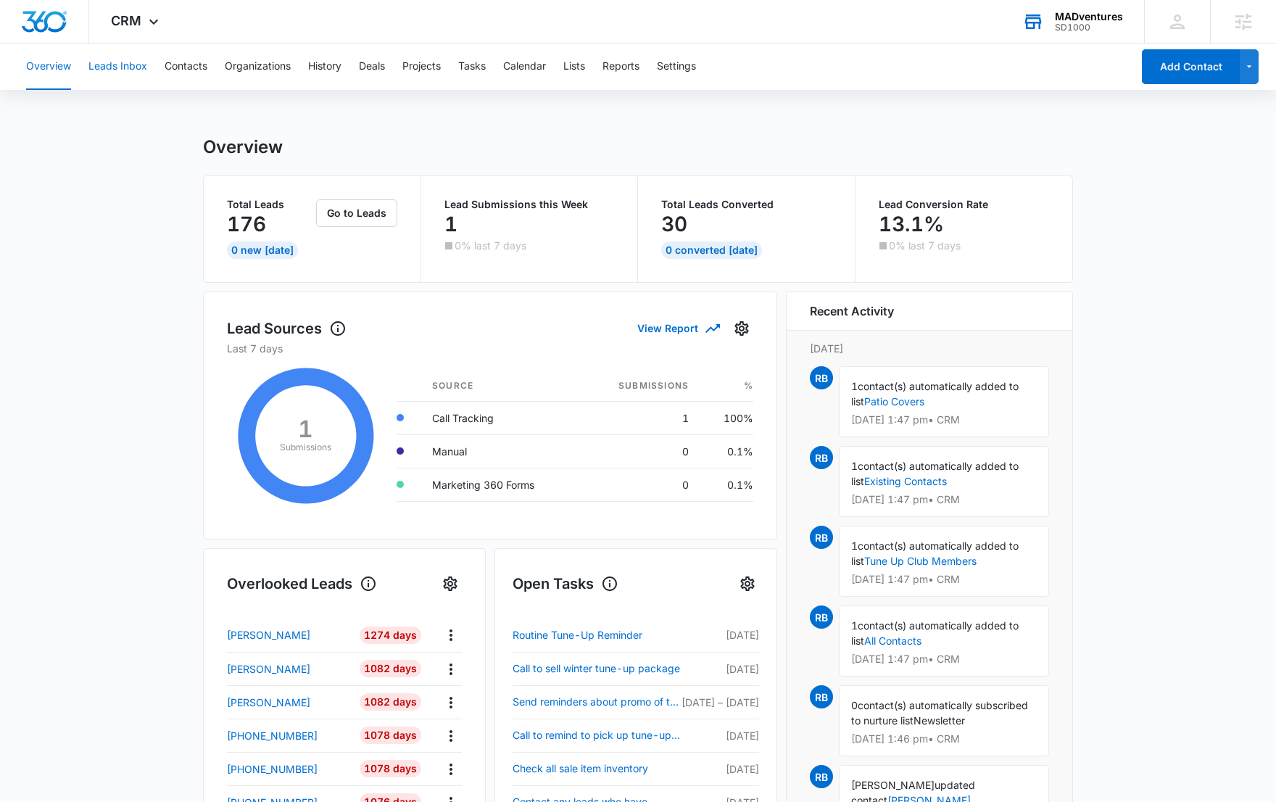
click at [110, 60] on button "Leads Inbox" at bounding box center [117, 66] width 59 height 46
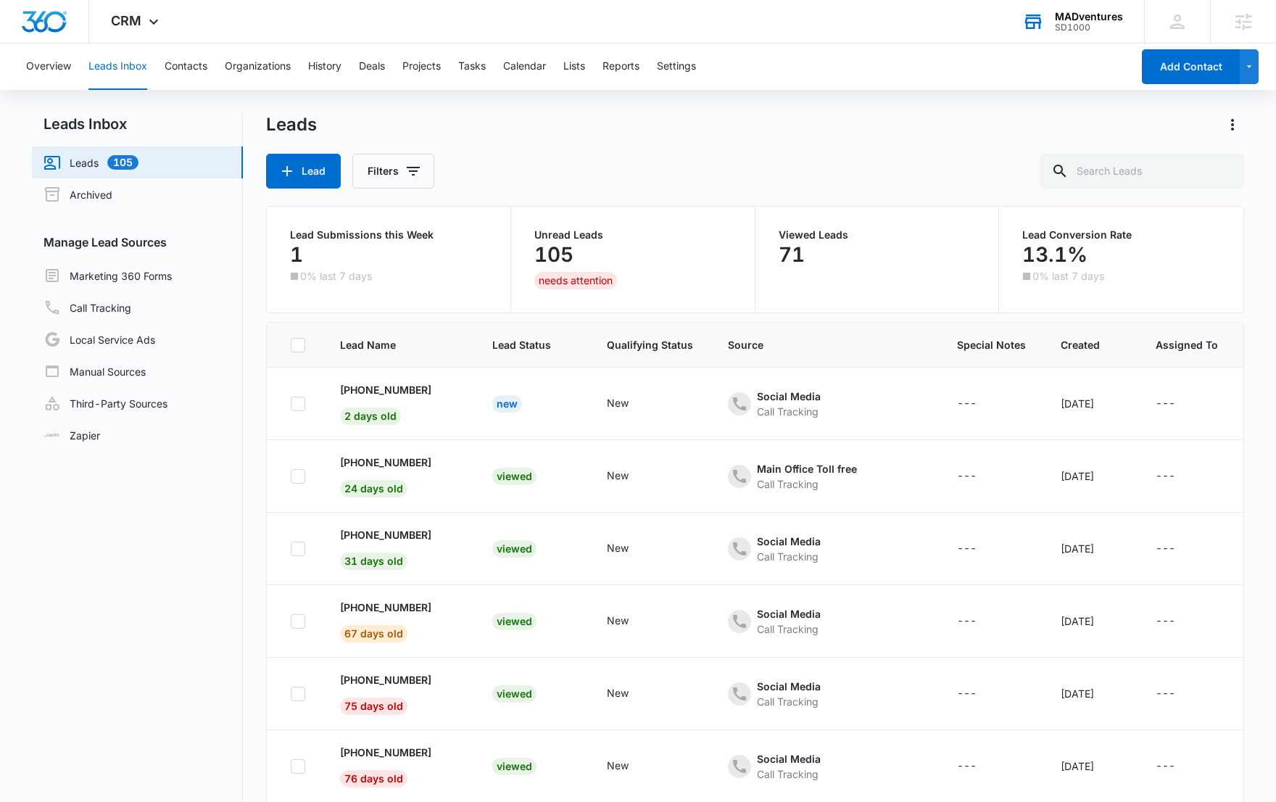
scroll to position [247, 0]
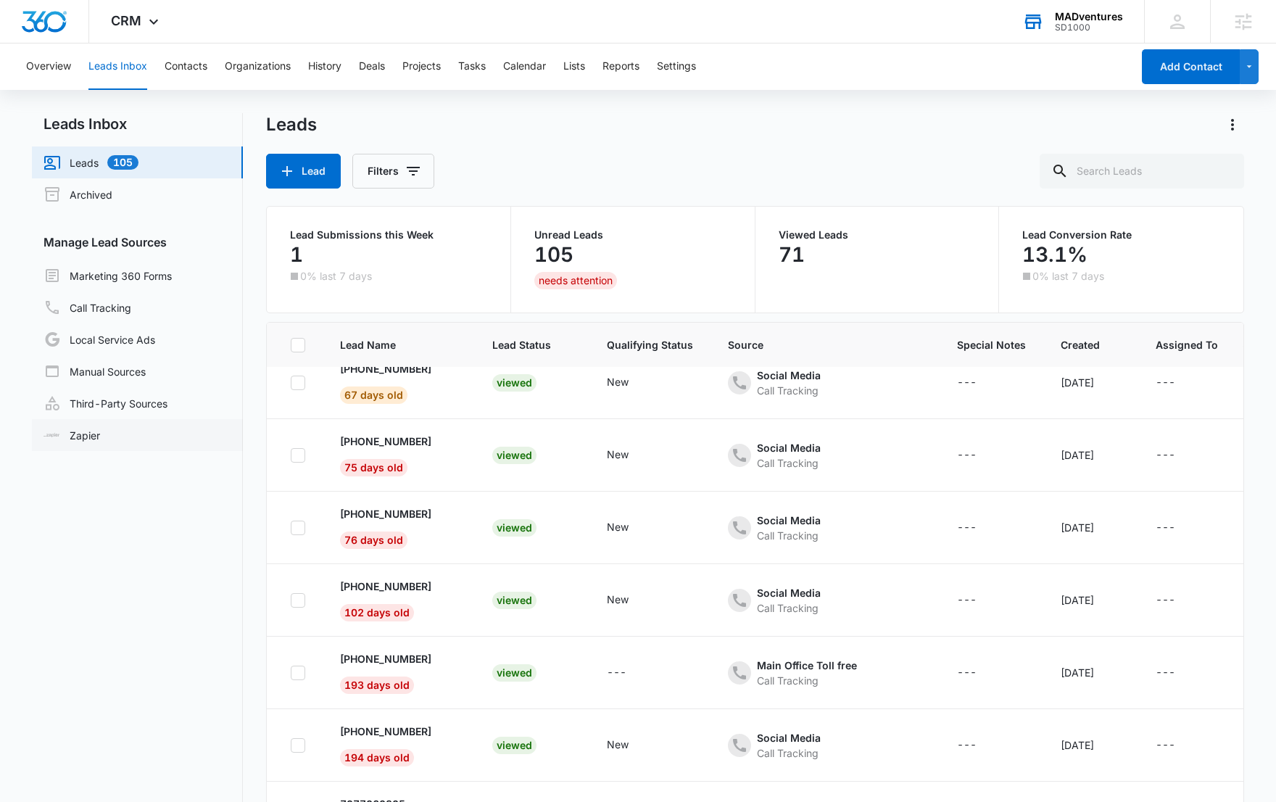
click at [95, 442] on link "Zapier" at bounding box center [71, 435] width 57 height 15
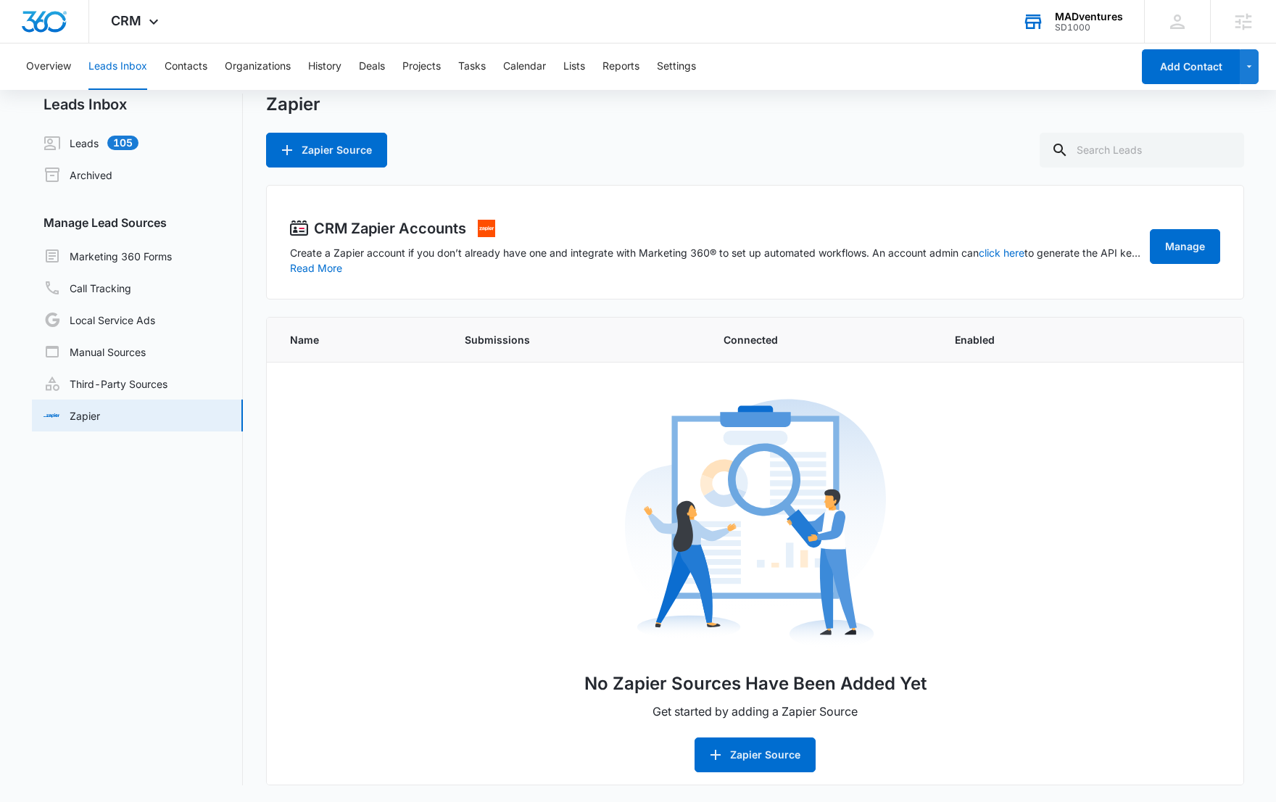
scroll to position [20, 0]
click at [508, 126] on div "Zapier Zapier Source" at bounding box center [755, 130] width 978 height 74
click at [157, 20] on icon at bounding box center [153, 25] width 17 height 17
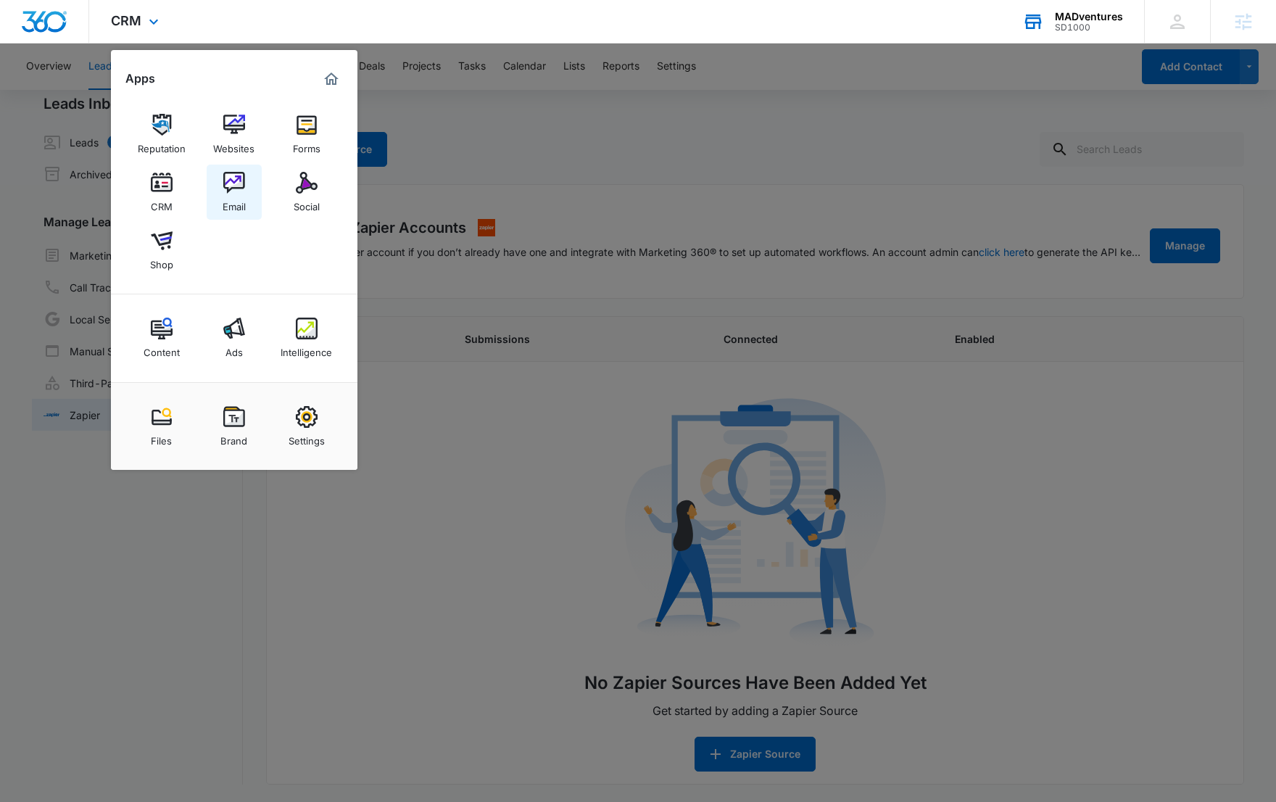
click at [231, 188] on img at bounding box center [234, 183] width 22 height 22
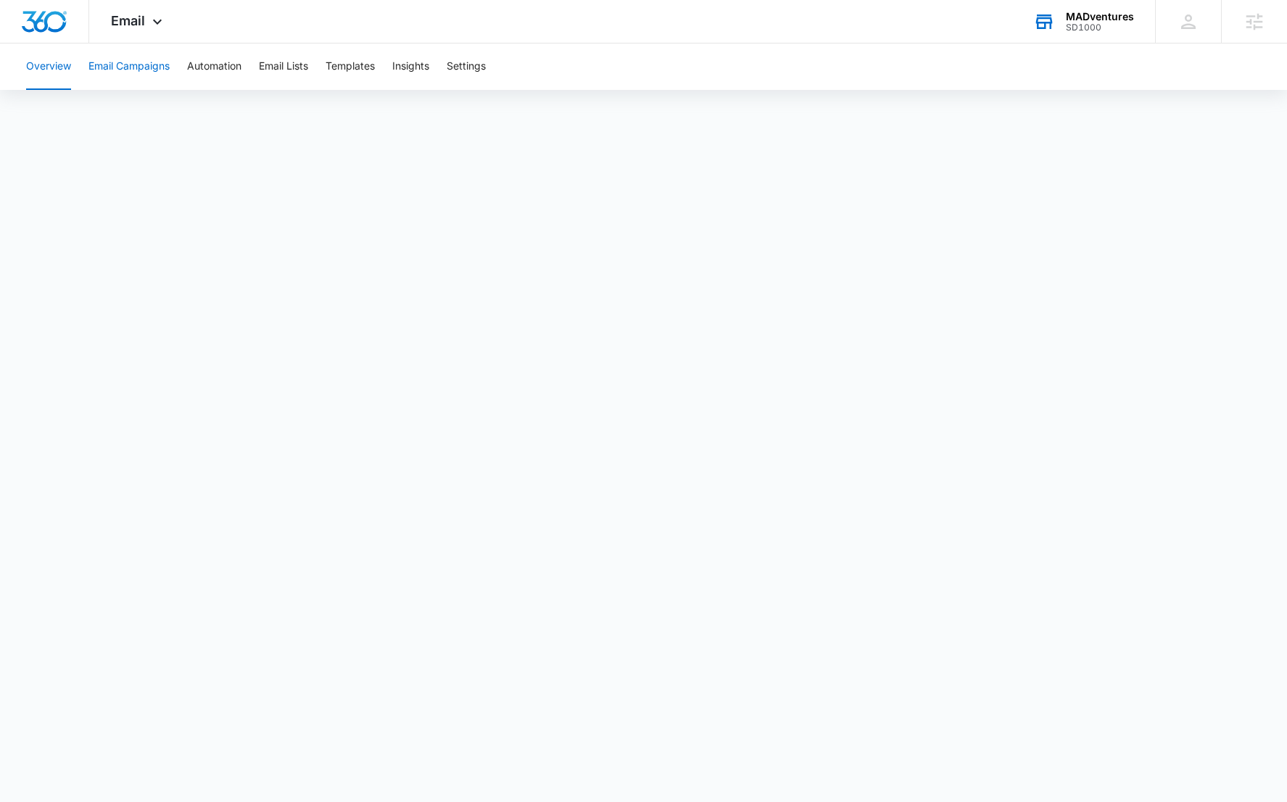
click at [147, 69] on button "Email Campaigns" at bounding box center [128, 66] width 81 height 46
click at [145, 25] on div "Email Apps Reputation Websites Forms CRM Email Social Shop Content Ads Intellig…" at bounding box center [138, 21] width 99 height 43
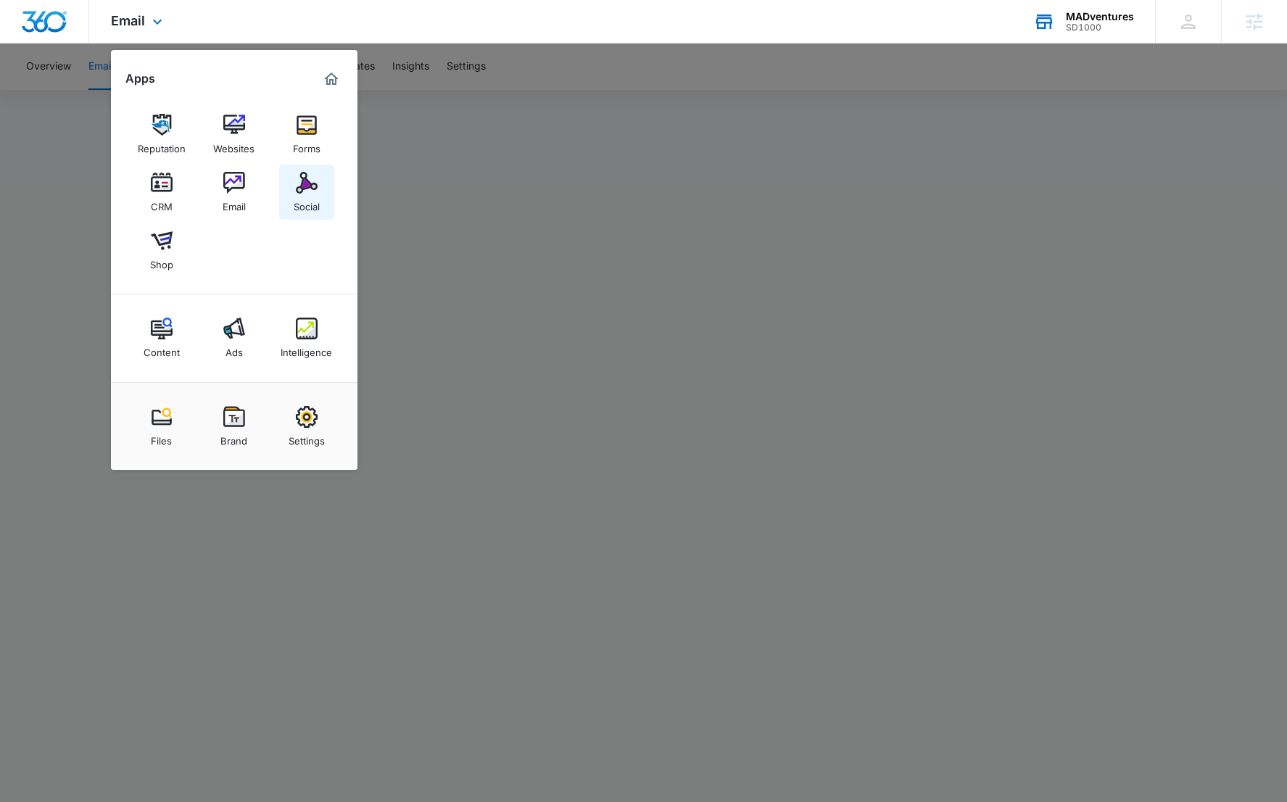
click at [307, 175] on img at bounding box center [307, 183] width 22 height 22
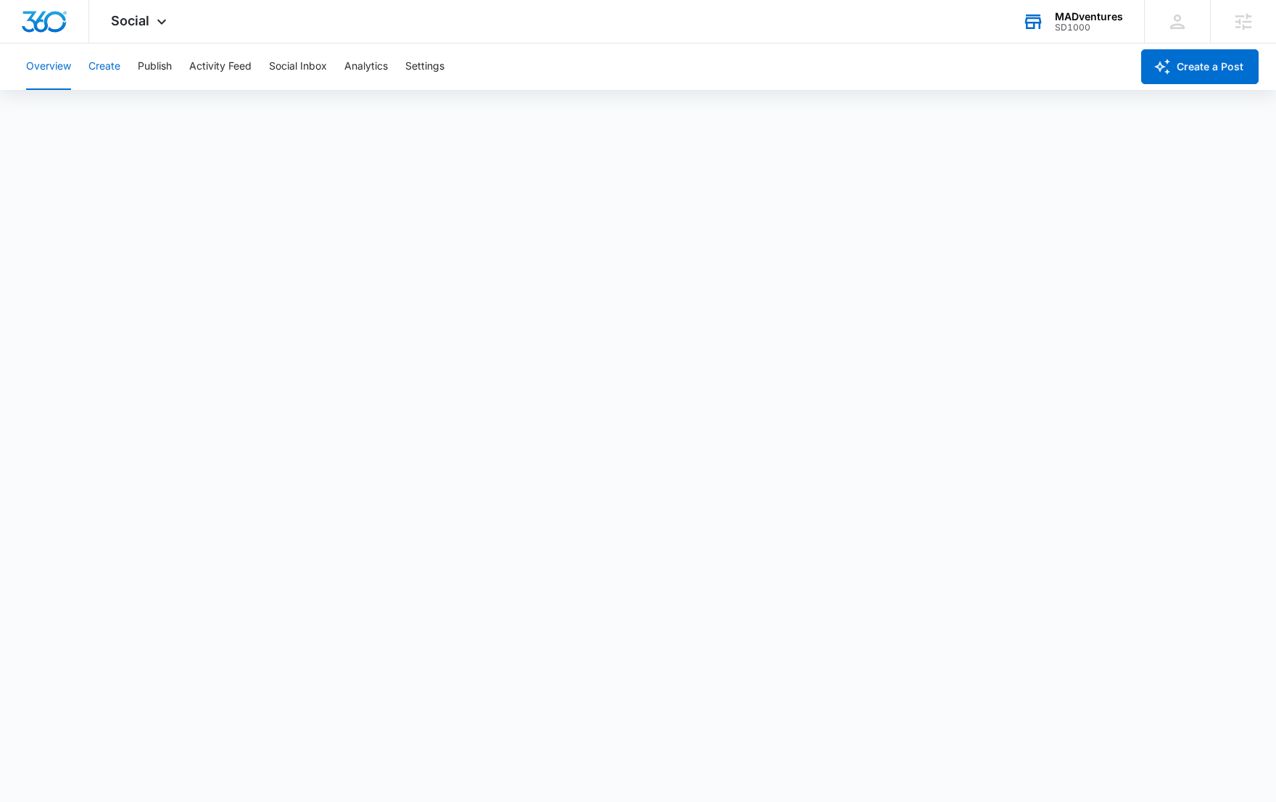
click at [95, 72] on button "Create" at bounding box center [104, 66] width 32 height 46
click at [160, 66] on button "Publish" at bounding box center [155, 66] width 34 height 46
click at [304, 61] on button "Social Inbox" at bounding box center [298, 66] width 58 height 46
click at [201, 68] on button "Activity Feed" at bounding box center [220, 66] width 62 height 46
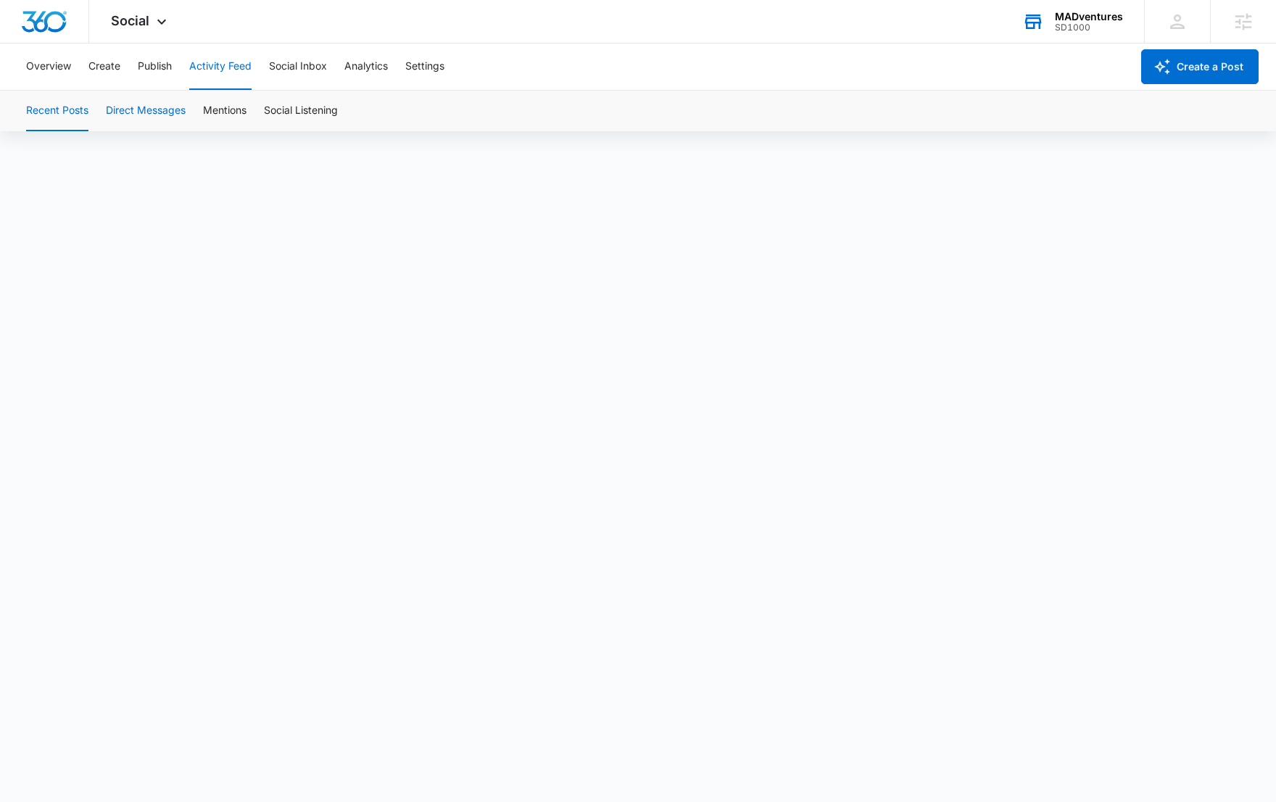
click at [136, 115] on button "Direct Messages" at bounding box center [146, 111] width 80 height 41
click at [363, 67] on button "Analytics" at bounding box center [365, 66] width 43 height 46
click at [162, 25] on icon at bounding box center [161, 24] width 9 height 5
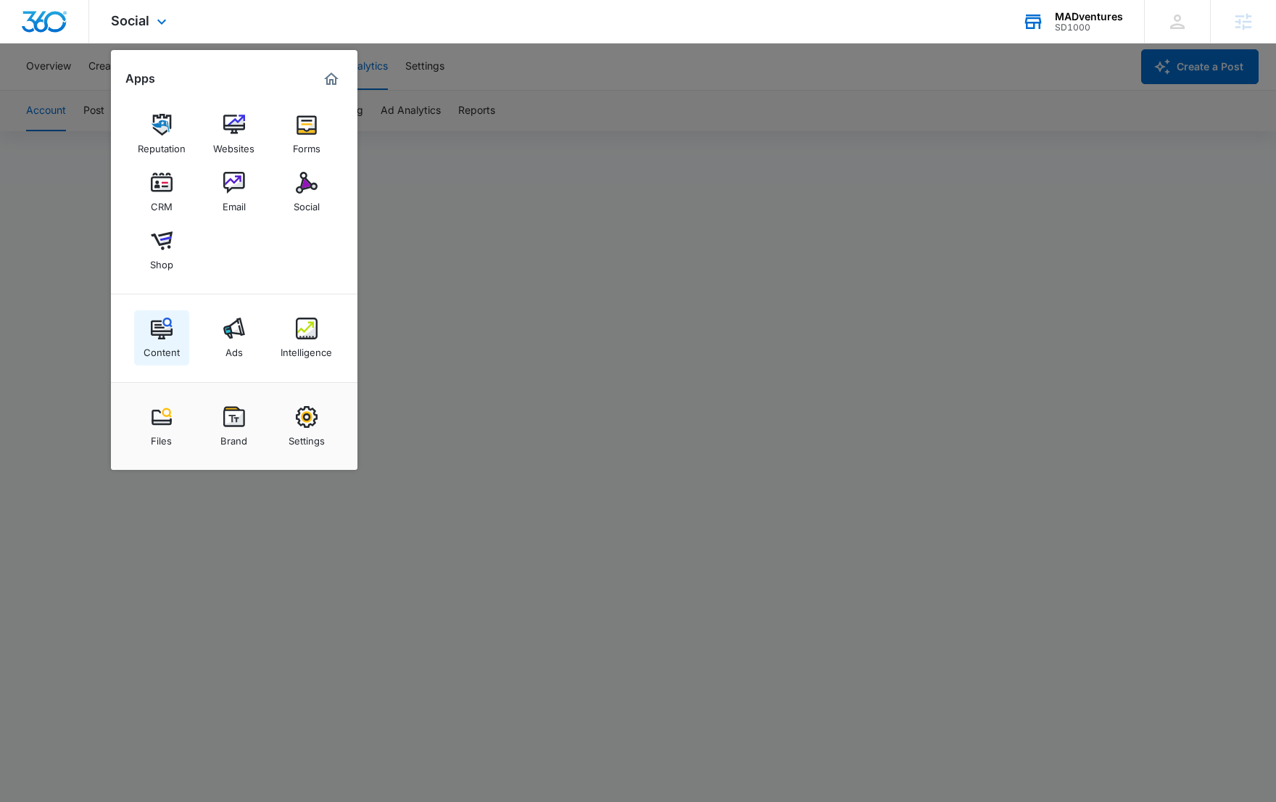
click at [165, 344] on div "Content" at bounding box center [162, 348] width 36 height 19
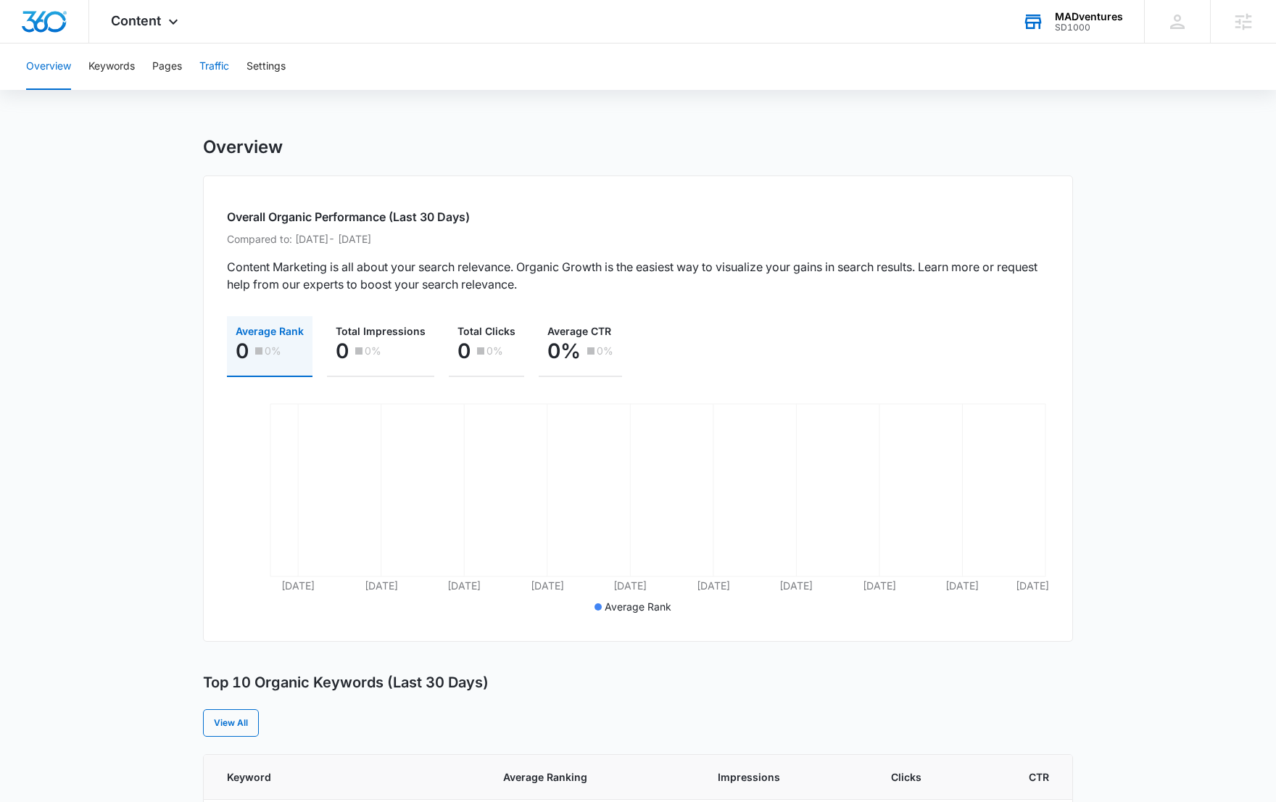
click at [222, 67] on button "Traffic" at bounding box center [214, 66] width 30 height 46
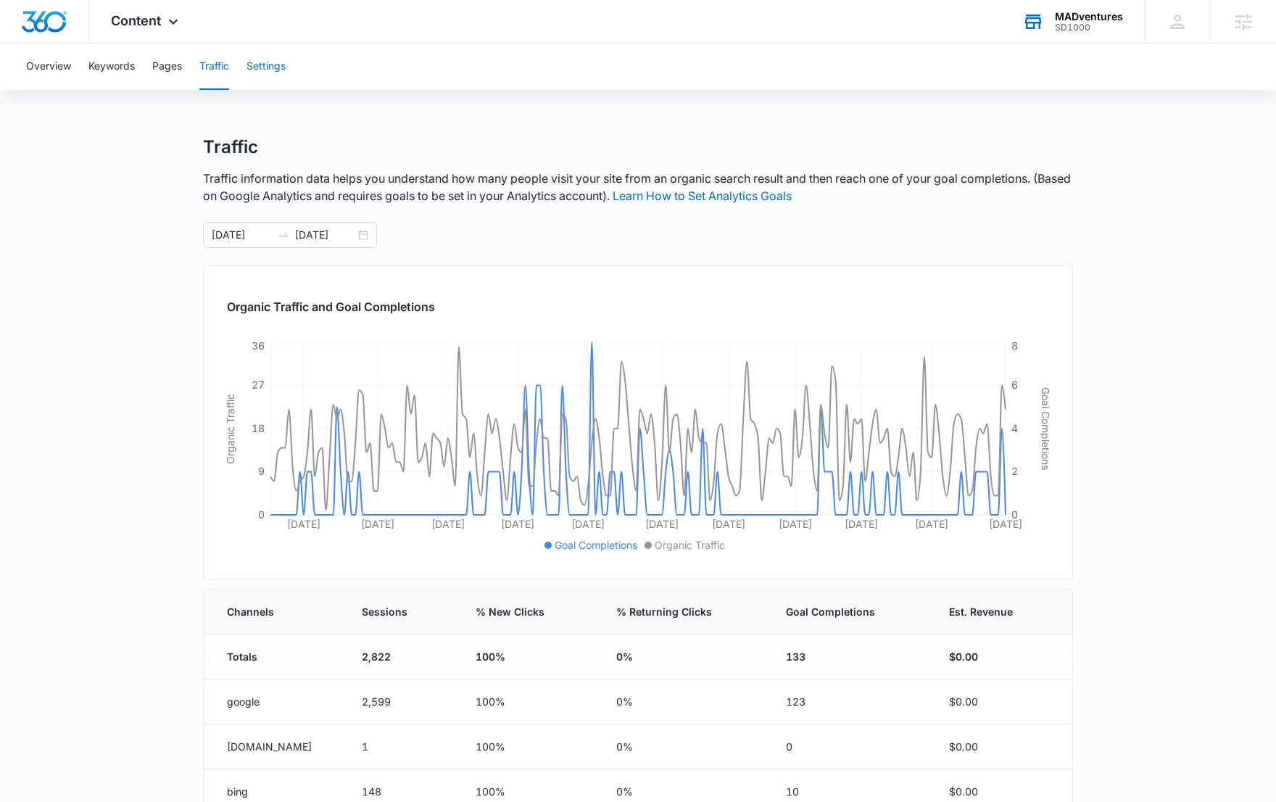
click at [256, 70] on button "Settings" at bounding box center [265, 66] width 39 height 46
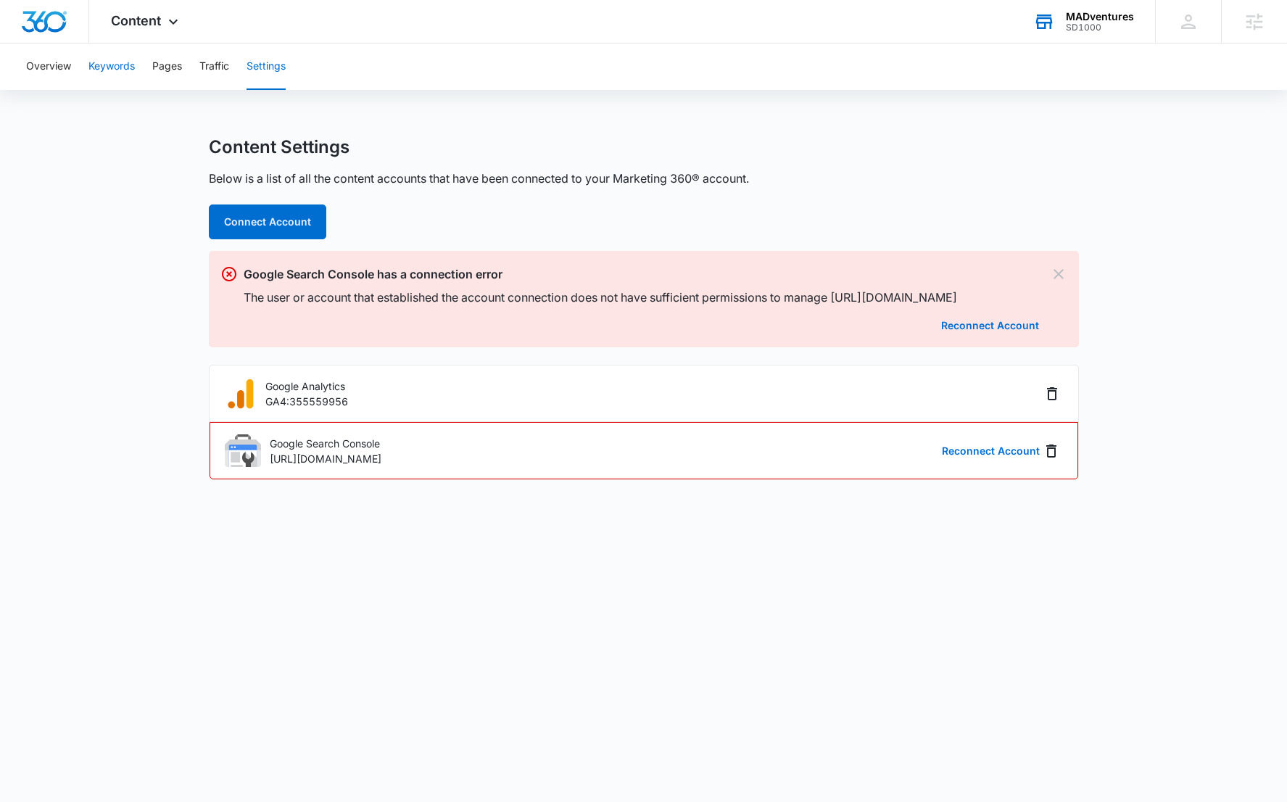
click at [109, 70] on button "Keywords" at bounding box center [111, 66] width 46 height 46
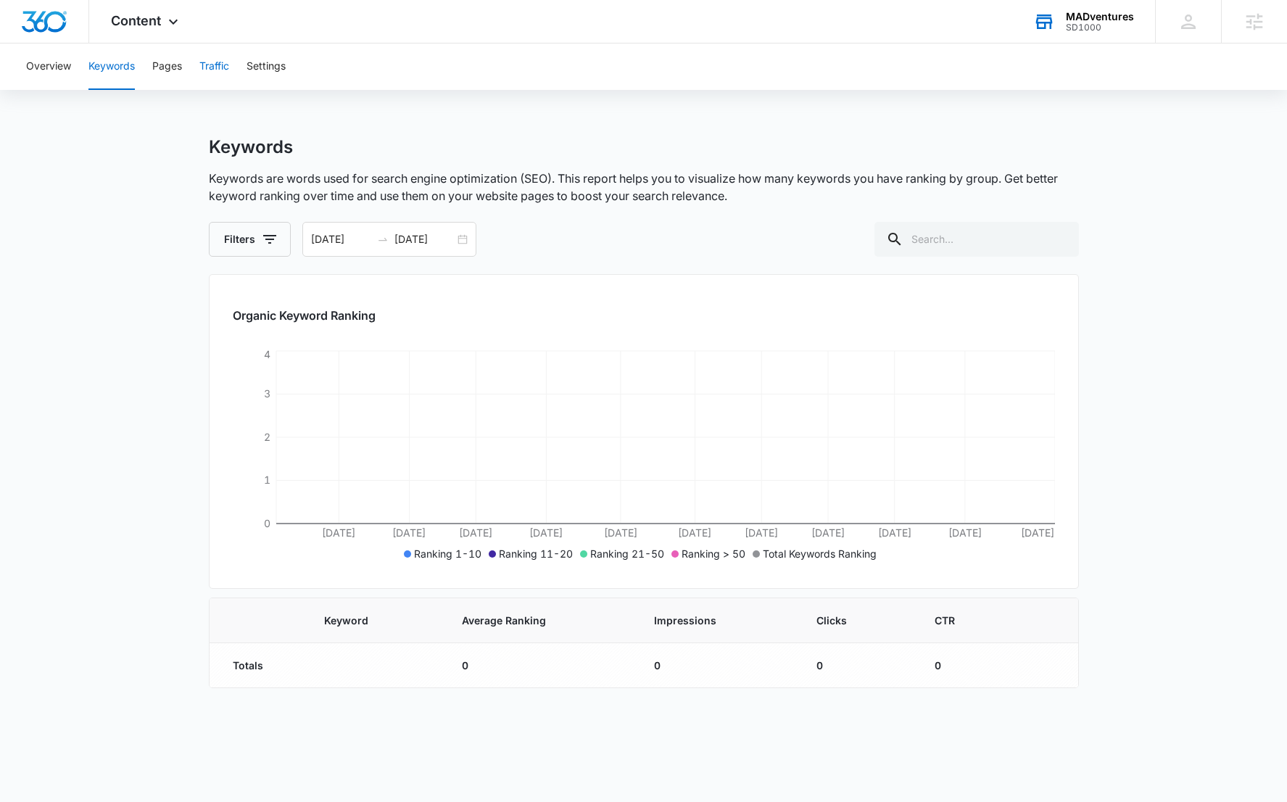
click at [215, 73] on button "Traffic" at bounding box center [214, 66] width 30 height 46
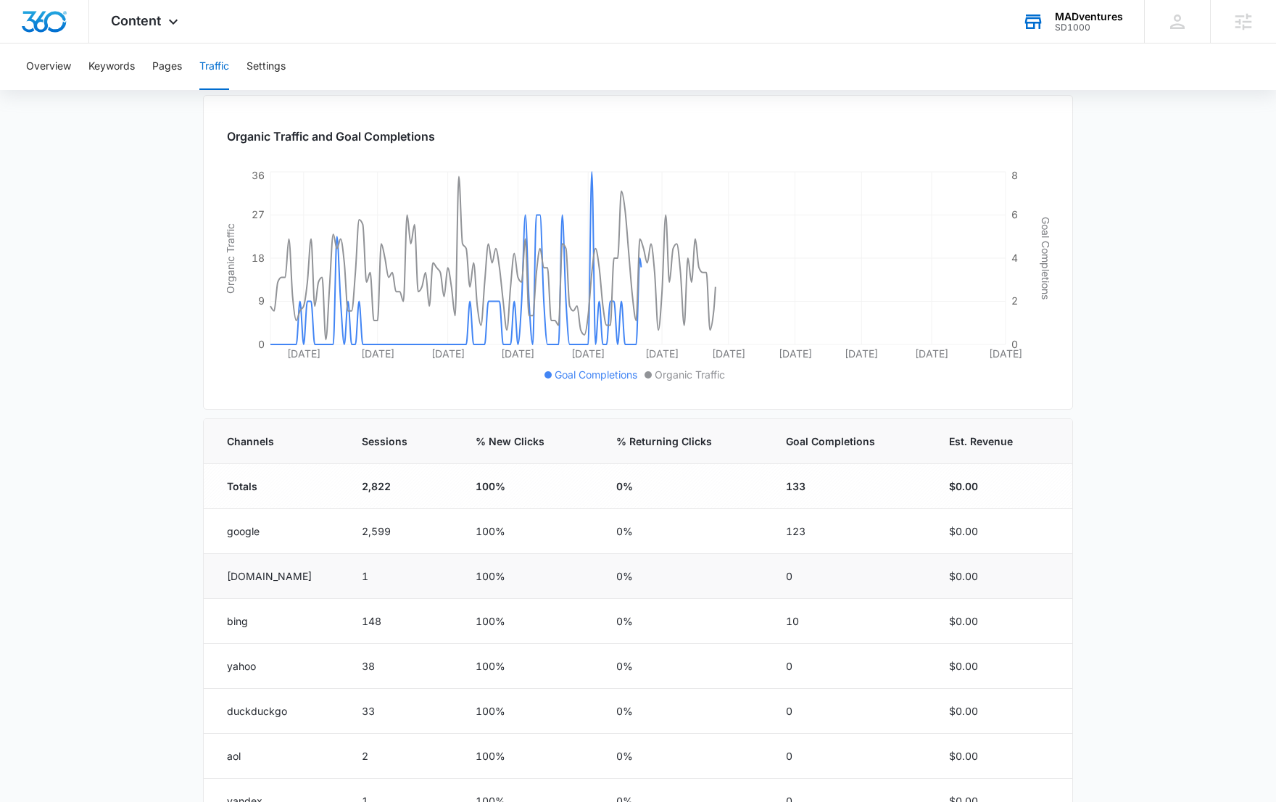
scroll to position [260, 0]
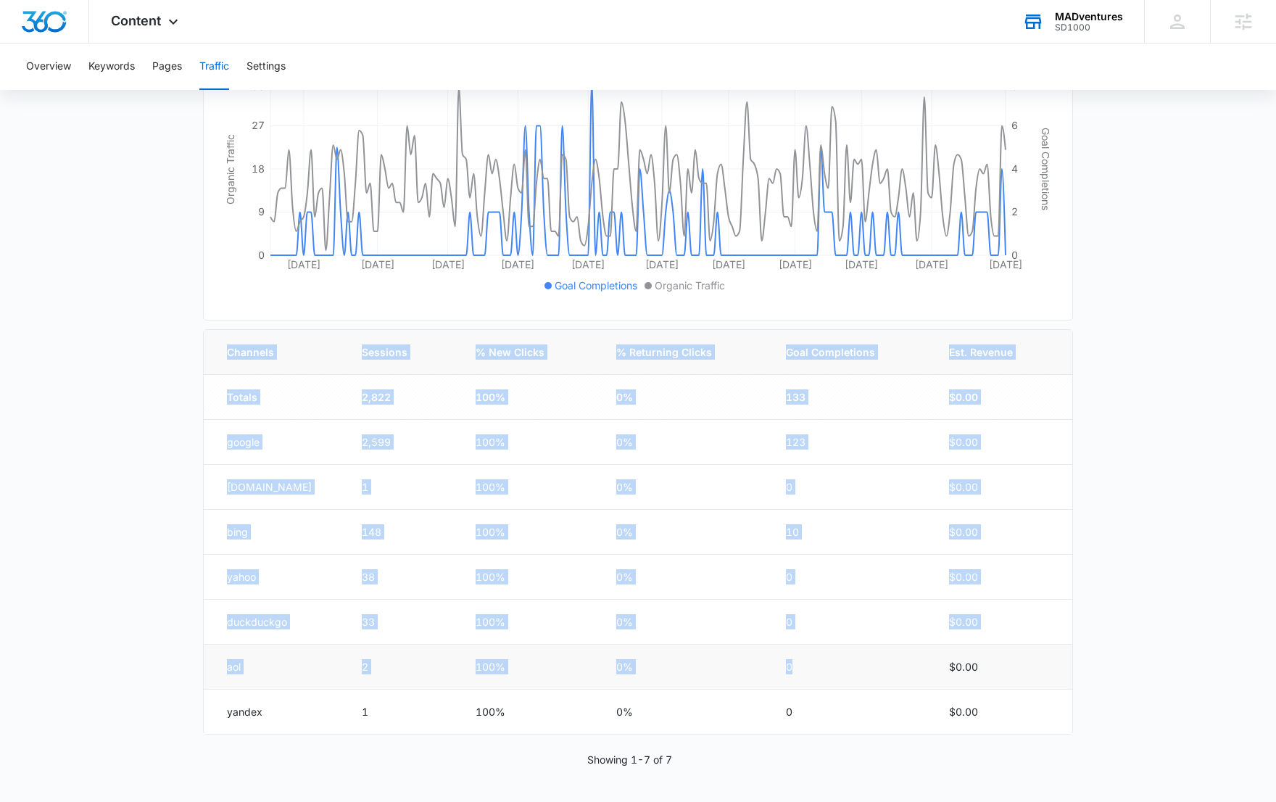
drag, startPoint x: 189, startPoint y: 413, endPoint x: 937, endPoint y: 681, distance: 794.4
click at [908, 686] on main "Traffic Traffic information data helps you understand how many people visit you…" at bounding box center [638, 339] width 1276 height 925
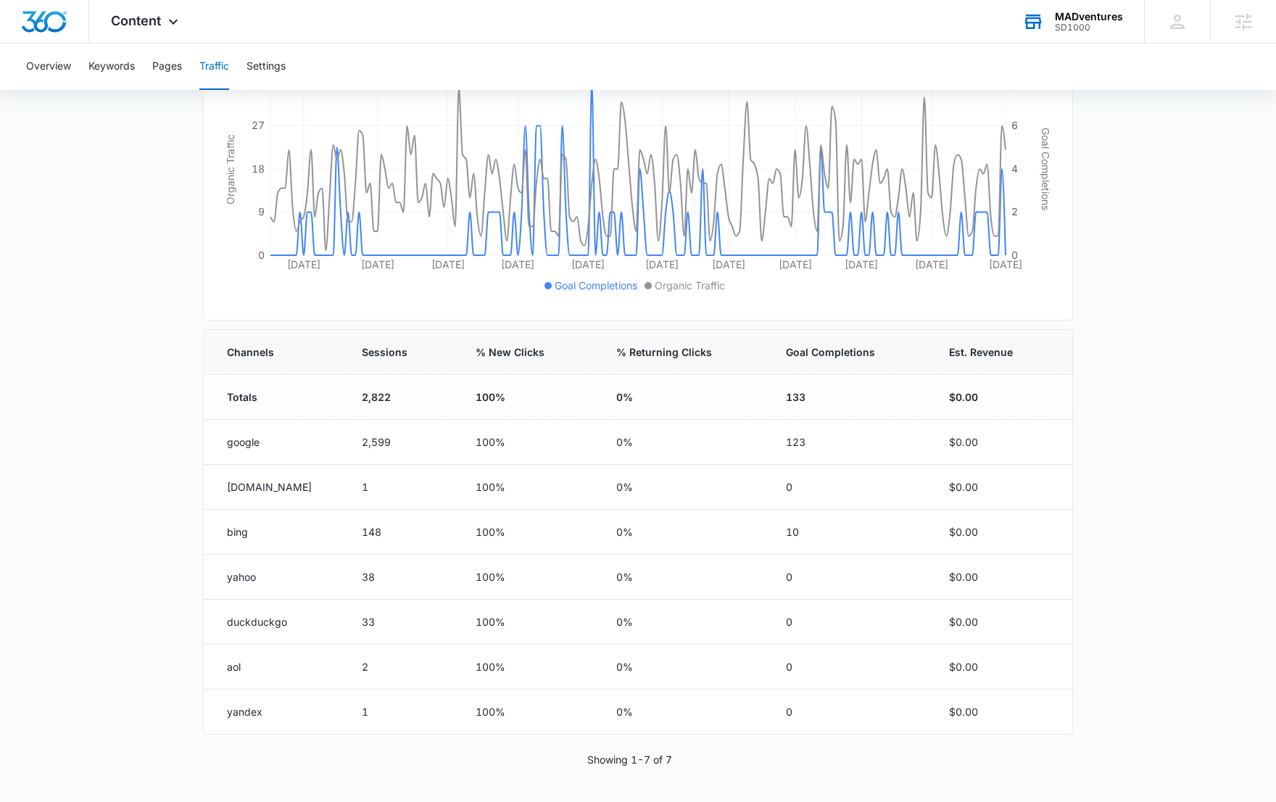
click at [1087, 581] on main "Traffic Traffic information data helps you understand how many people visit you…" at bounding box center [638, 339] width 1276 height 925
click at [80, 467] on main "Traffic Traffic information data helps you understand how many people visit you…" at bounding box center [638, 339] width 1276 height 925
click at [128, 22] on span "Content" at bounding box center [136, 20] width 50 height 15
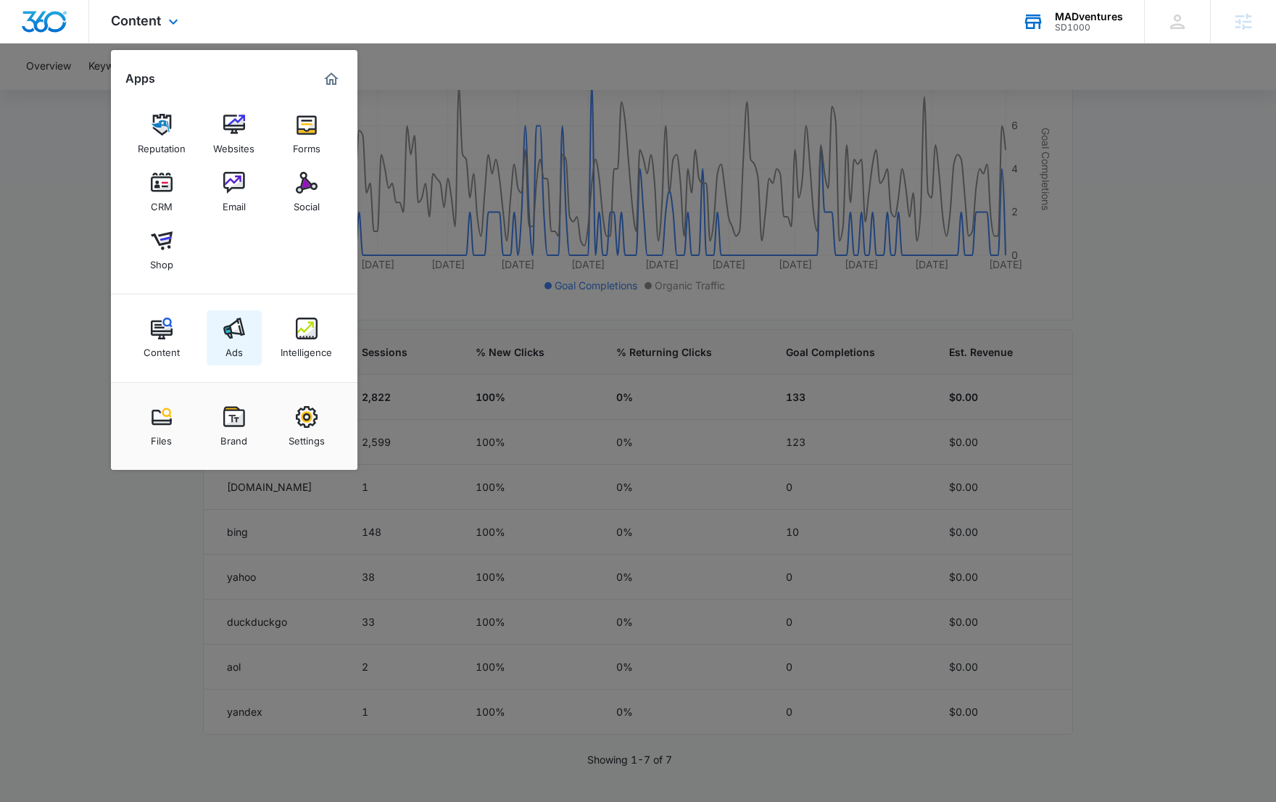
click at [227, 351] on div "Ads" at bounding box center [233, 348] width 17 height 19
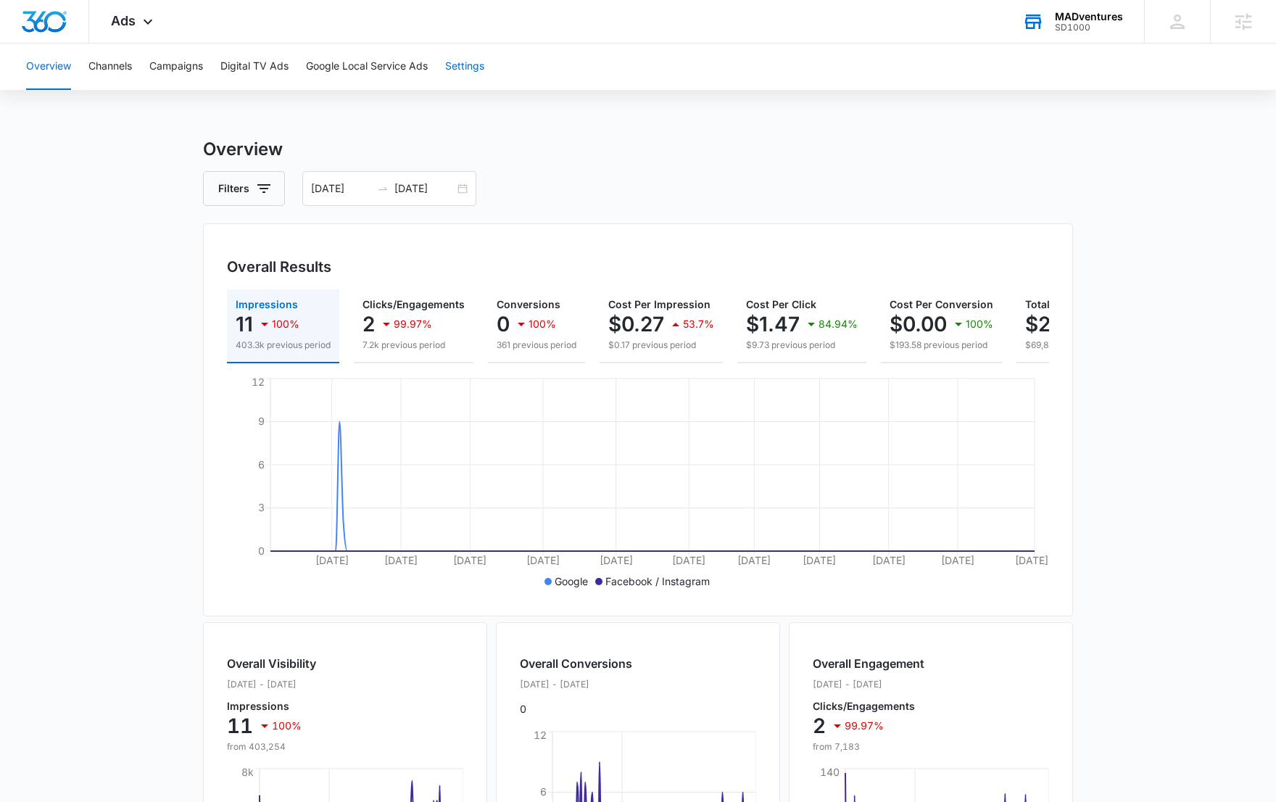
click at [482, 67] on button "Settings" at bounding box center [464, 66] width 39 height 46
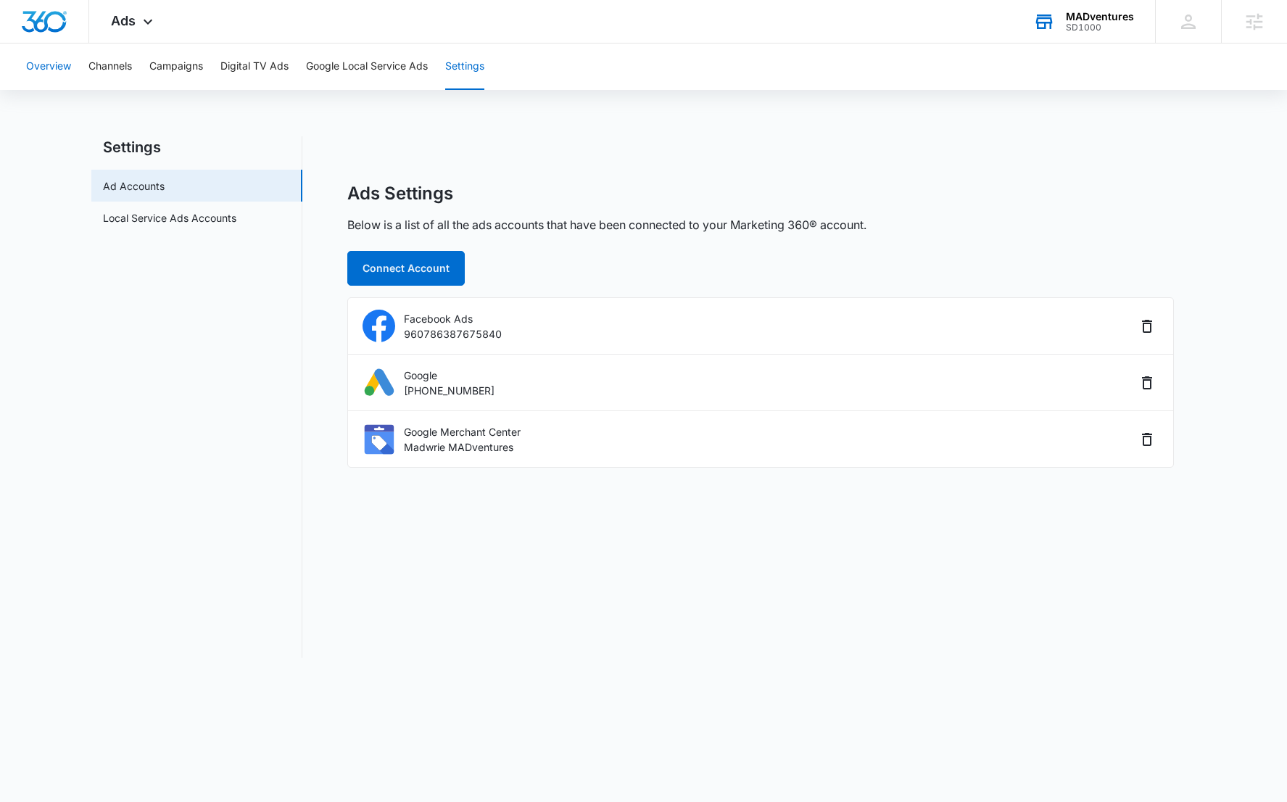
click at [37, 74] on button "Overview" at bounding box center [48, 66] width 45 height 46
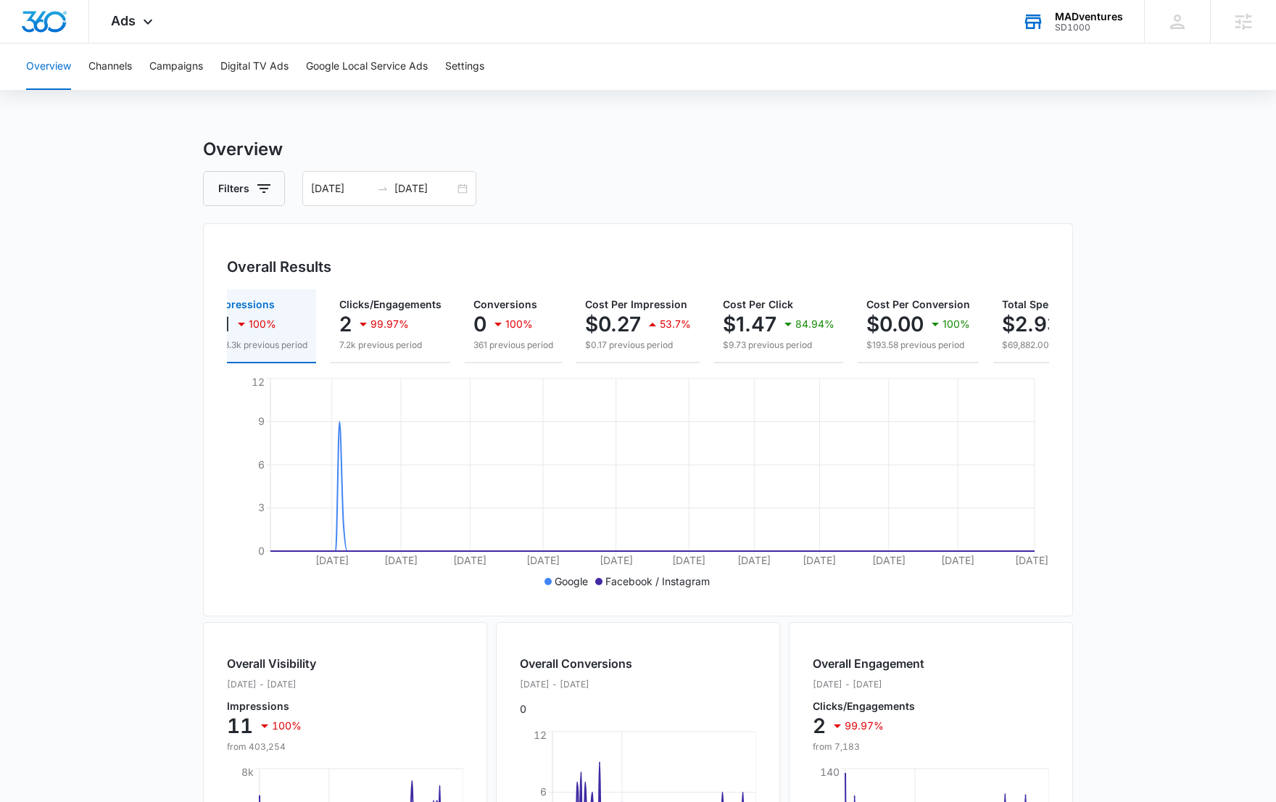
scroll to position [0, 109]
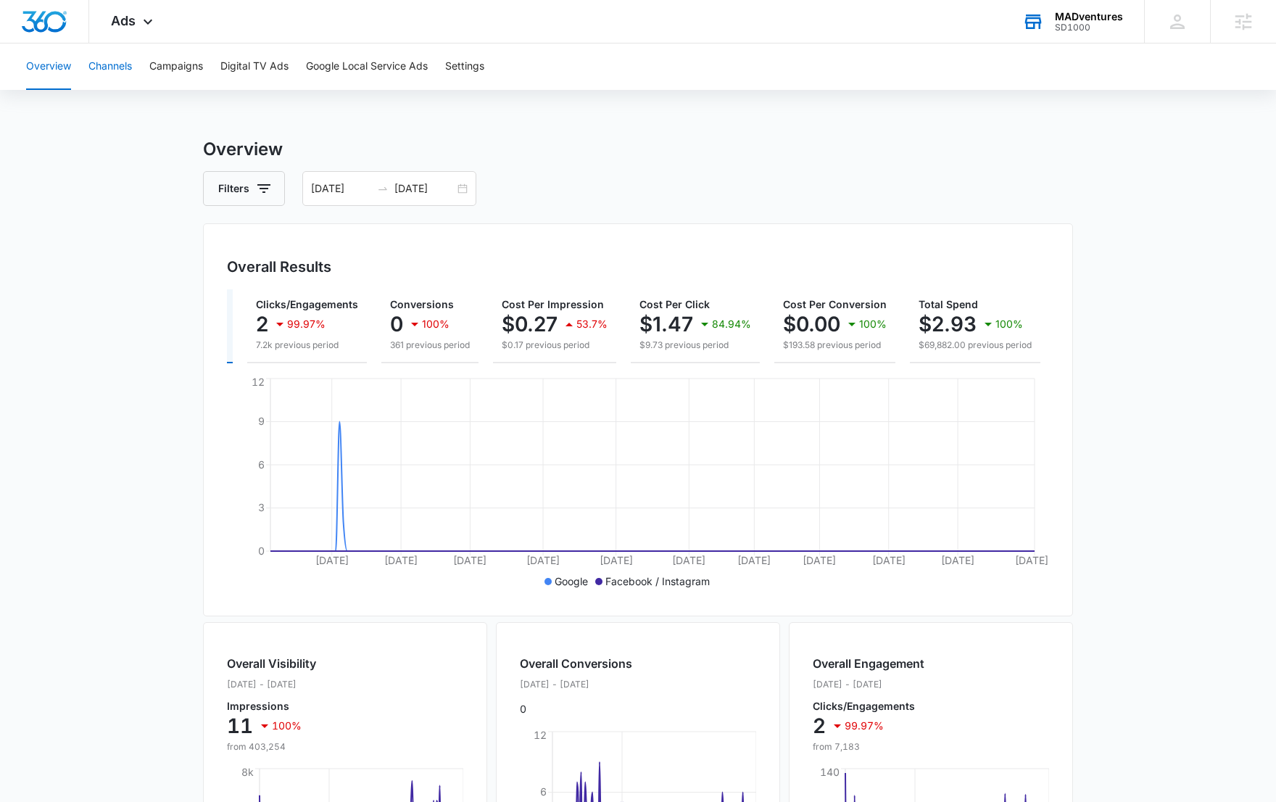
click at [126, 73] on button "Channels" at bounding box center [109, 66] width 43 height 46
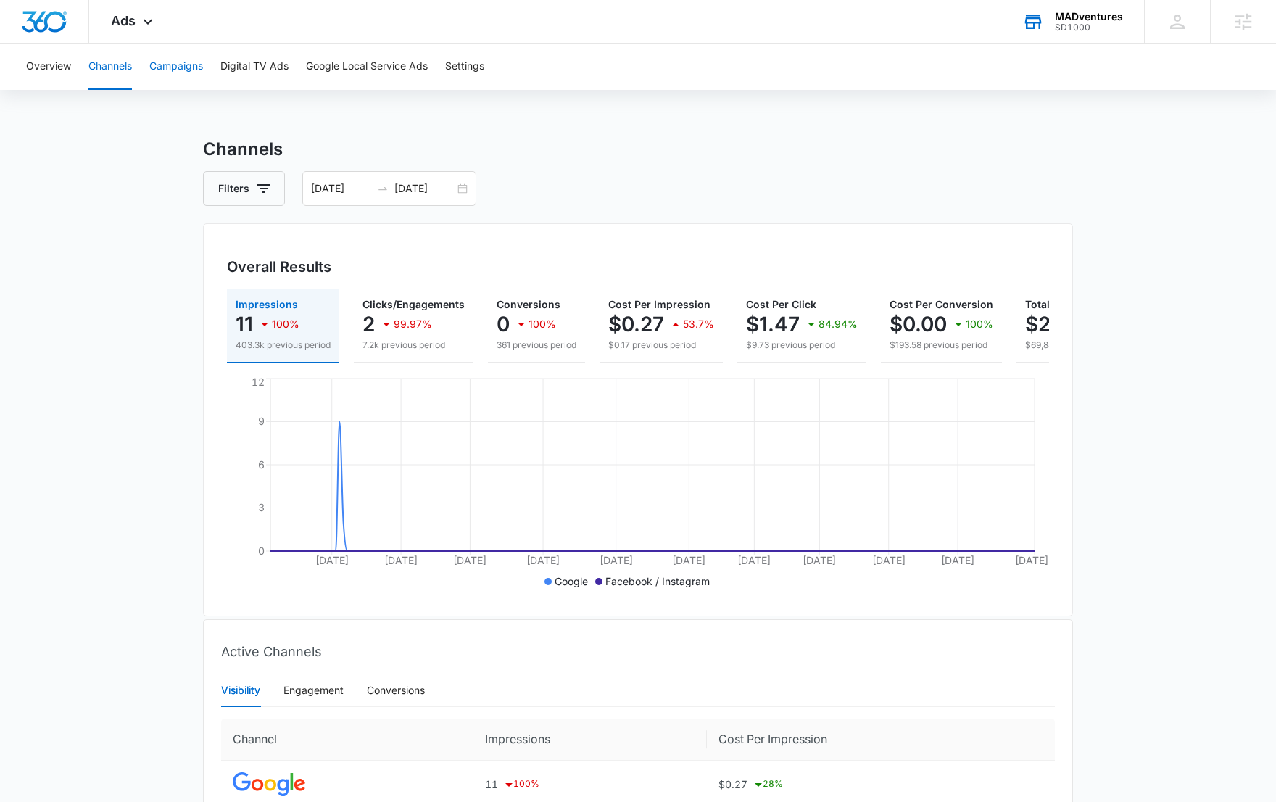
click at [180, 69] on button "Campaigns" at bounding box center [176, 66] width 54 height 46
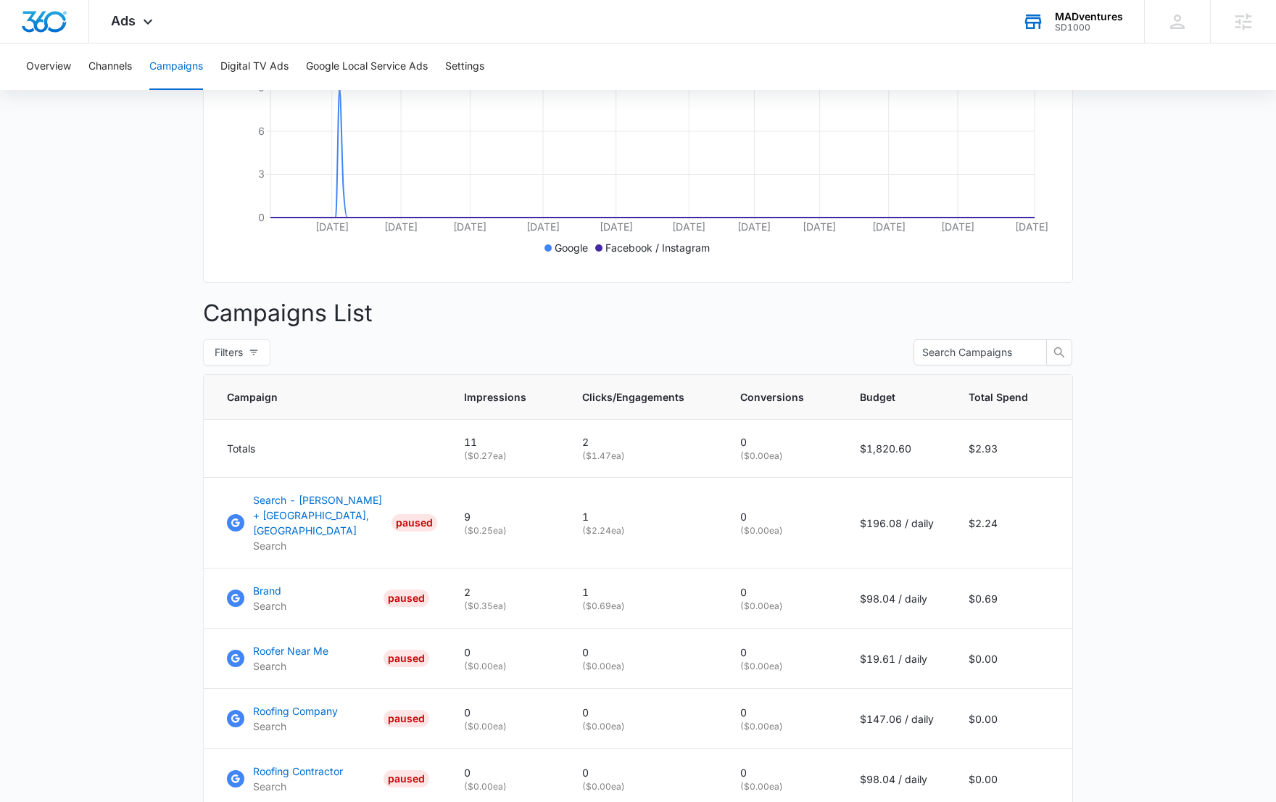
scroll to position [241, 0]
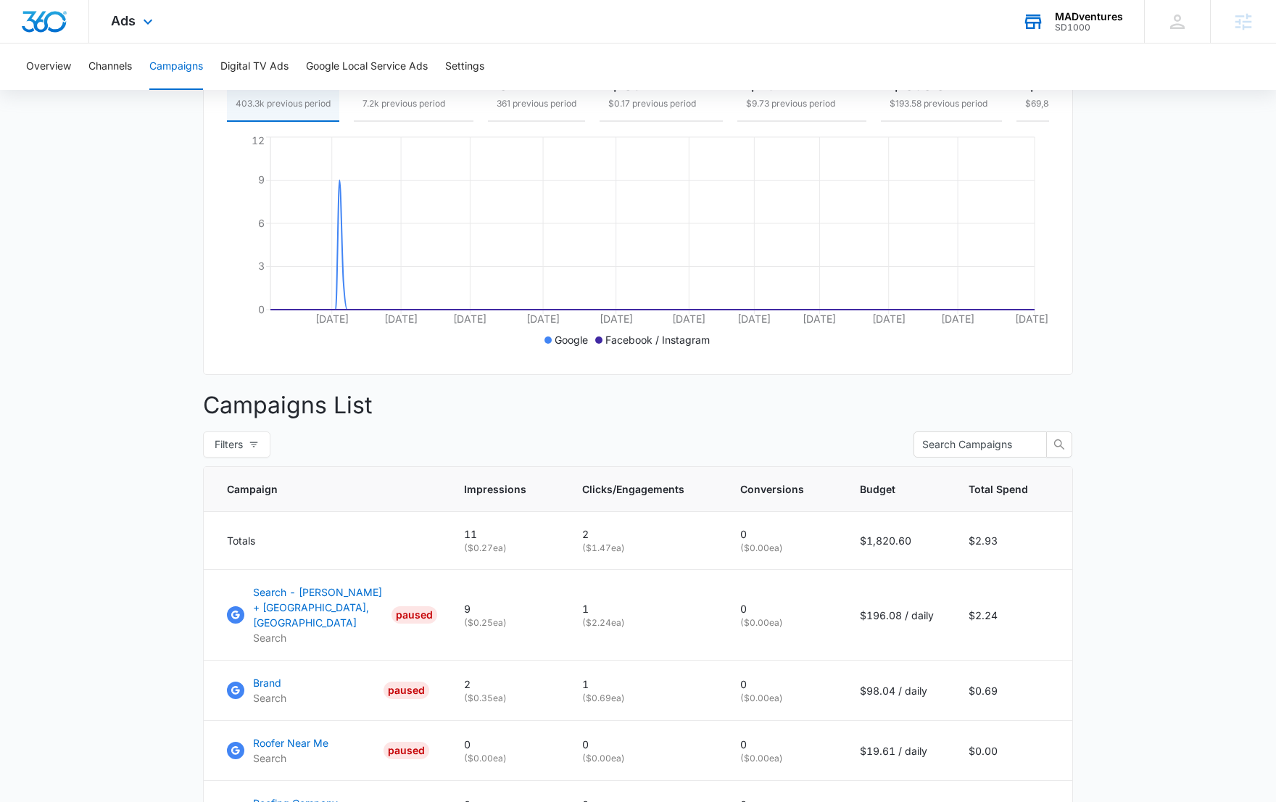
click at [57, 33] on div at bounding box center [44, 21] width 89 height 43
click at [56, 21] on img "Dashboard" at bounding box center [44, 22] width 46 height 22
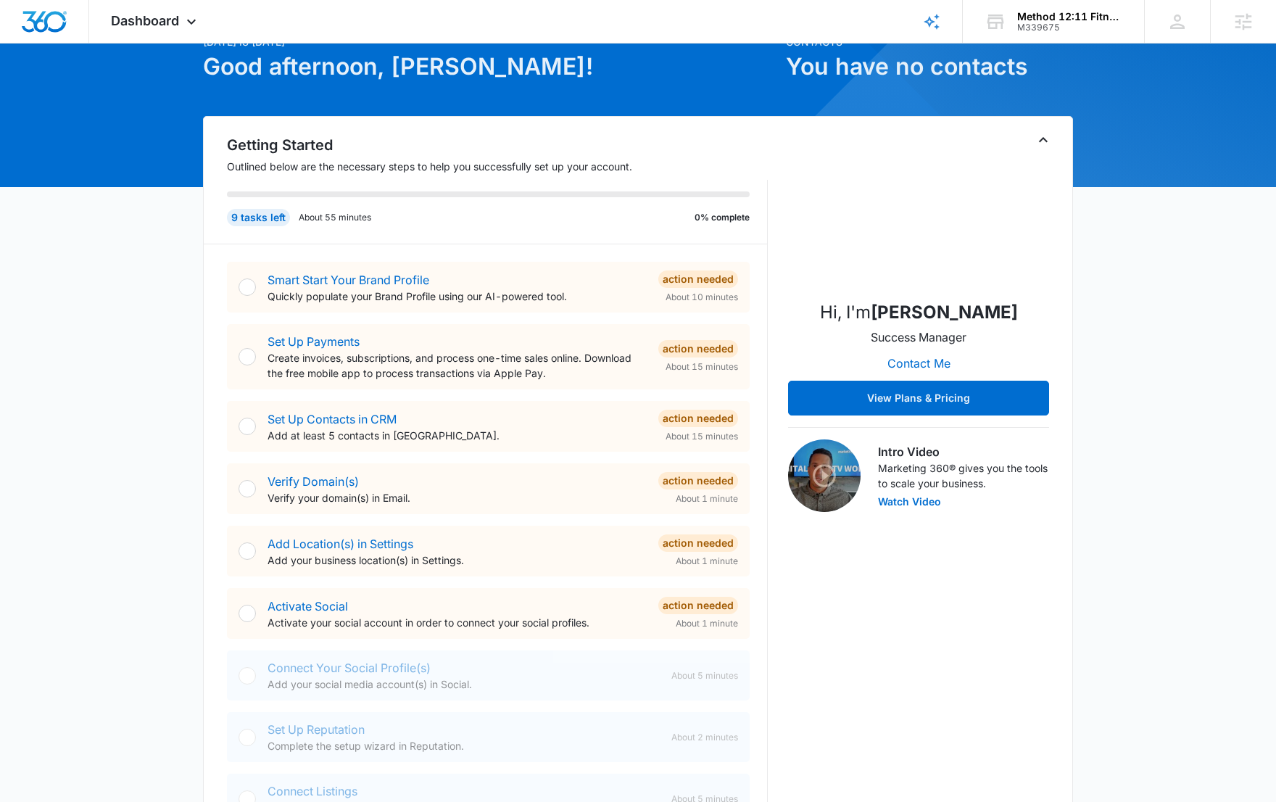
scroll to position [40, 0]
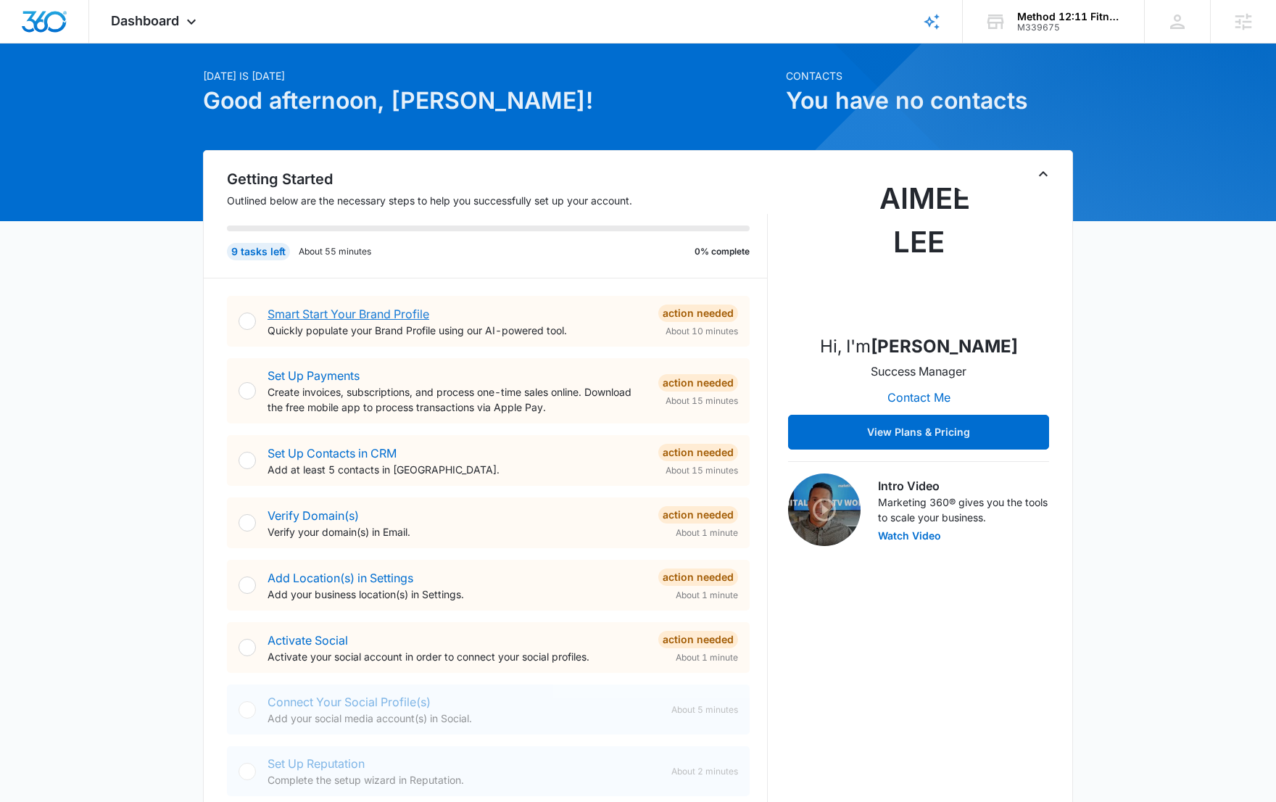
click at [352, 314] on link "Smart Start Your Brand Profile" at bounding box center [348, 314] width 162 height 14
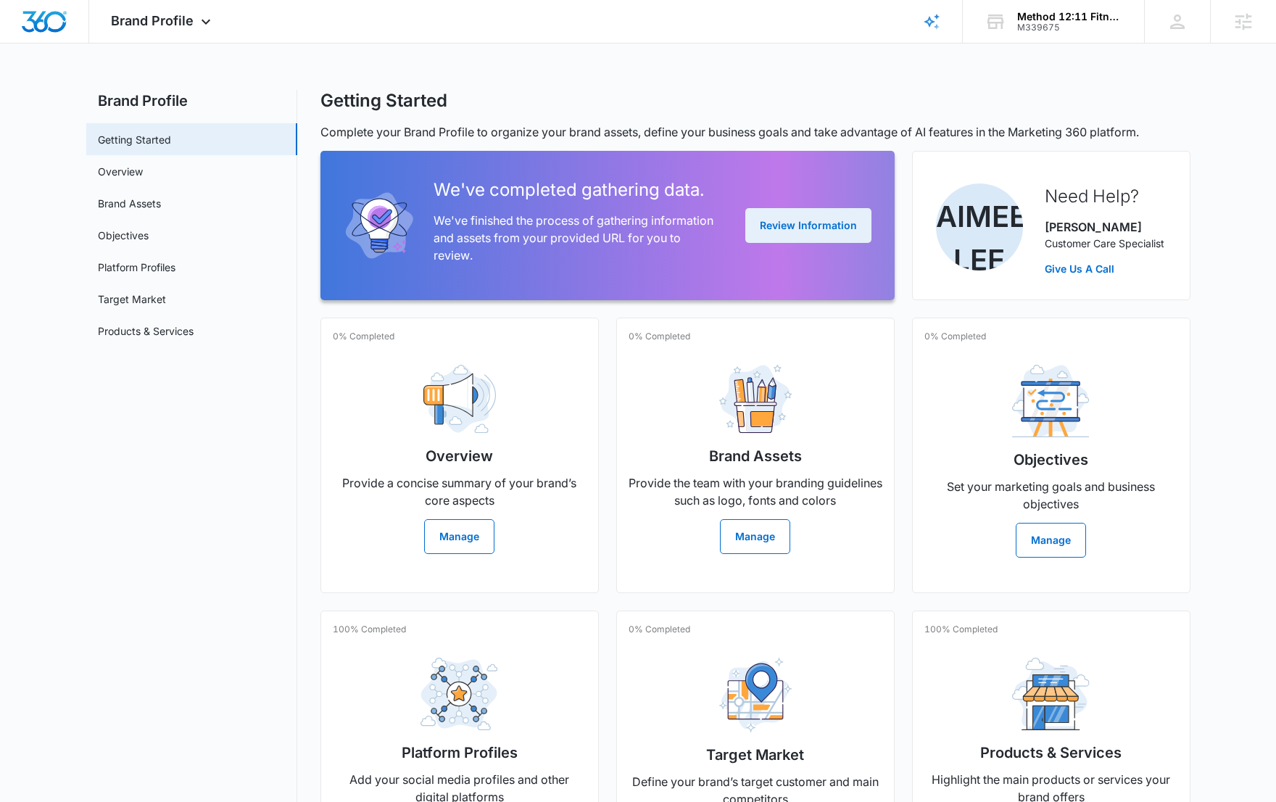
click at [800, 226] on button "Review Information" at bounding box center [808, 225] width 126 height 35
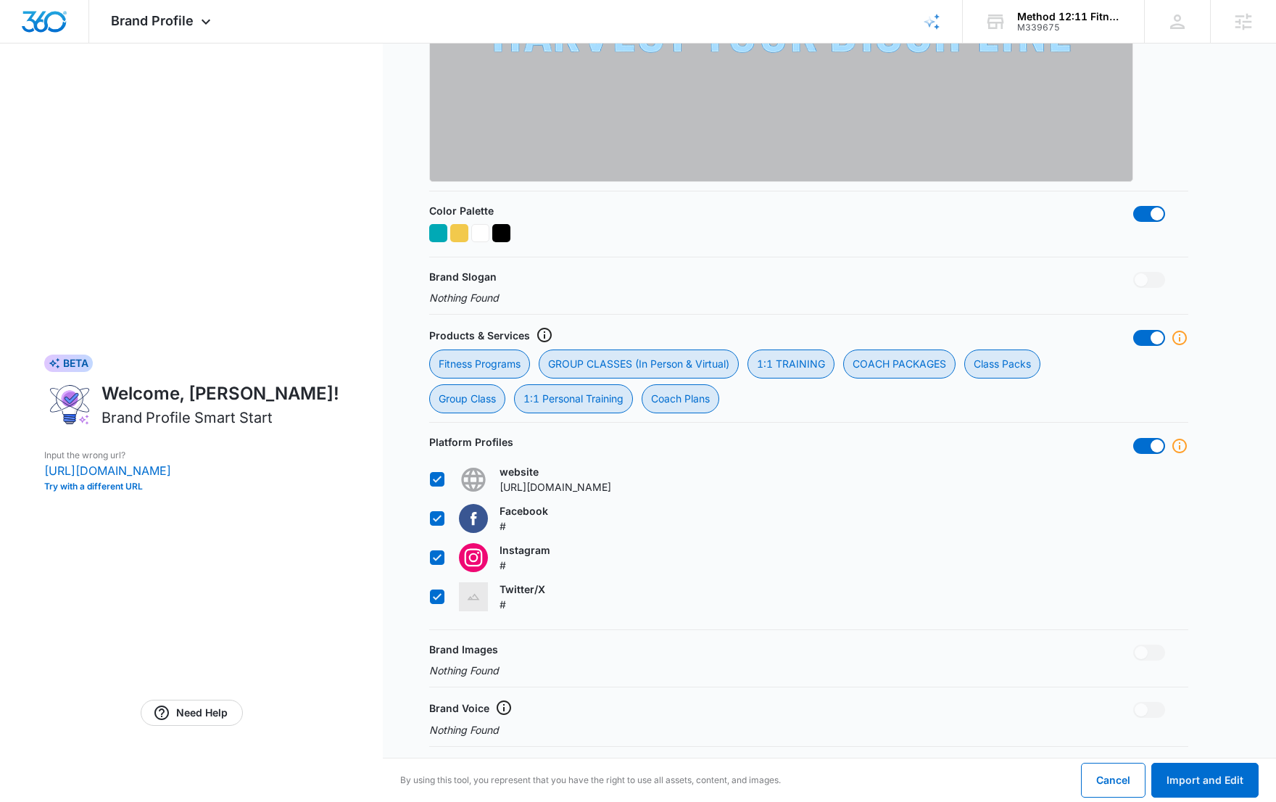
scroll to position [1072, 0]
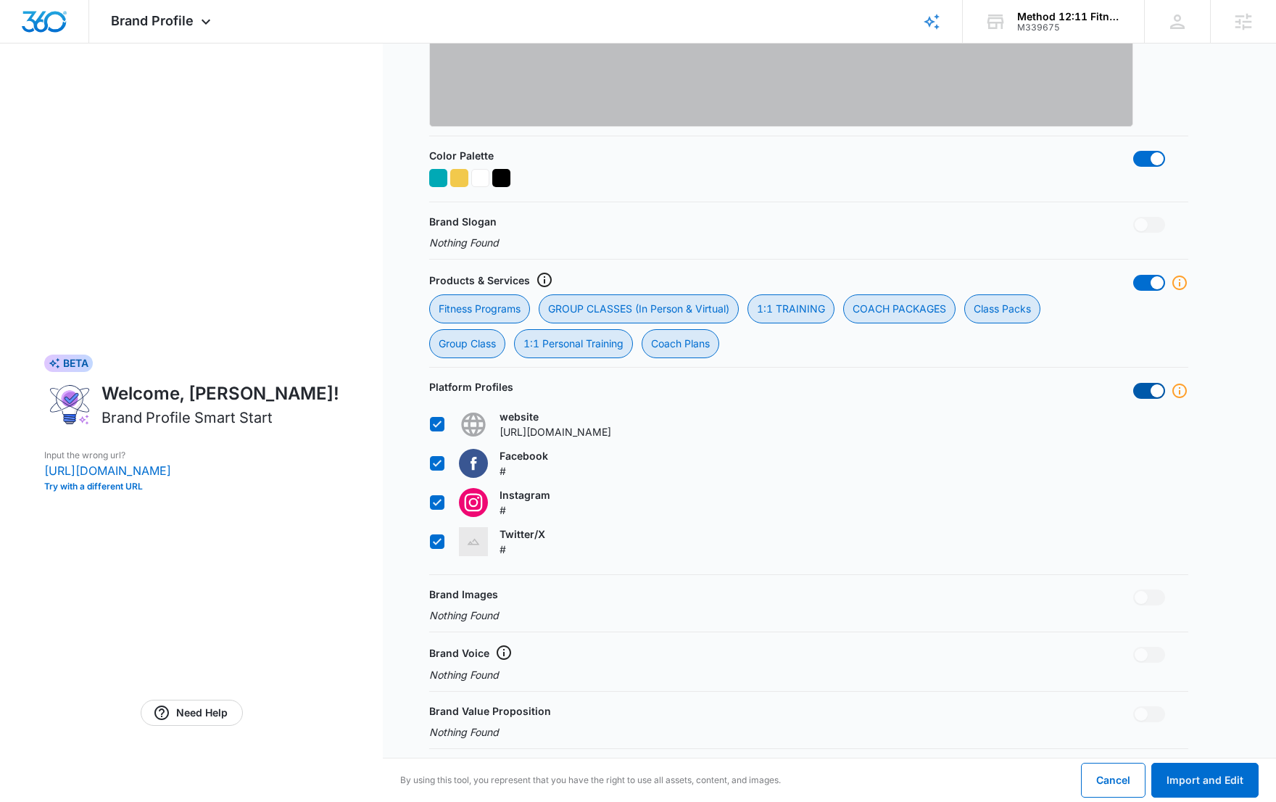
click at [1145, 389] on span at bounding box center [1149, 391] width 32 height 16
click at [1133, 383] on input "checkbox" at bounding box center [1132, 382] width 1 height 1
checkbox input "false"
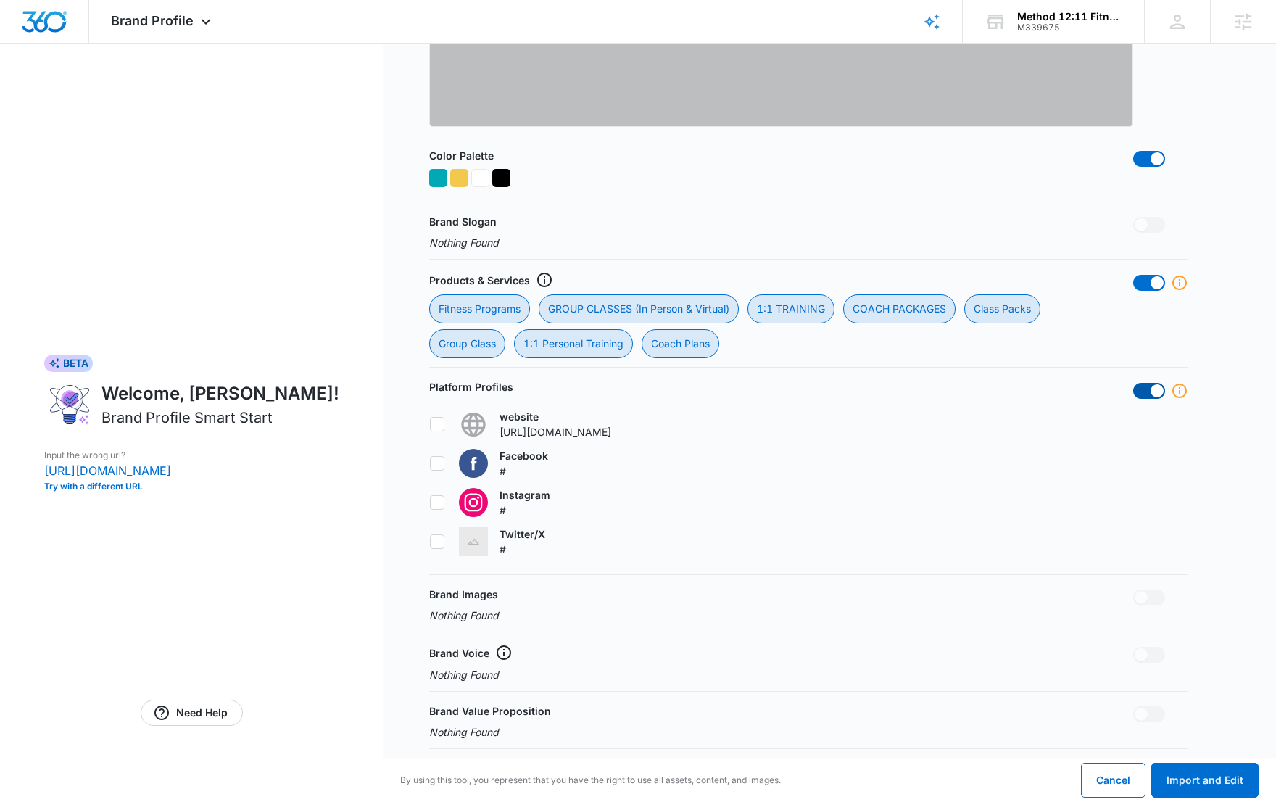
checkbox input "false"
click at [1144, 281] on span at bounding box center [1149, 283] width 32 height 16
click at [1133, 275] on input "checkbox" at bounding box center [1132, 274] width 1 height 1
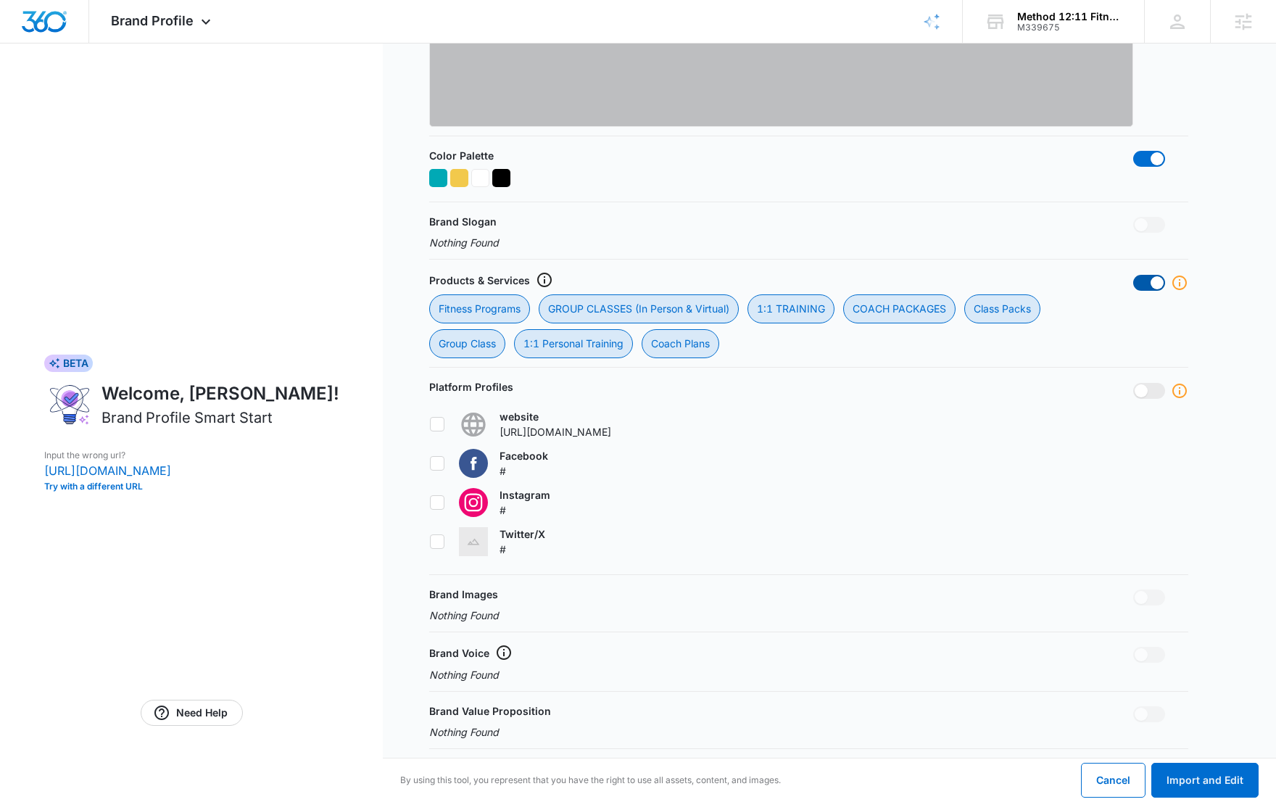
checkbox input "false"
checkbox Programs "false"
checkbox Virtual\) "false"
checkbox TRAINING "false"
checkbox PACKAGES "false"
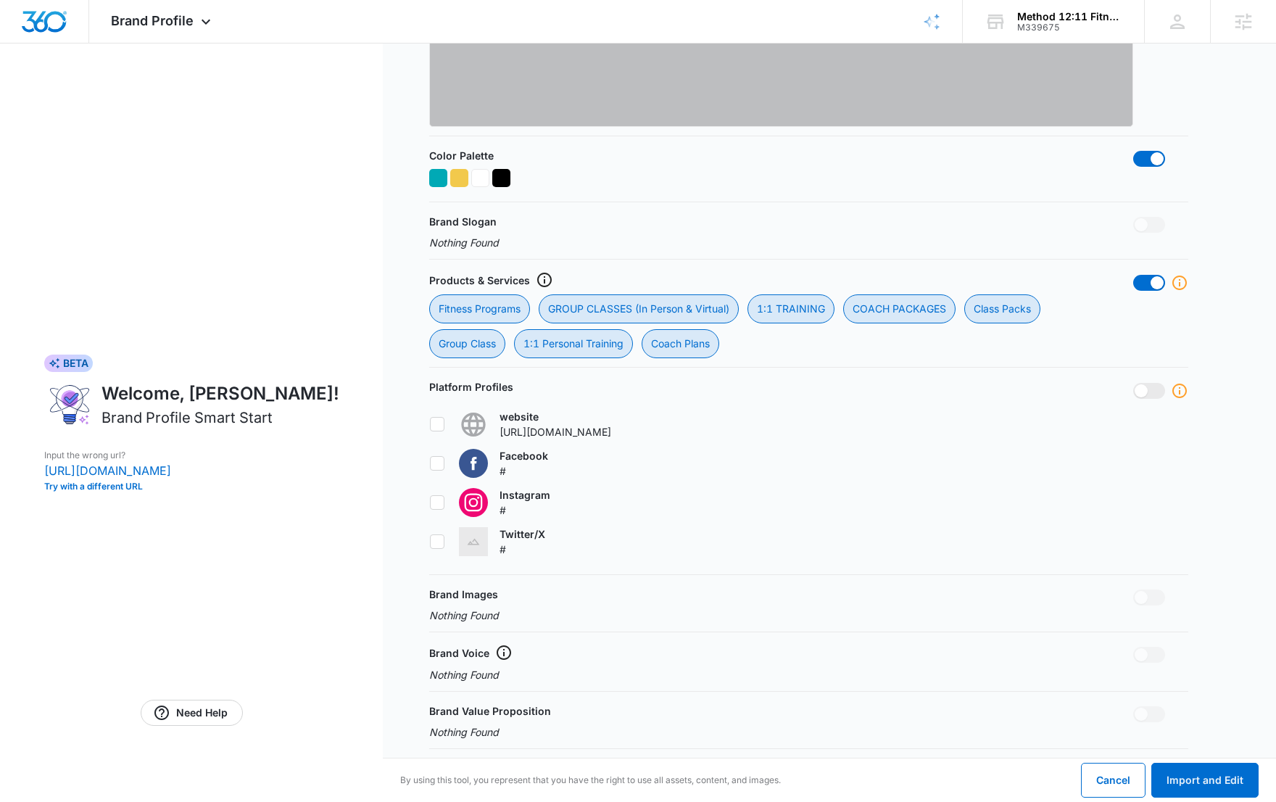
checkbox Packs "false"
checkbox Class "false"
checkbox Training "false"
checkbox Plans "false"
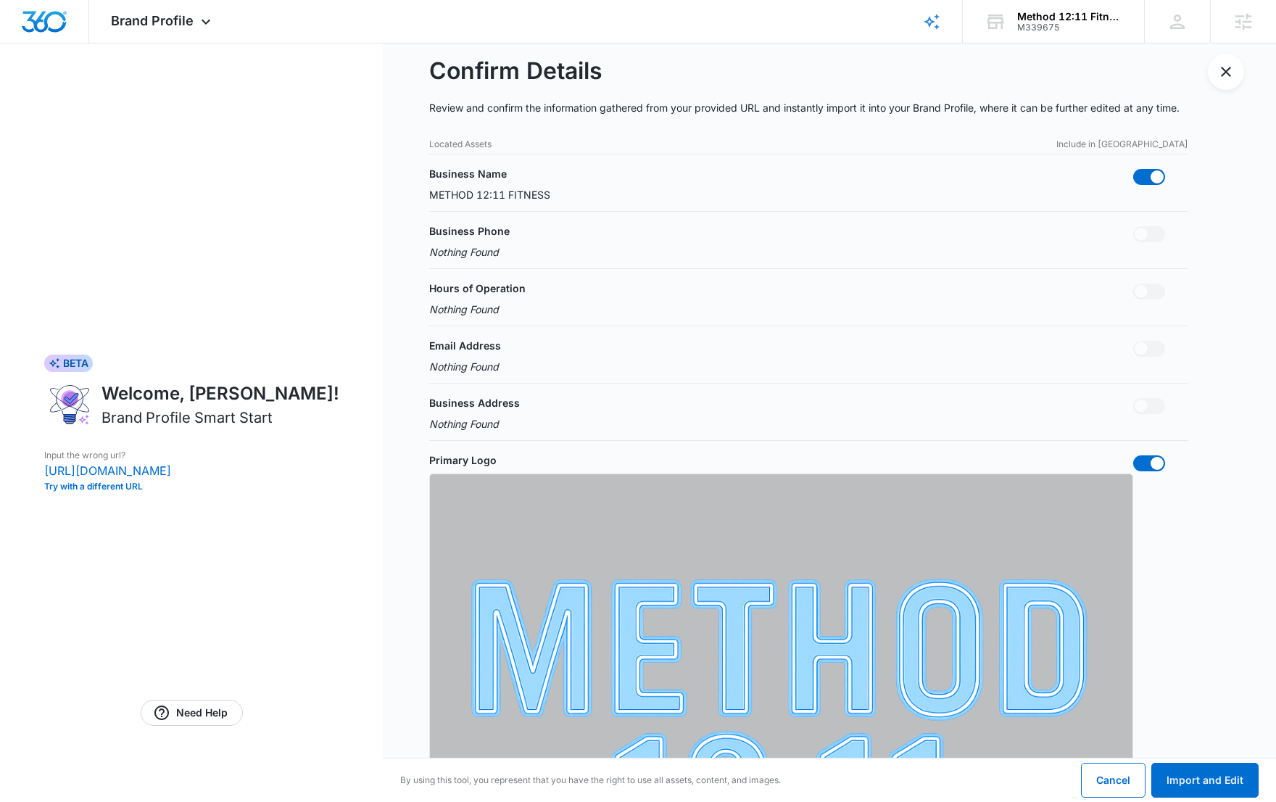
scroll to position [0, 0]
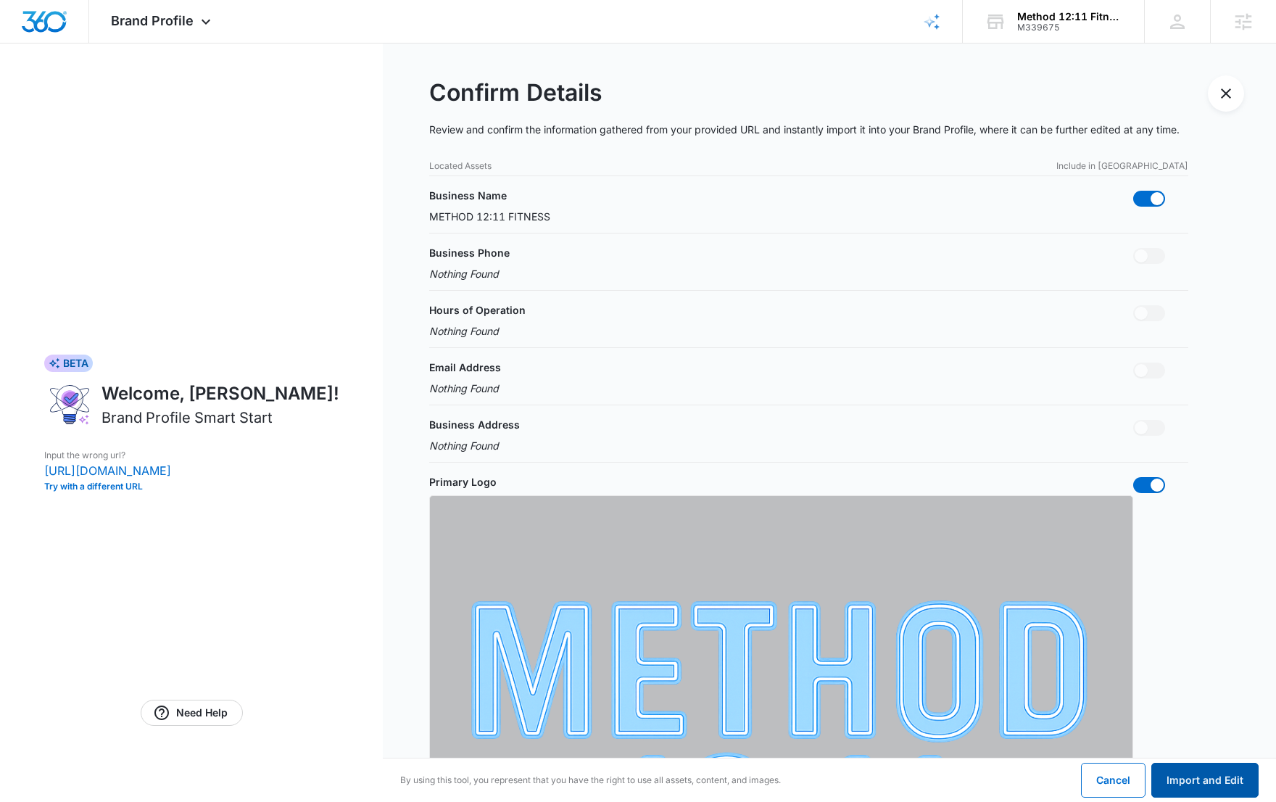
click at [1196, 765] on button "Import and Edit" at bounding box center [1204, 780] width 107 height 35
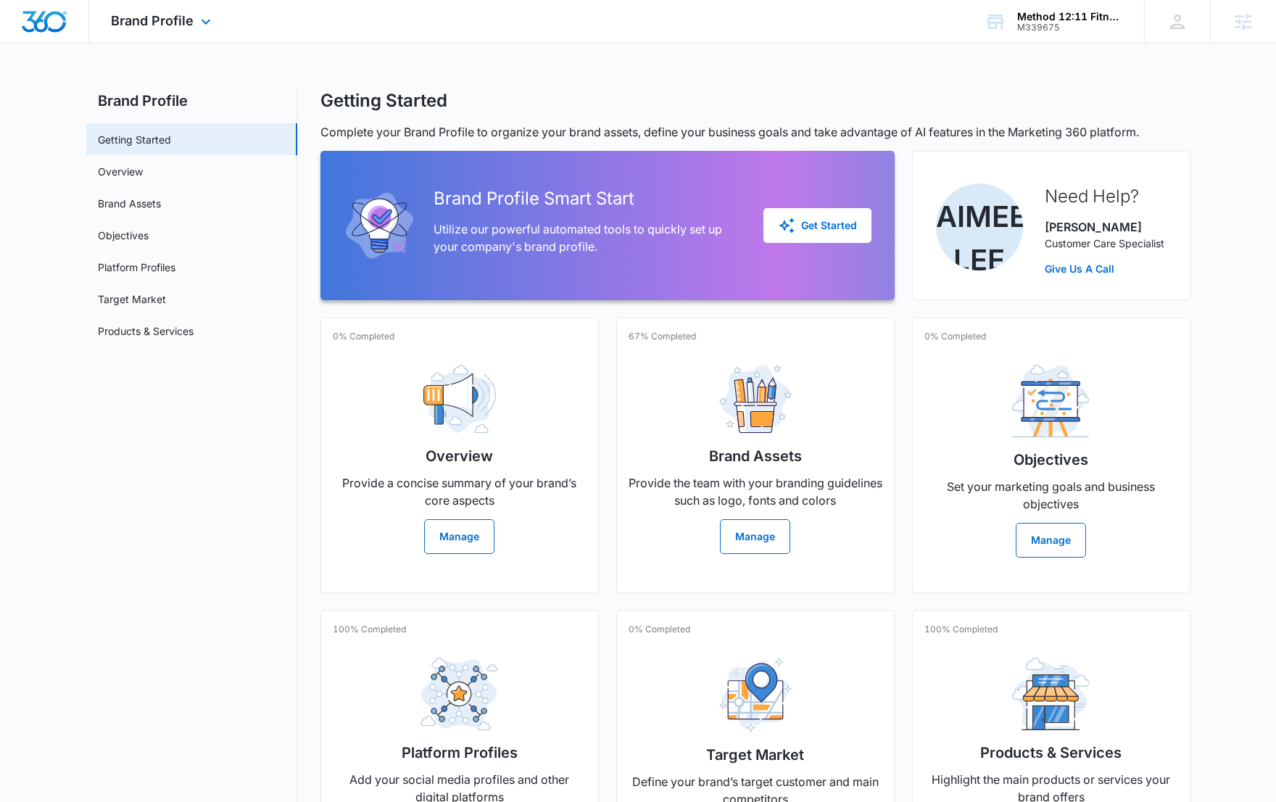
click at [51, 18] on img "Dashboard" at bounding box center [44, 22] width 46 height 22
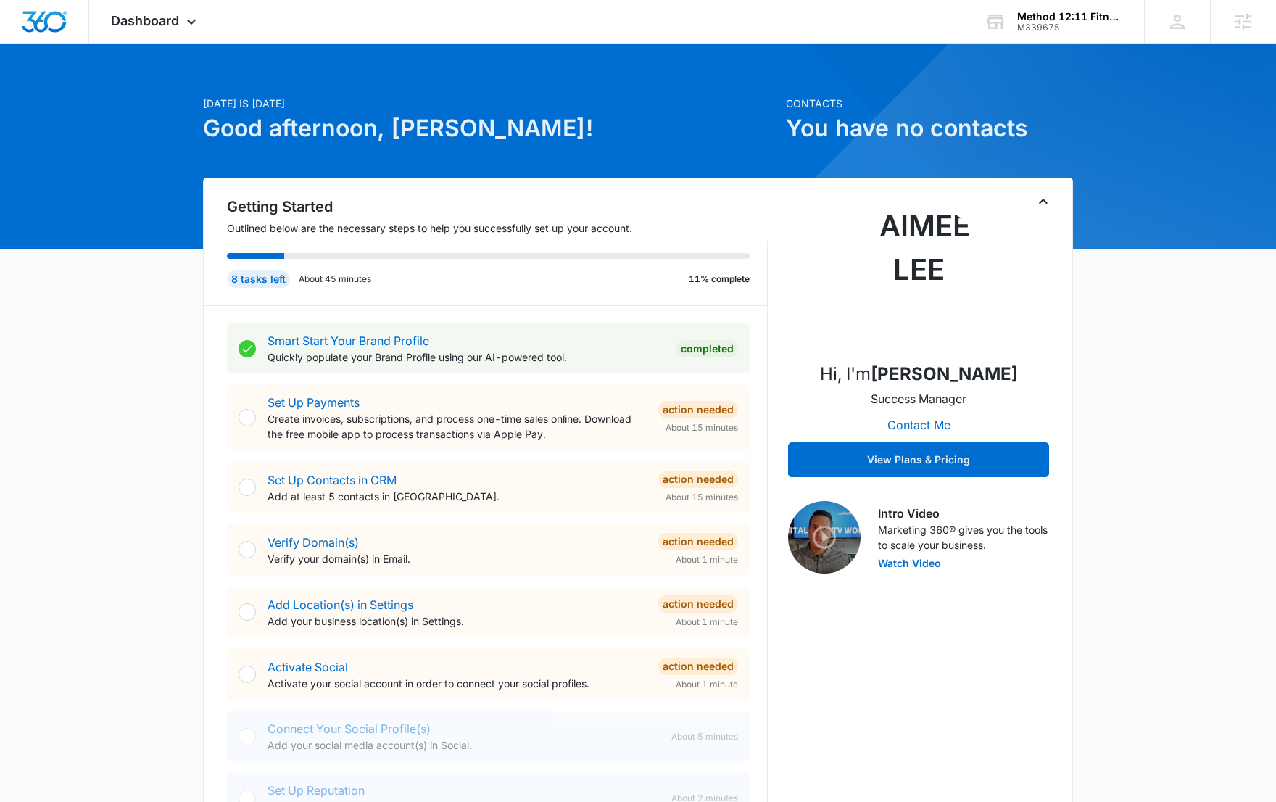
scroll to position [94, 0]
